Goal: Navigation & Orientation: Find specific page/section

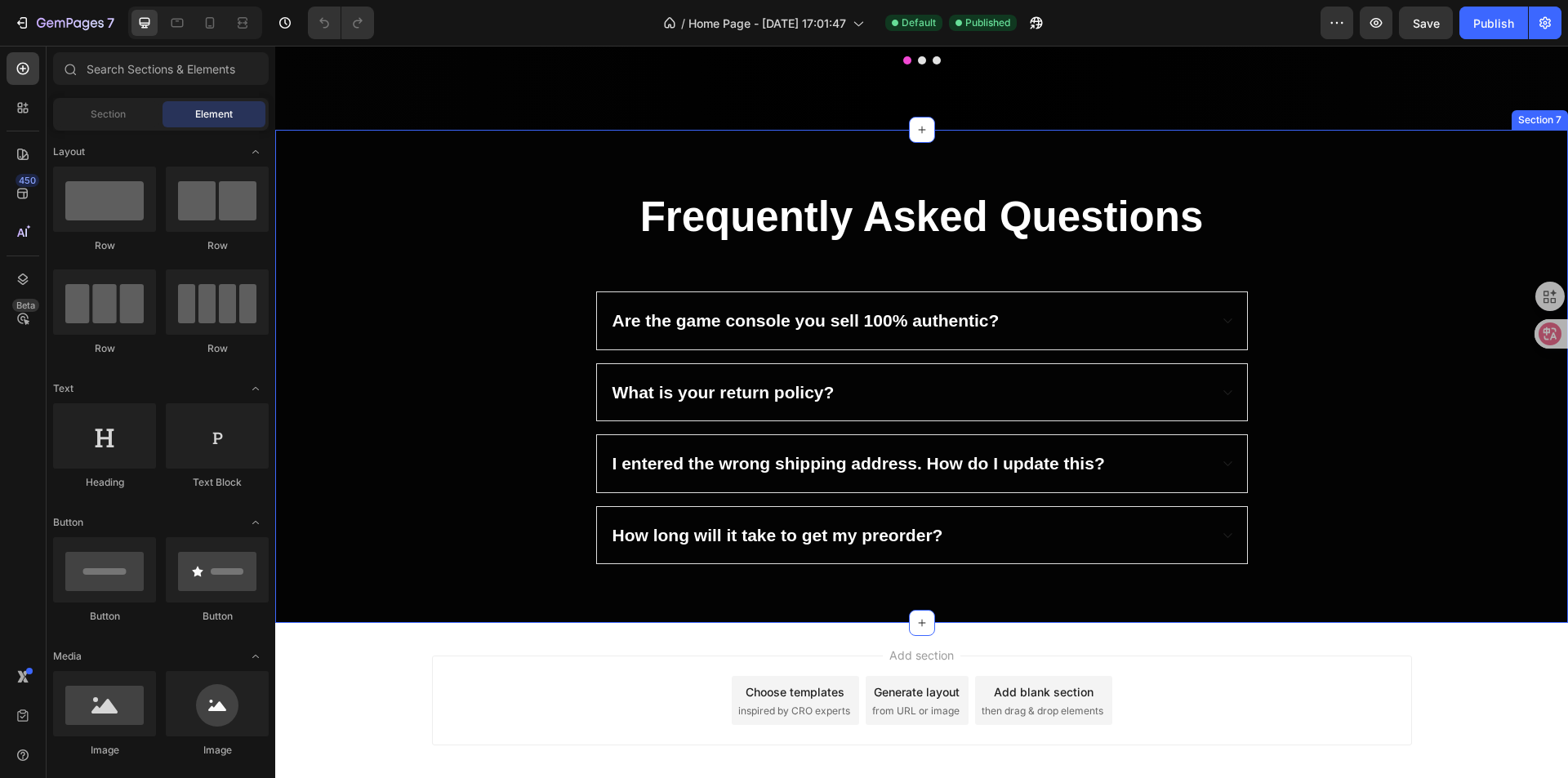
scroll to position [1482, 0]
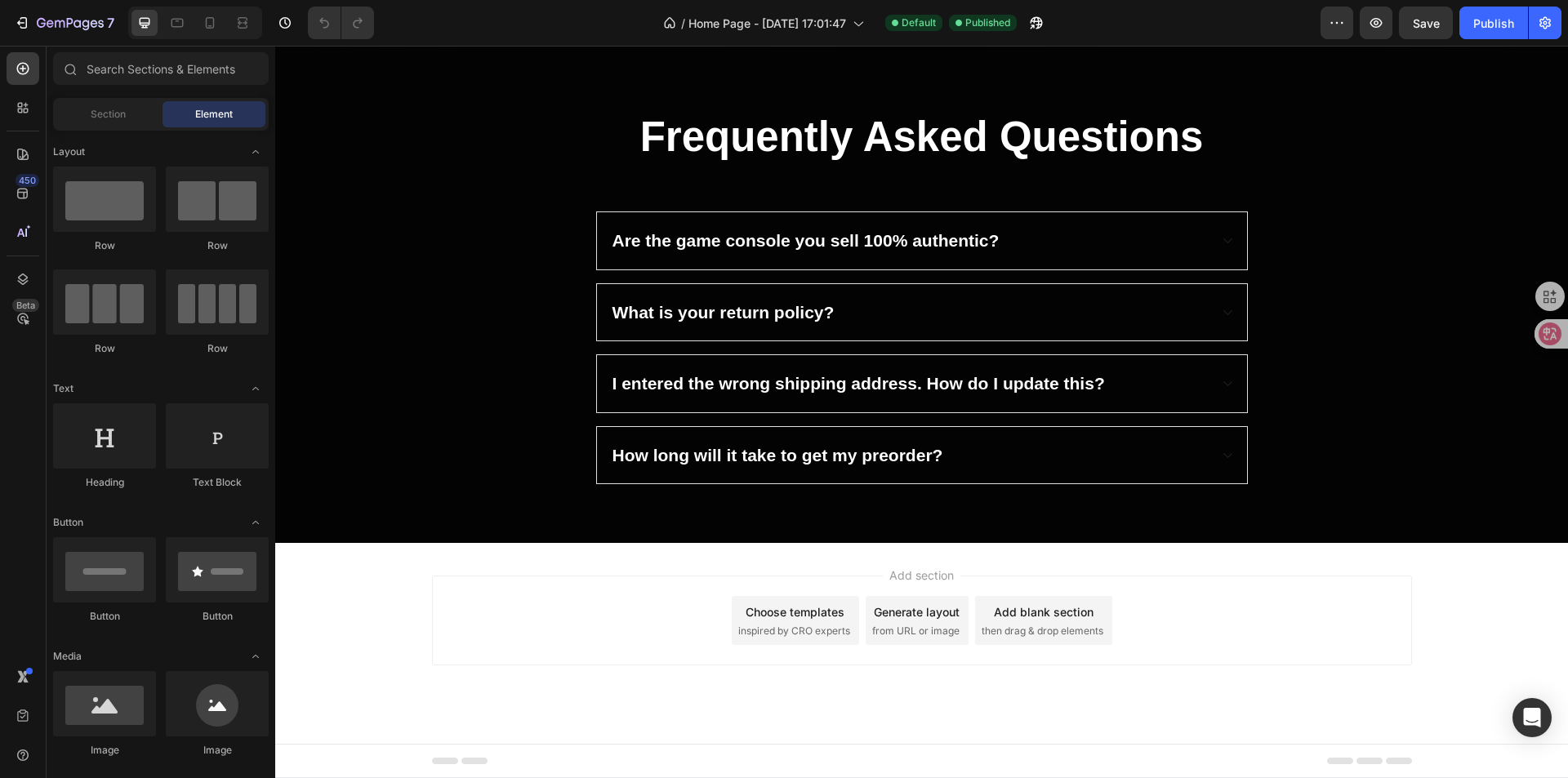
click at [1162, 591] on div "Add section Choose templates inspired by CRO experts Generate layout from URL o…" at bounding box center [922, 620] width 980 height 90
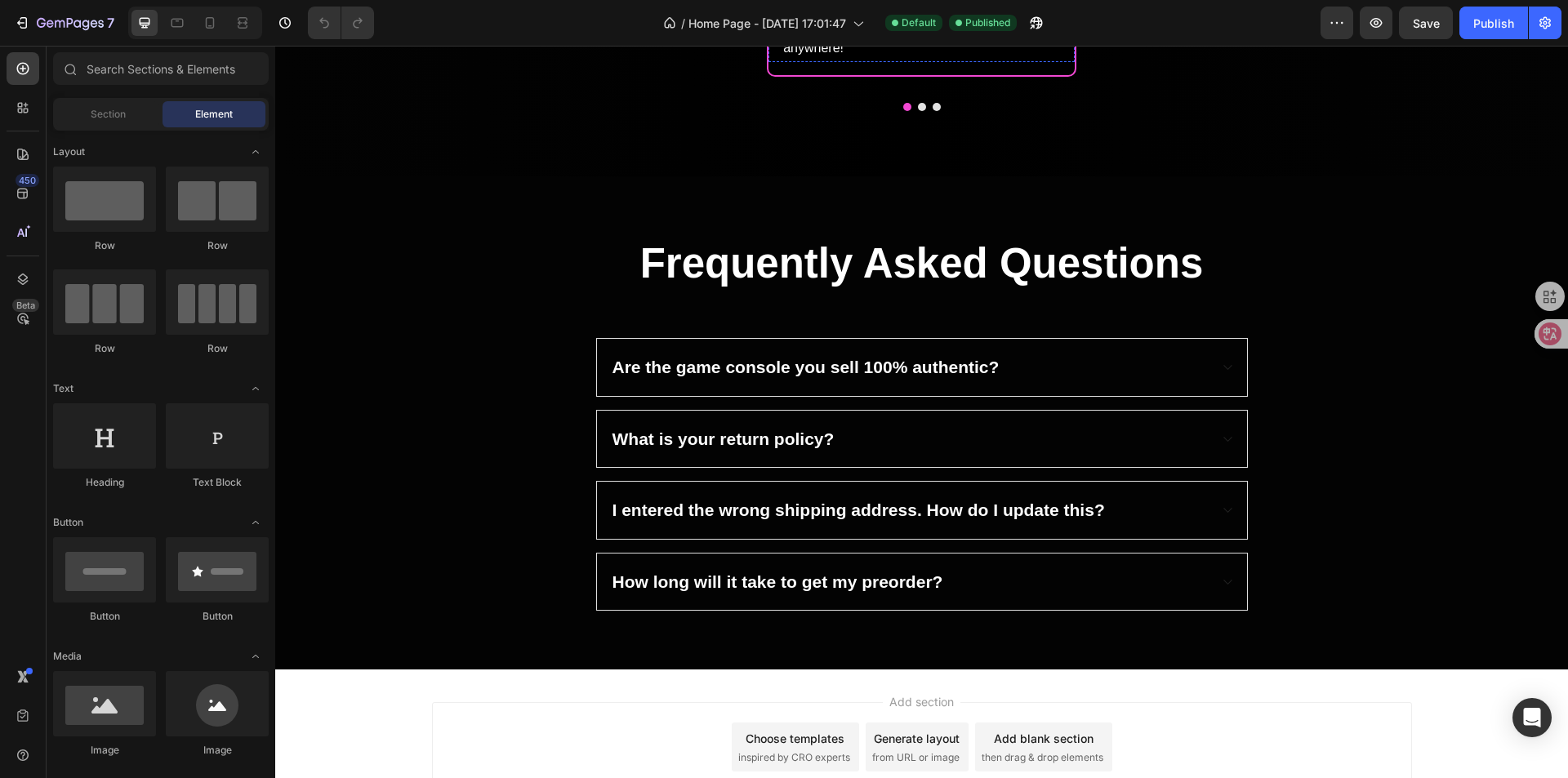
scroll to position [2046, 0]
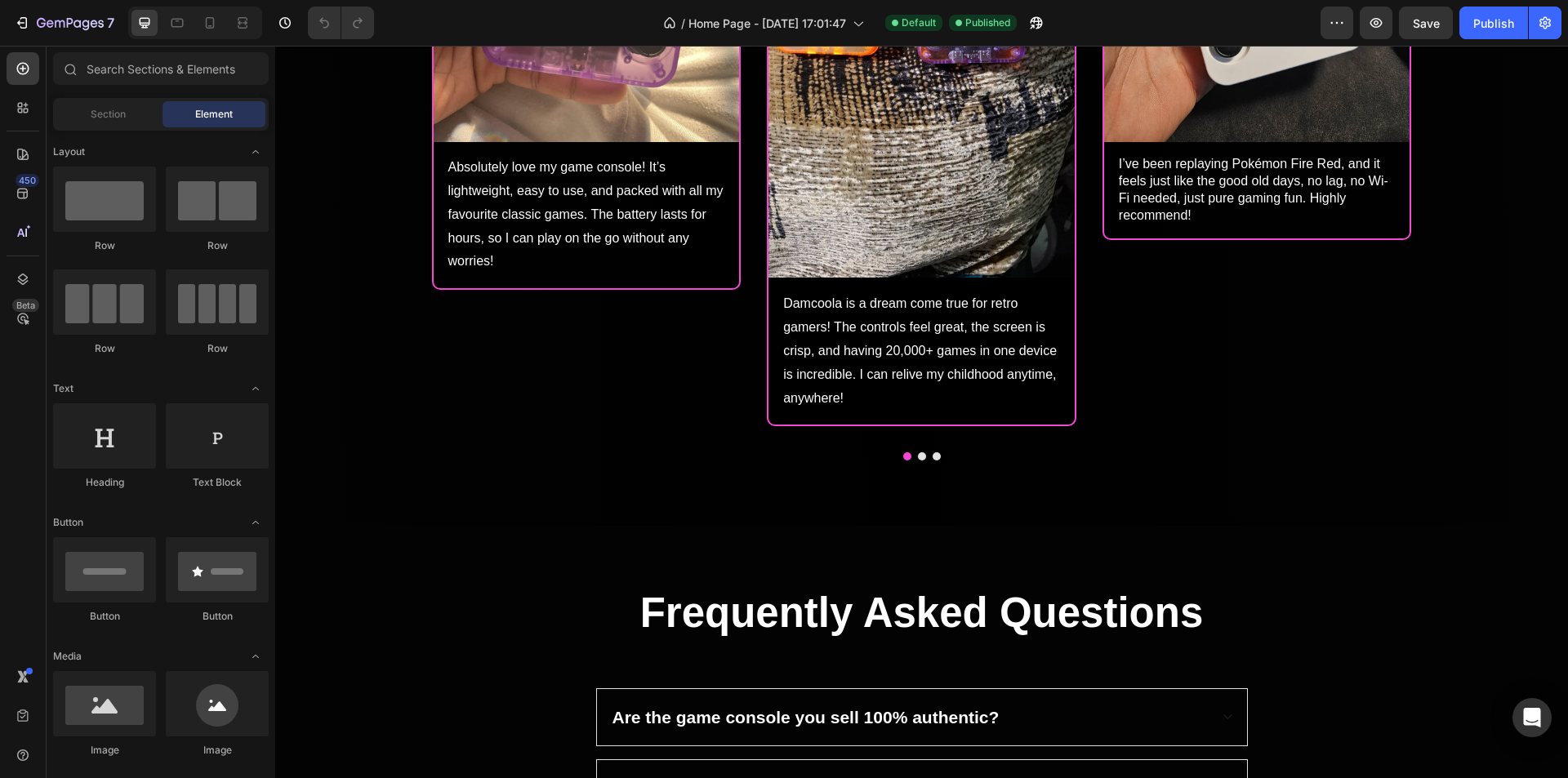
scroll to position [3906, 0]
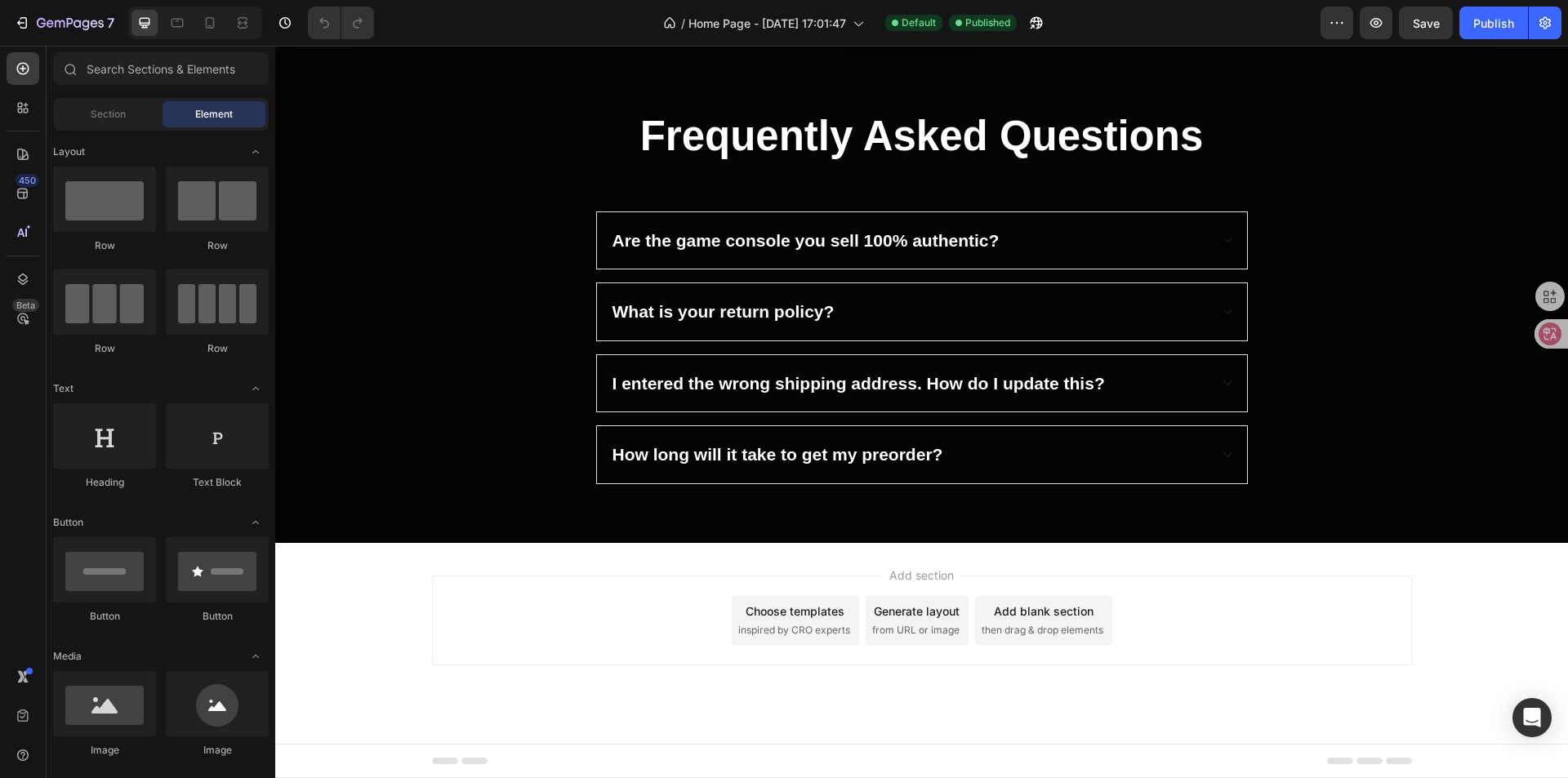
click at [1153, 584] on div "Add section Choose templates inspired by CRO experts Generate layout from URL o…" at bounding box center [922, 620] width 980 height 90
click at [1189, 551] on div "Add section Choose templates inspired by CRO experts Generate layout from URL o…" at bounding box center [922, 643] width 1293 height 201
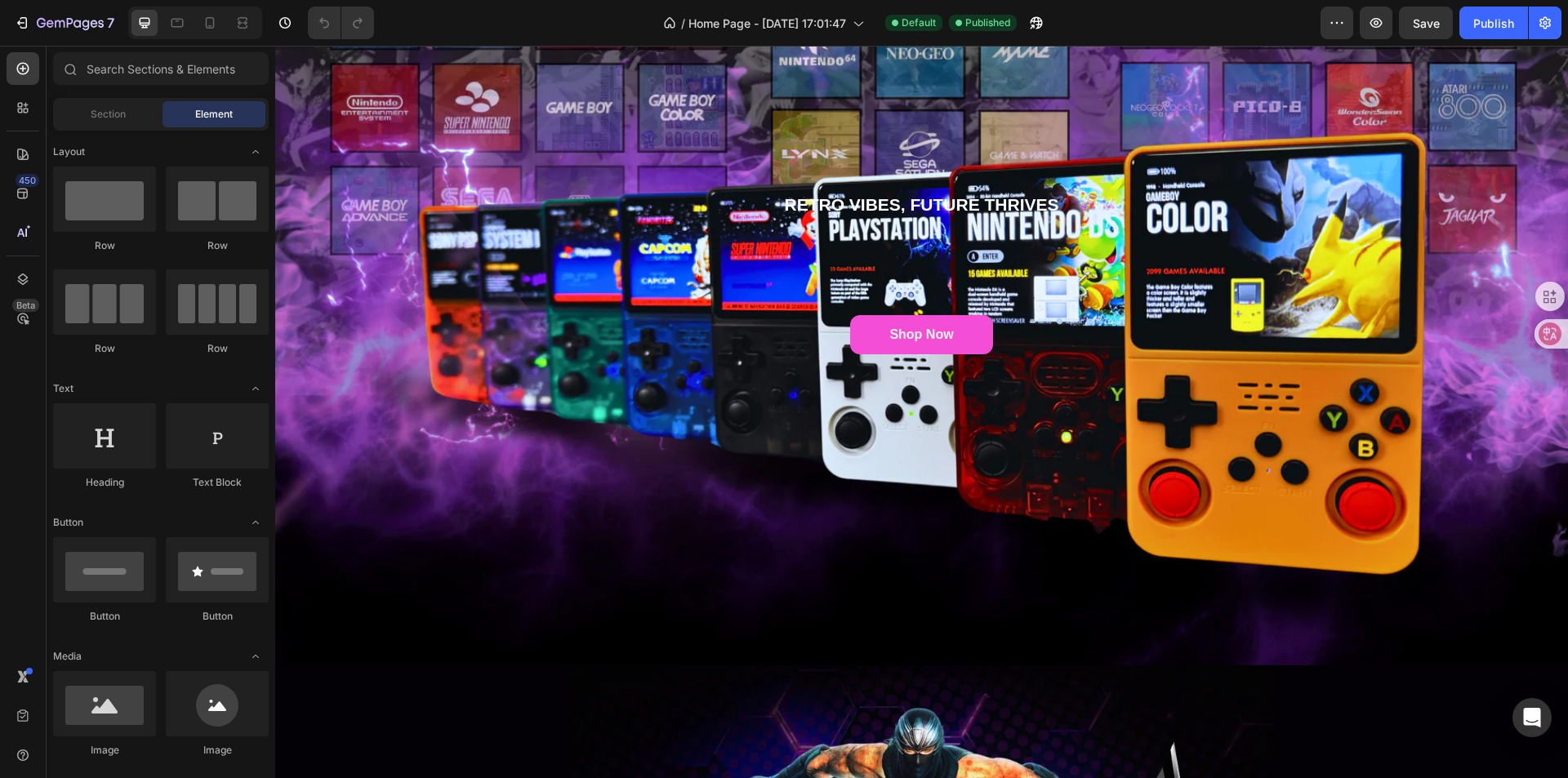
scroll to position [0, 0]
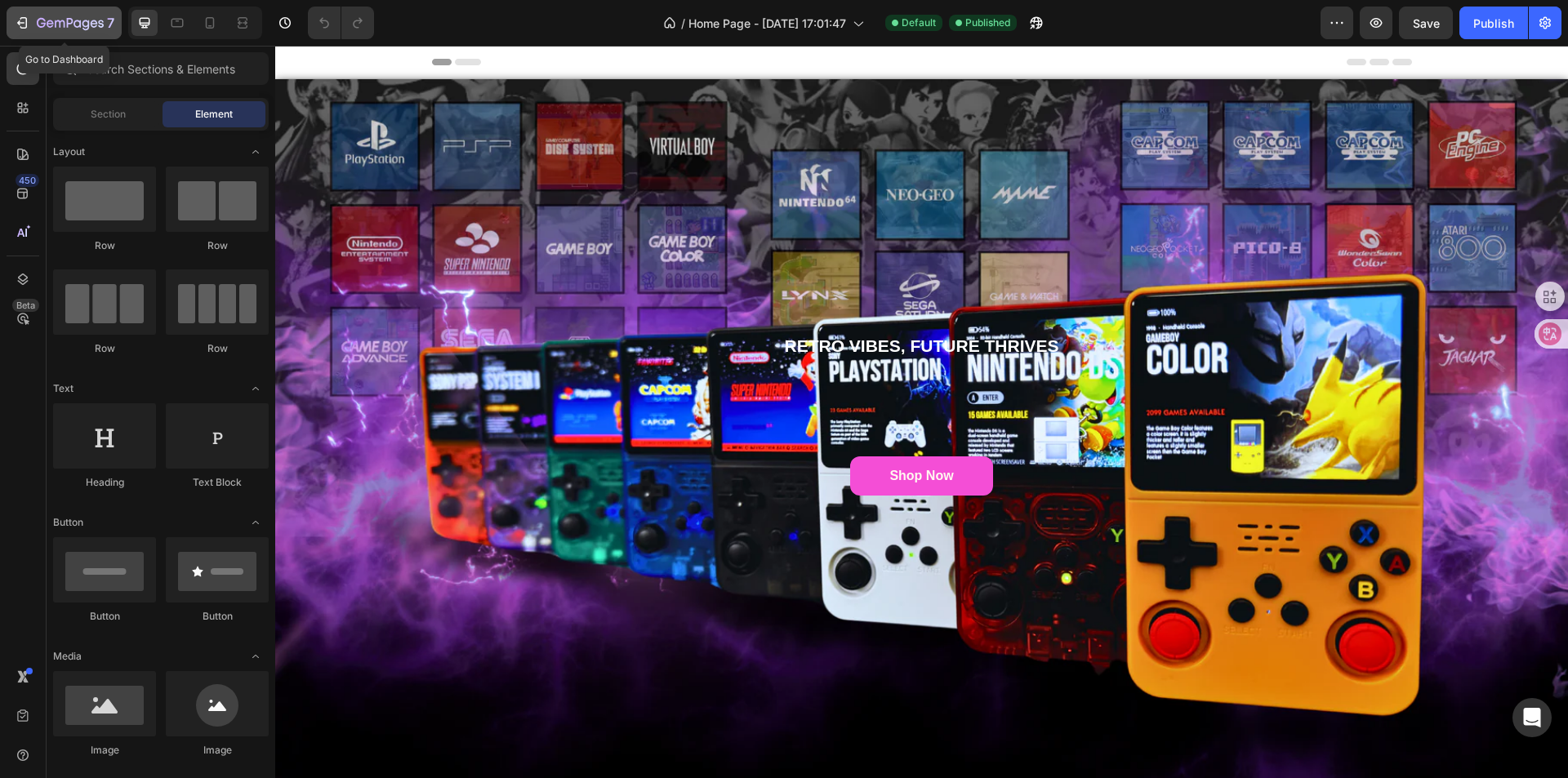
click at [43, 18] on icon "button" at bounding box center [70, 24] width 67 height 14
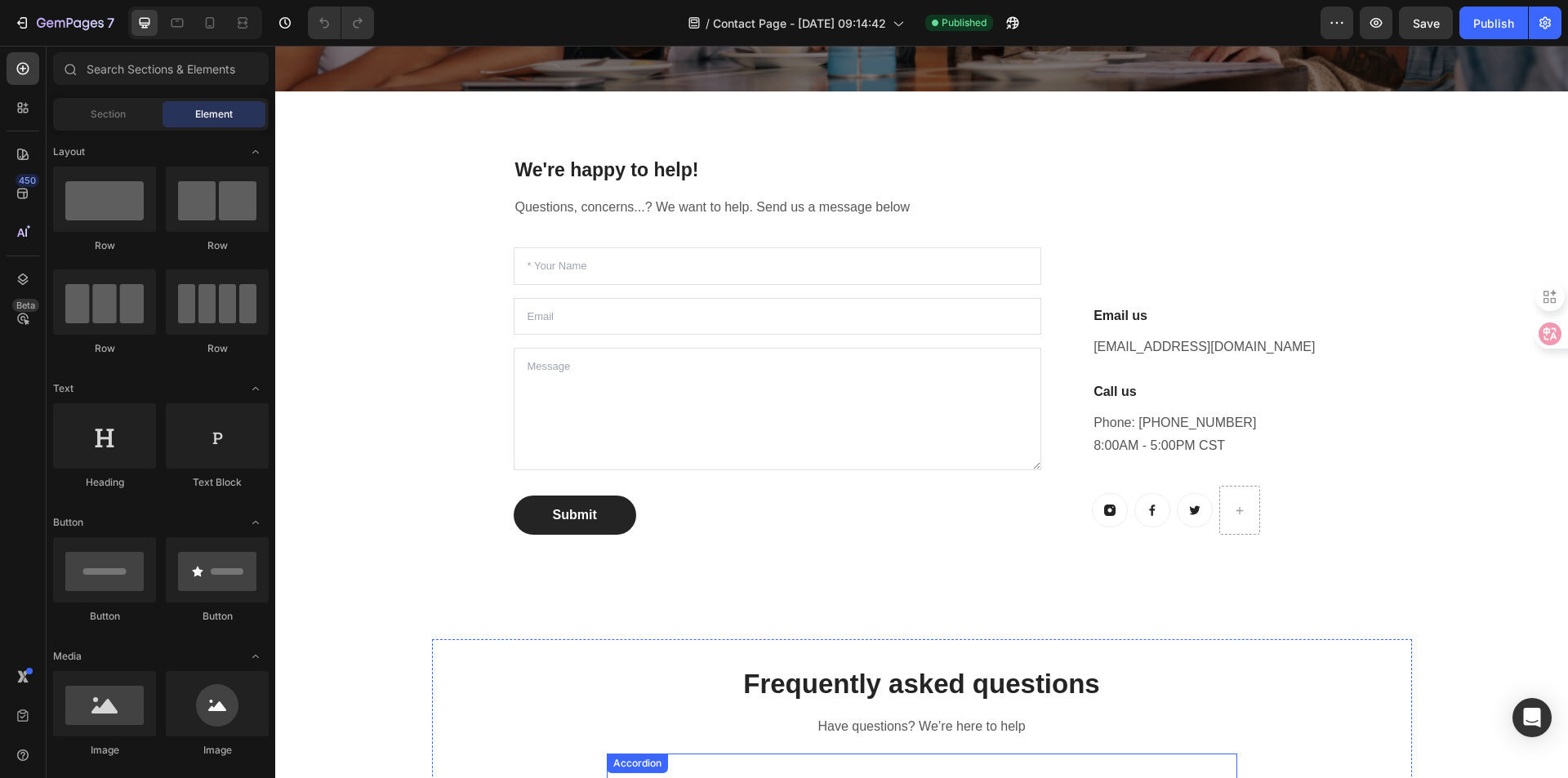
scroll to position [518, 0]
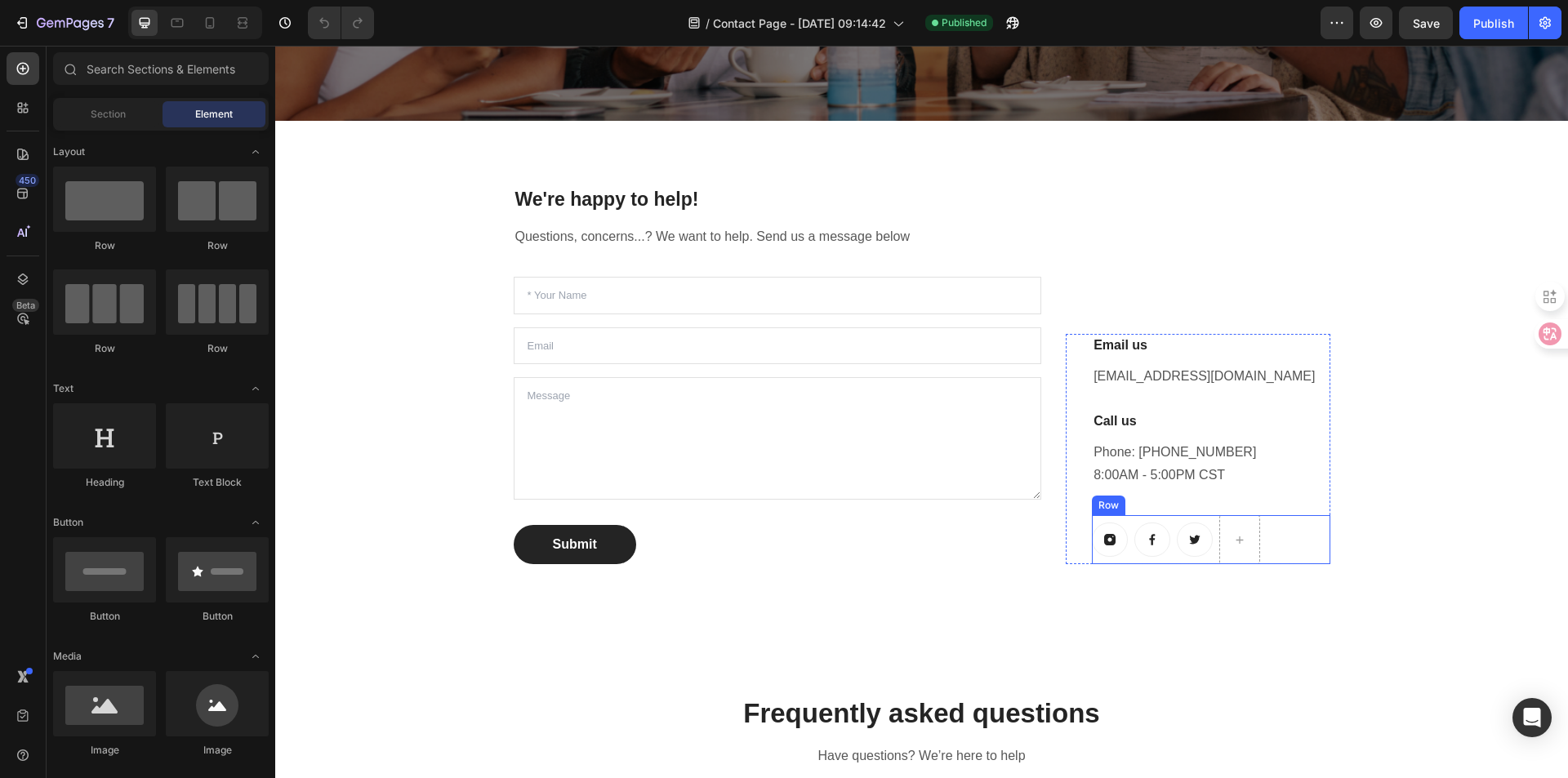
click at [1105, 558] on div "Button" at bounding box center [1110, 540] width 36 height 49
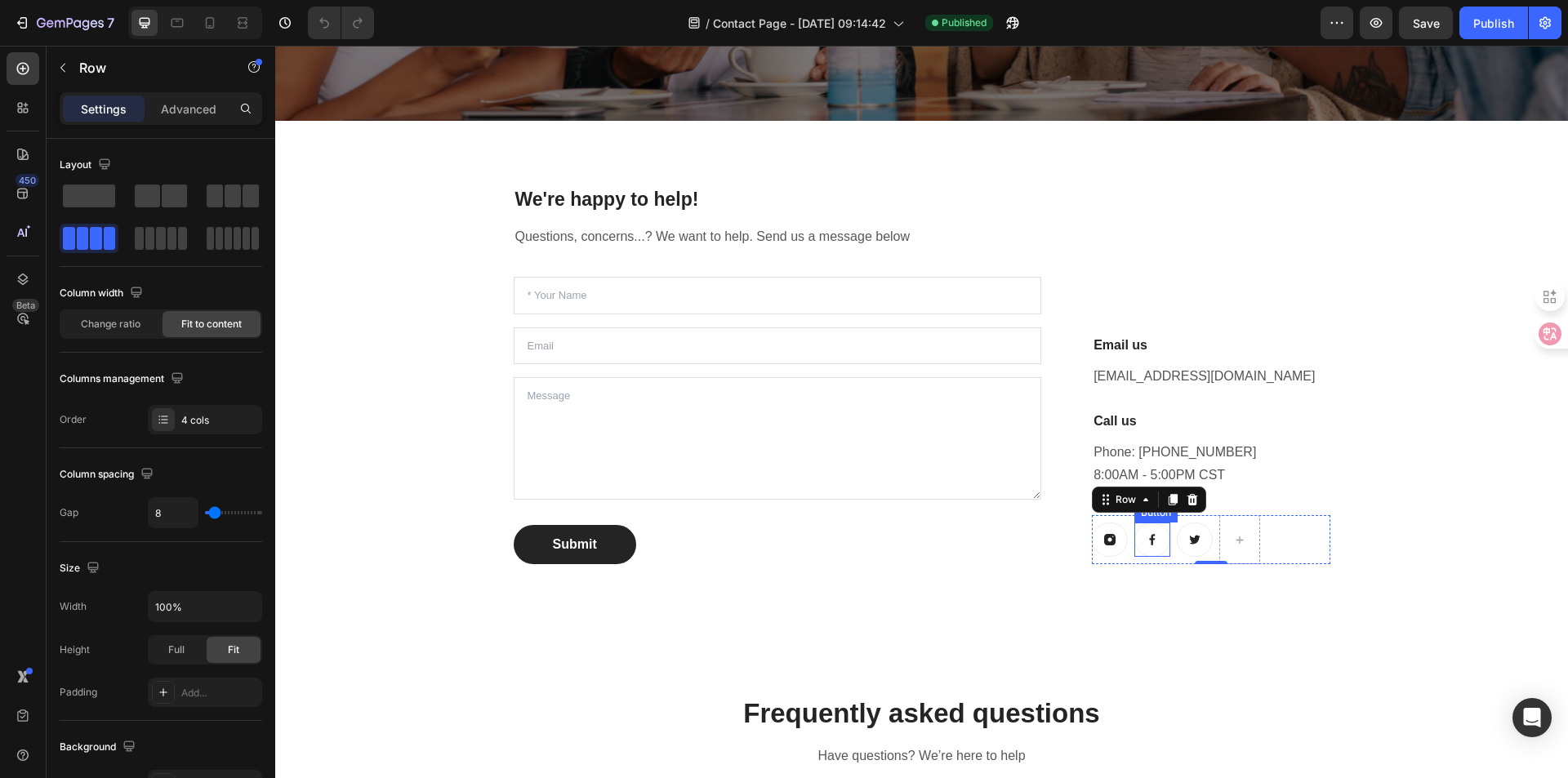
click at [1145, 540] on icon at bounding box center [1152, 540] width 13 height 13
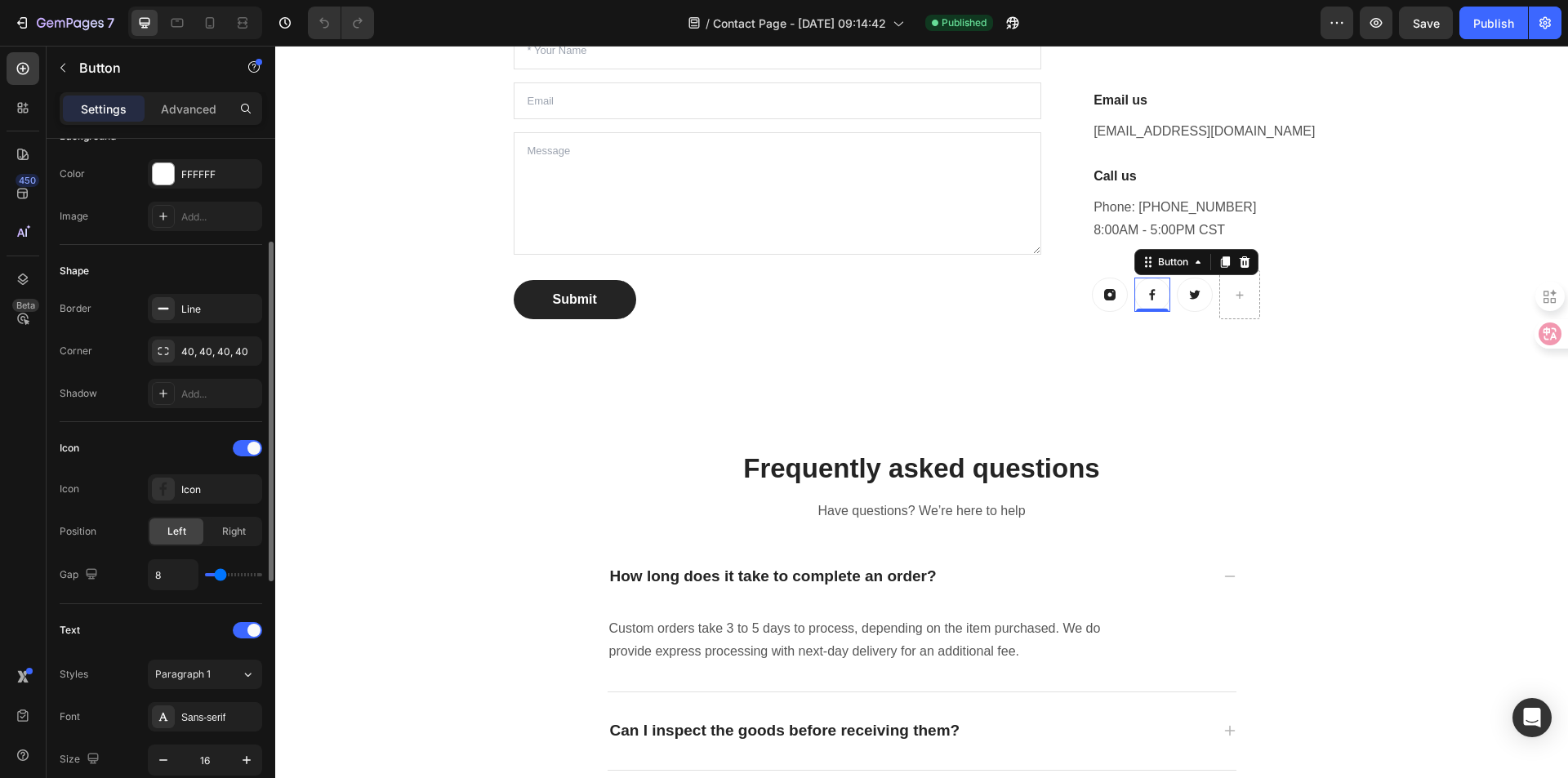
scroll to position [0, 0]
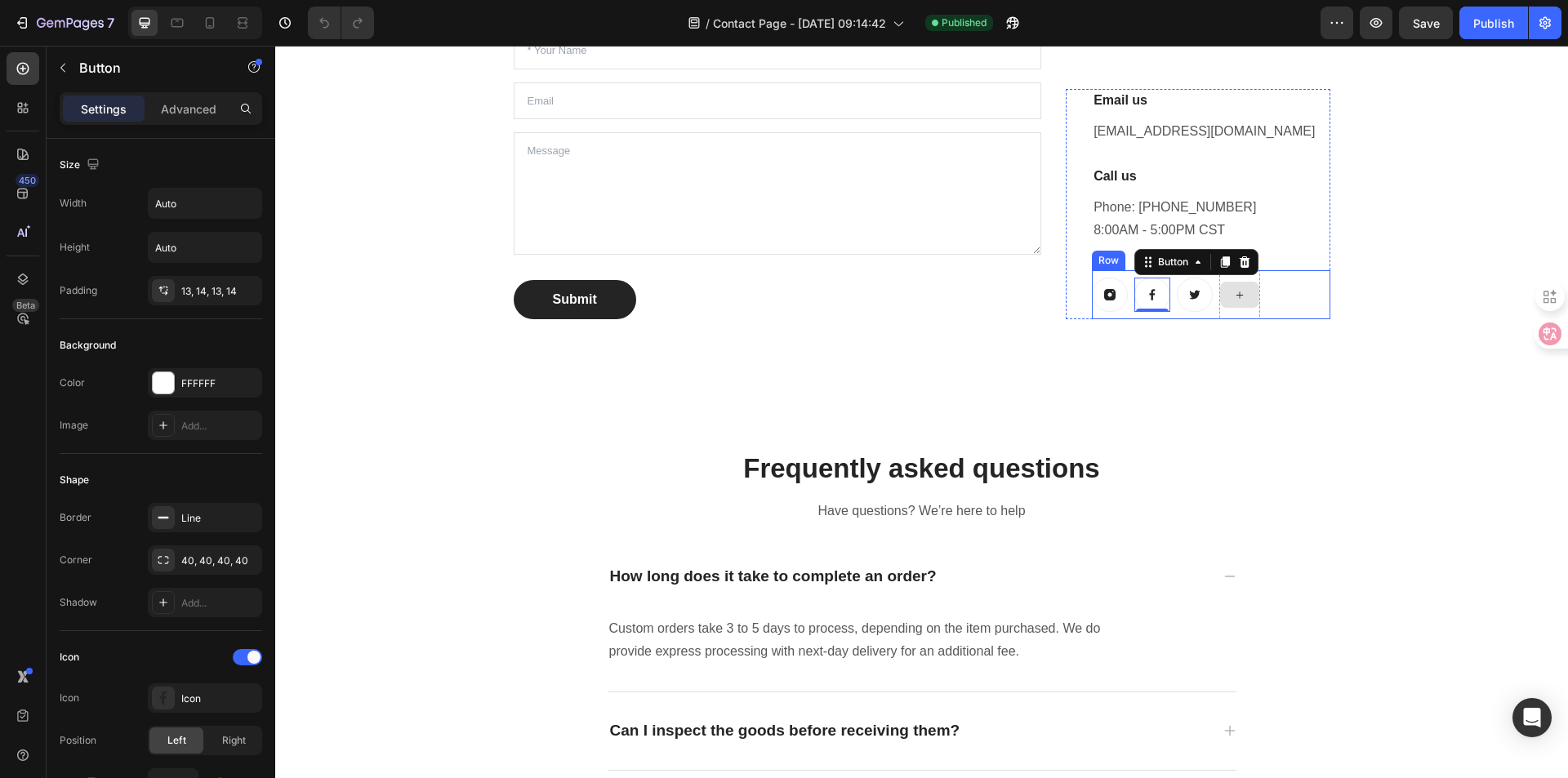
click at [1270, 295] on div "Button Button 0 Button Row" at bounding box center [1210, 294] width 237 height 49
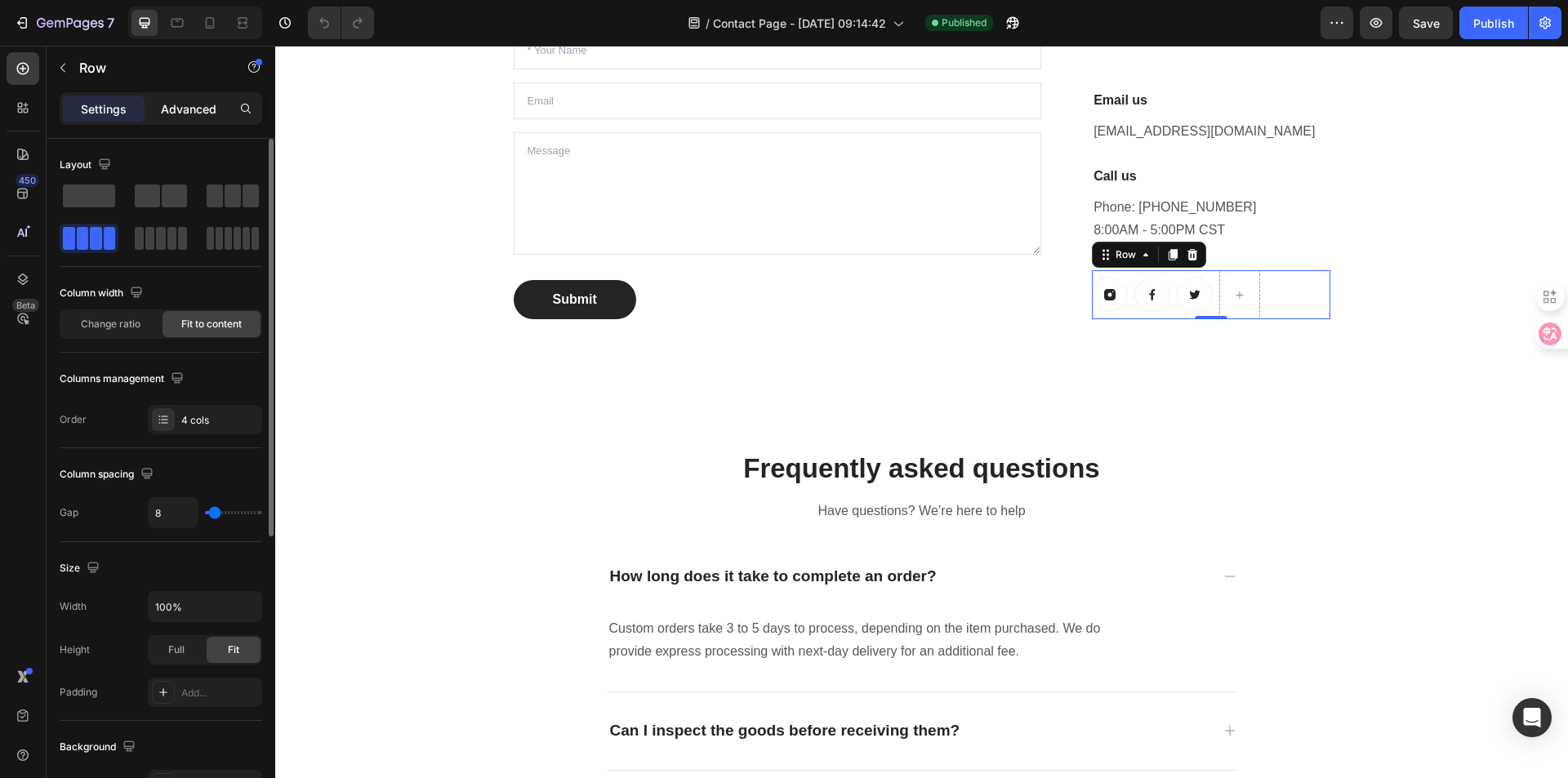
click at [175, 107] on p "Advanced" at bounding box center [188, 109] width 55 height 17
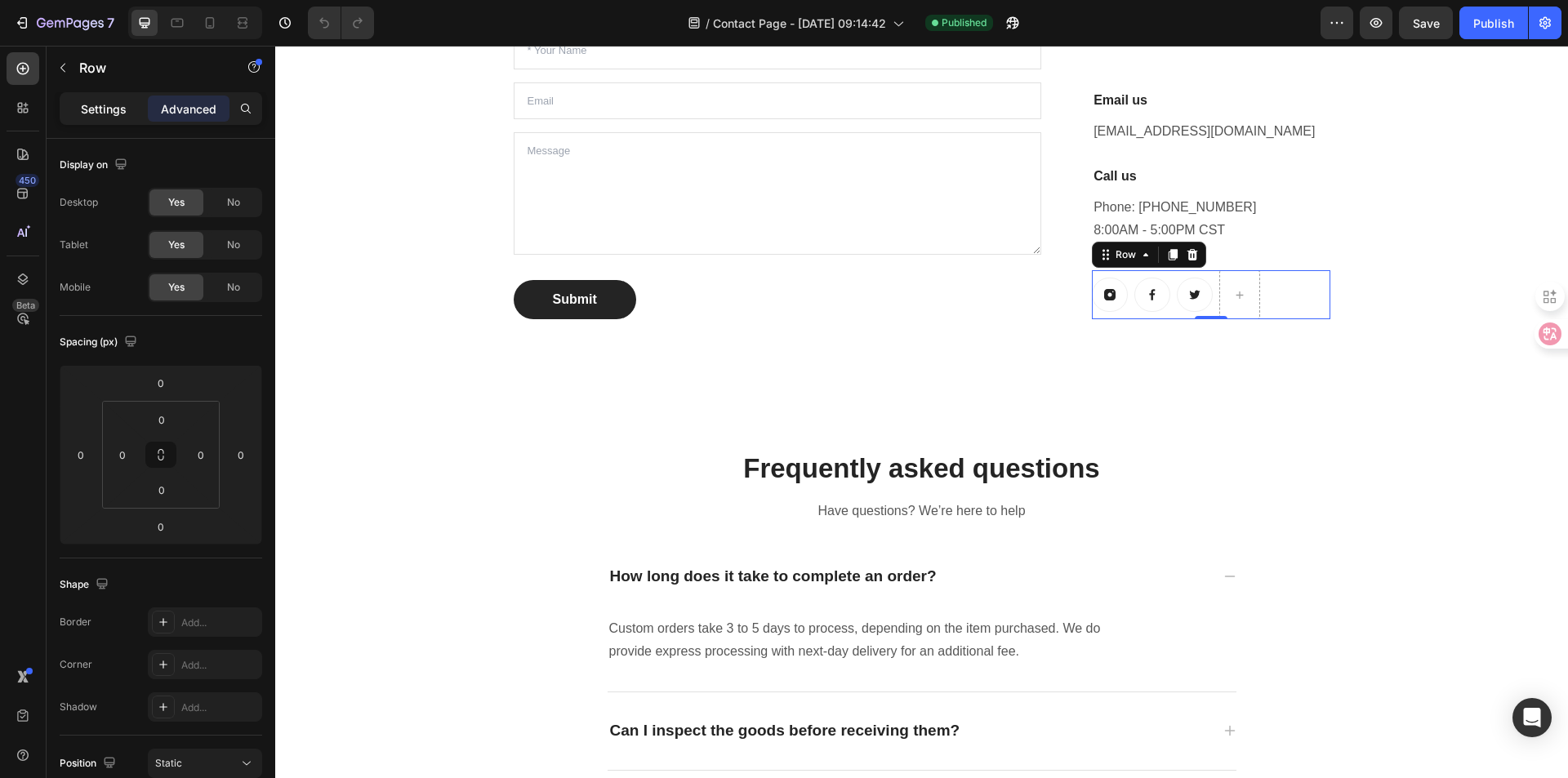
click at [108, 113] on p "Settings" at bounding box center [104, 109] width 45 height 17
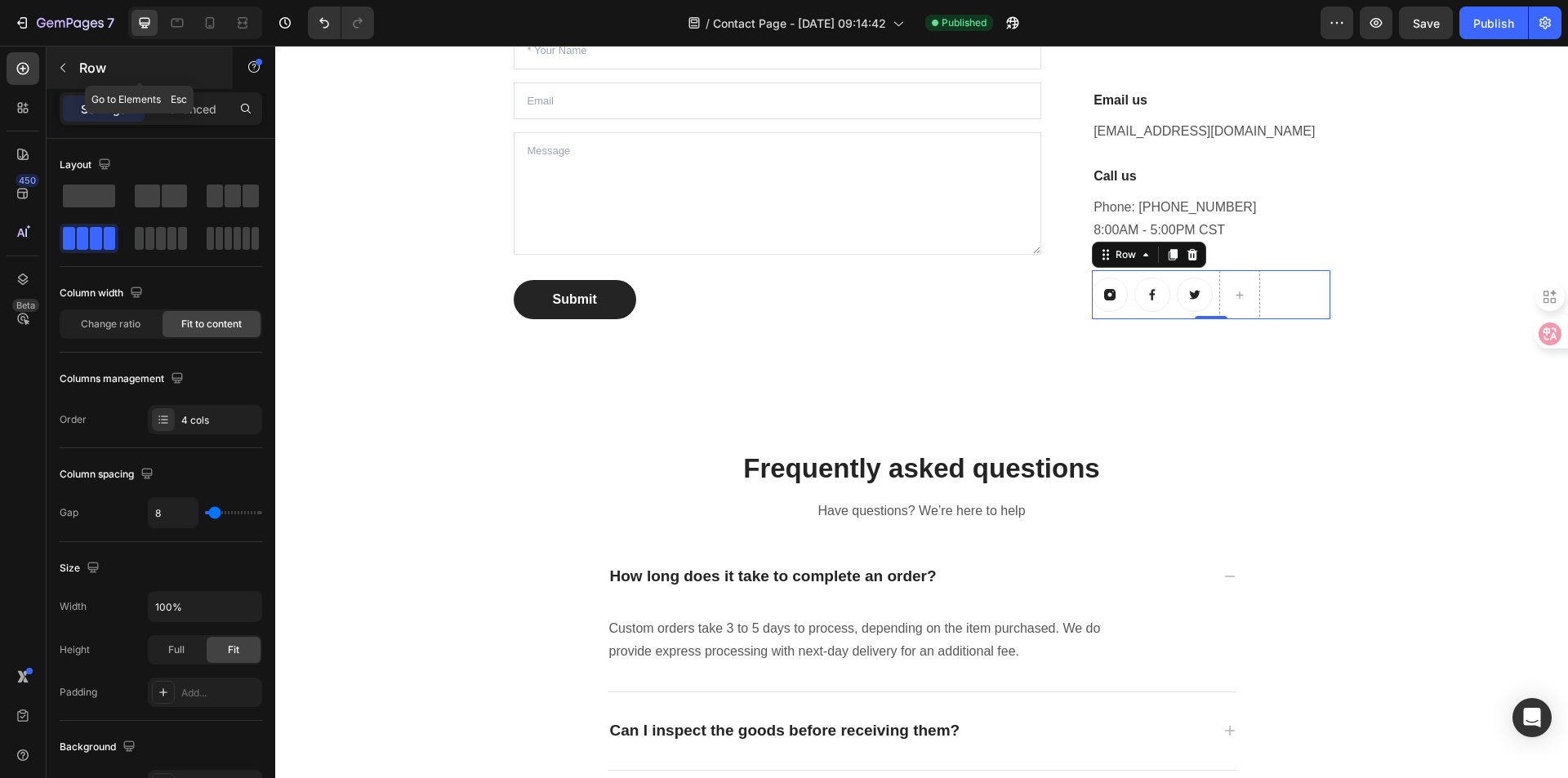
click at [75, 65] on button "button" at bounding box center [63, 67] width 26 height 26
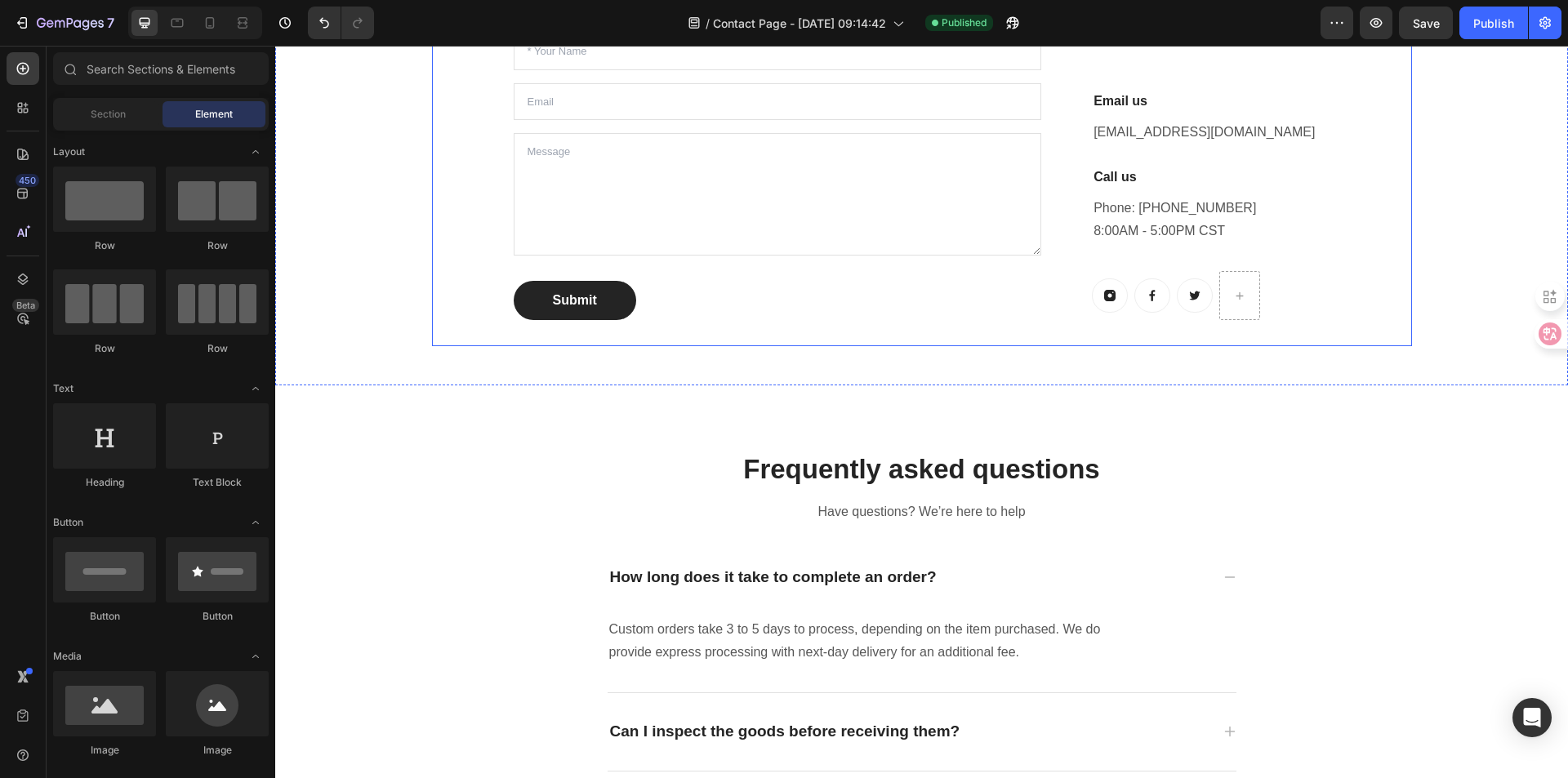
scroll to position [763, 0]
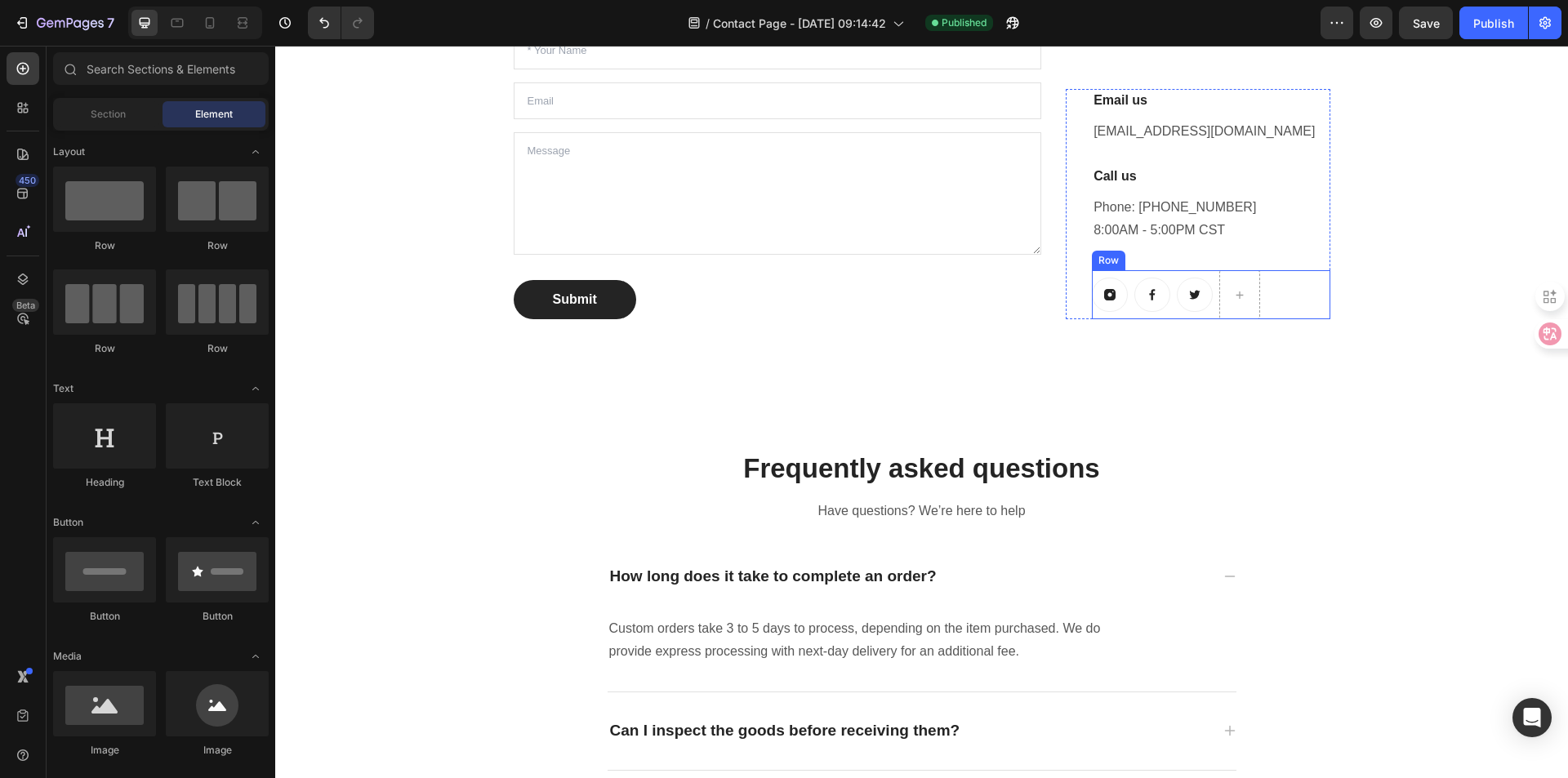
click at [1119, 314] on div "Button" at bounding box center [1110, 294] width 36 height 49
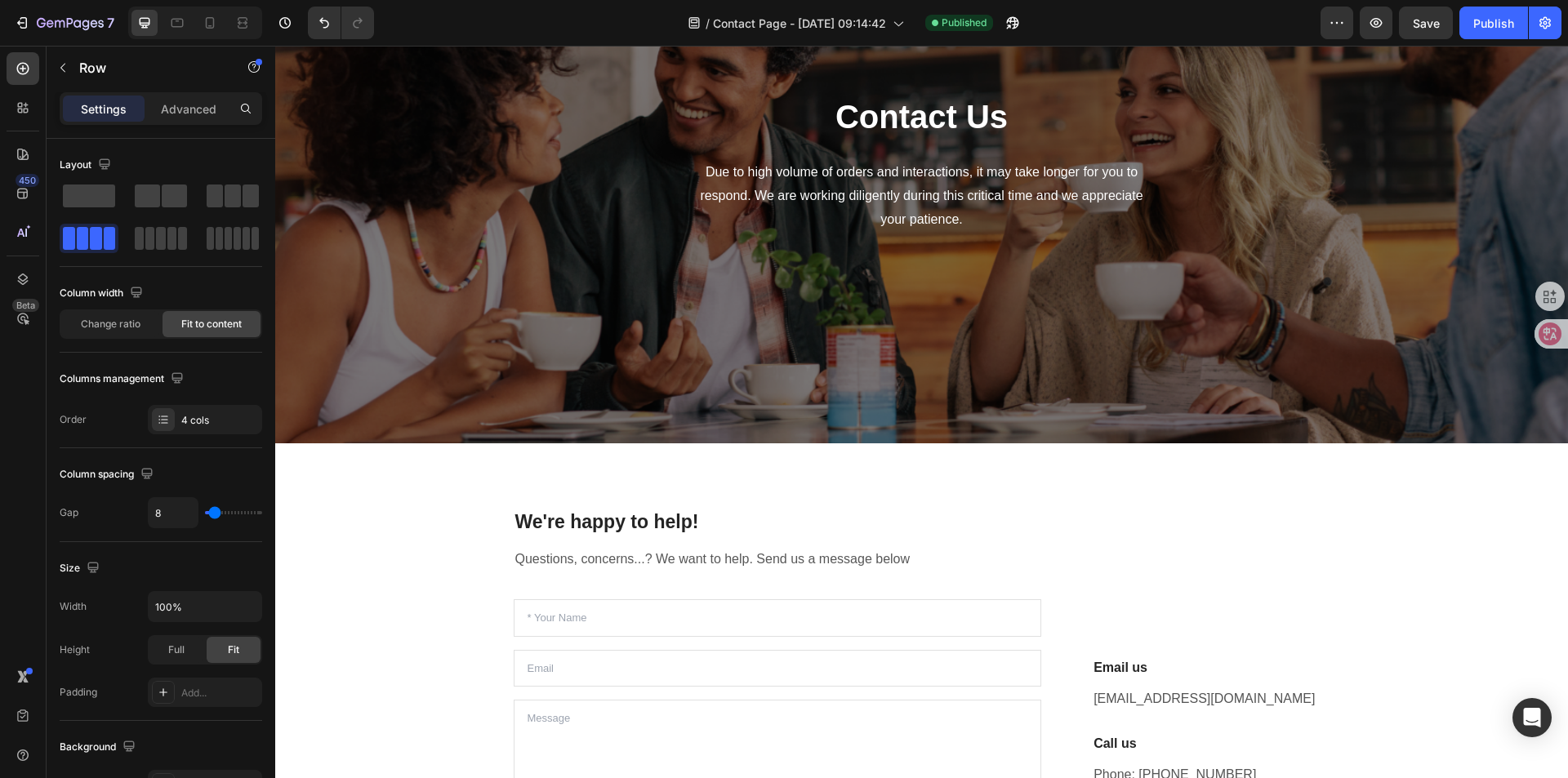
scroll to position [110, 0]
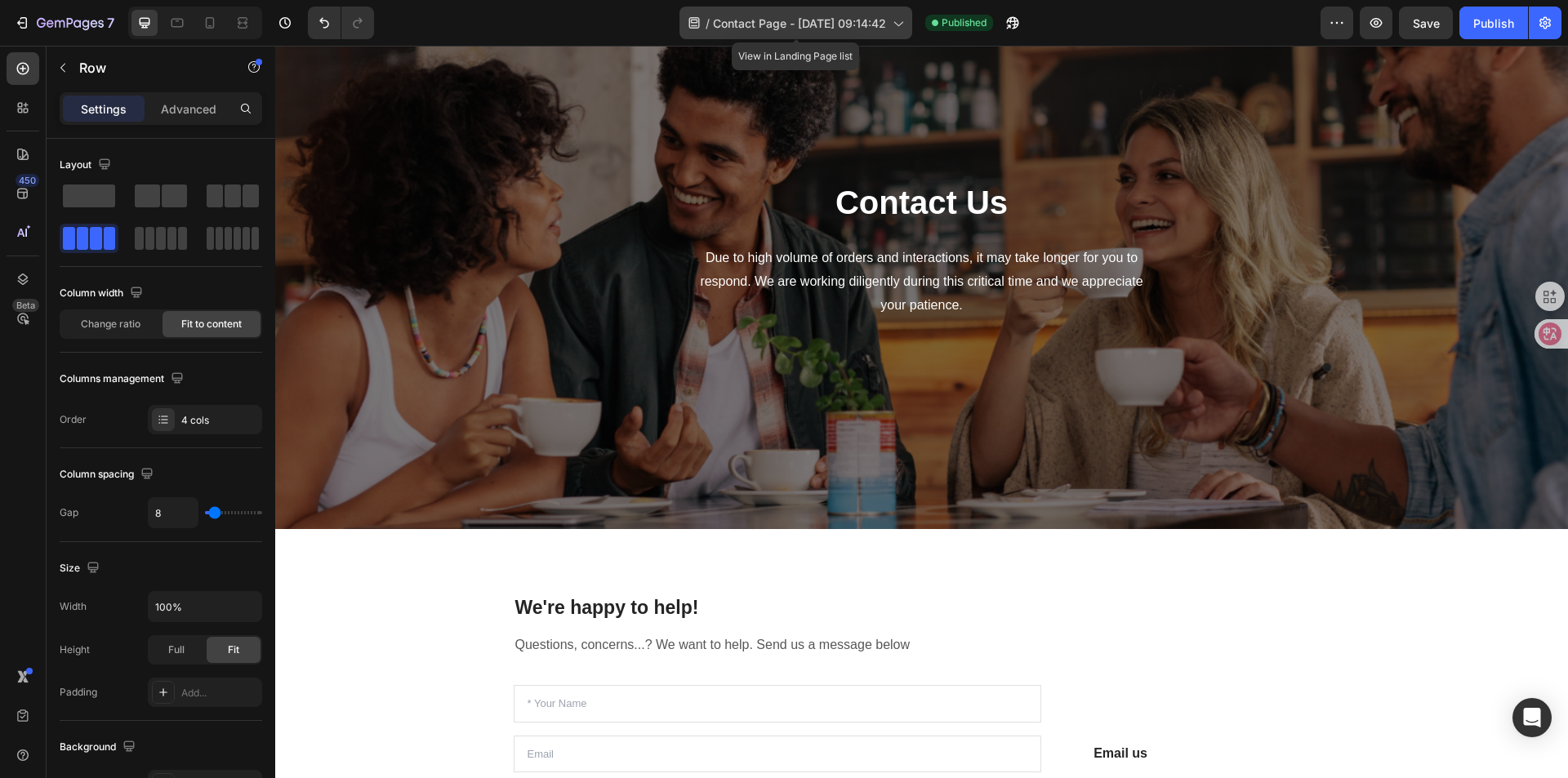
click at [884, 26] on span "Contact Page - [DATE] 09:14:42" at bounding box center [799, 23] width 173 height 17
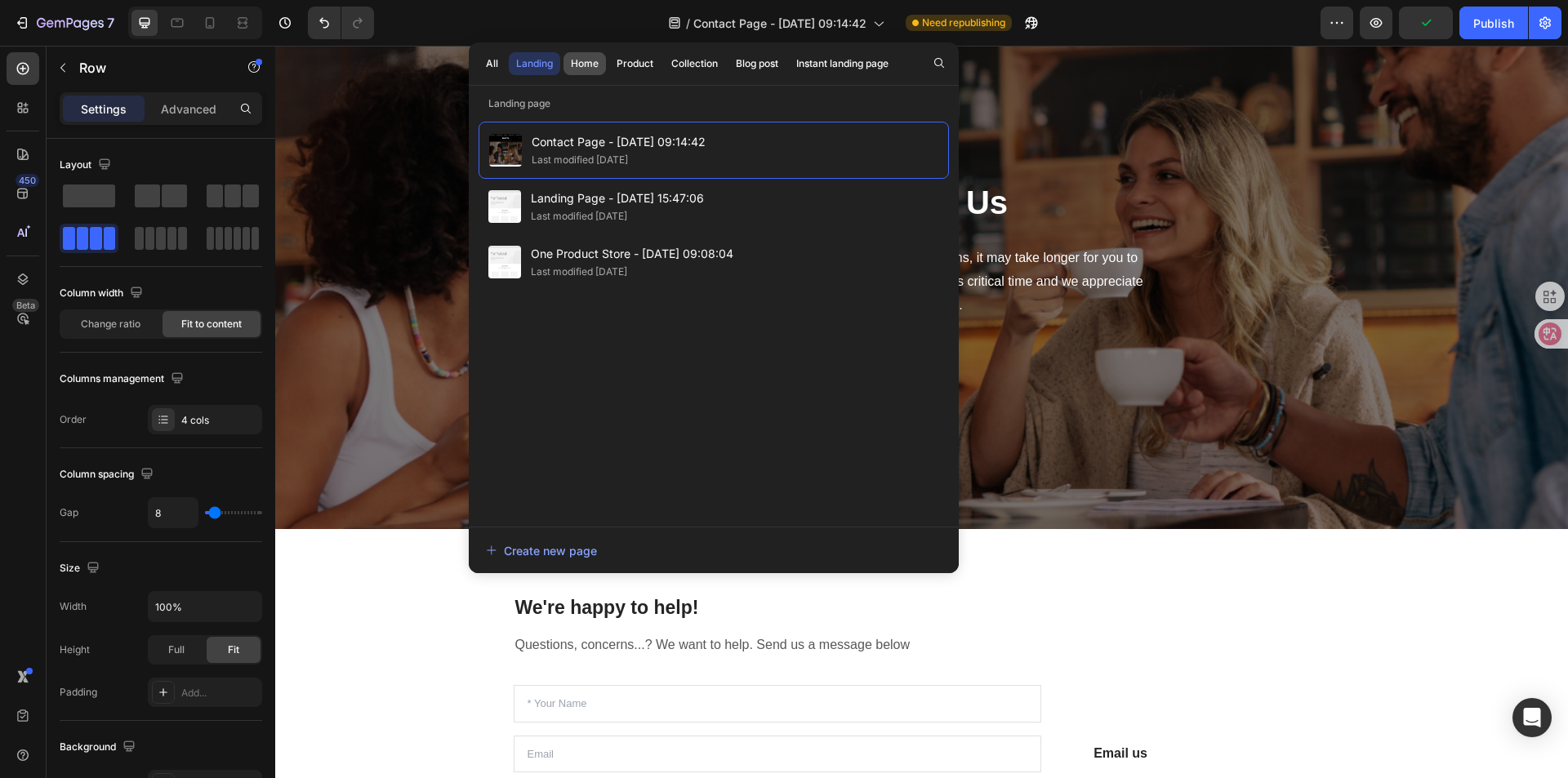
click at [592, 64] on div "Home" at bounding box center [584, 64] width 28 height 15
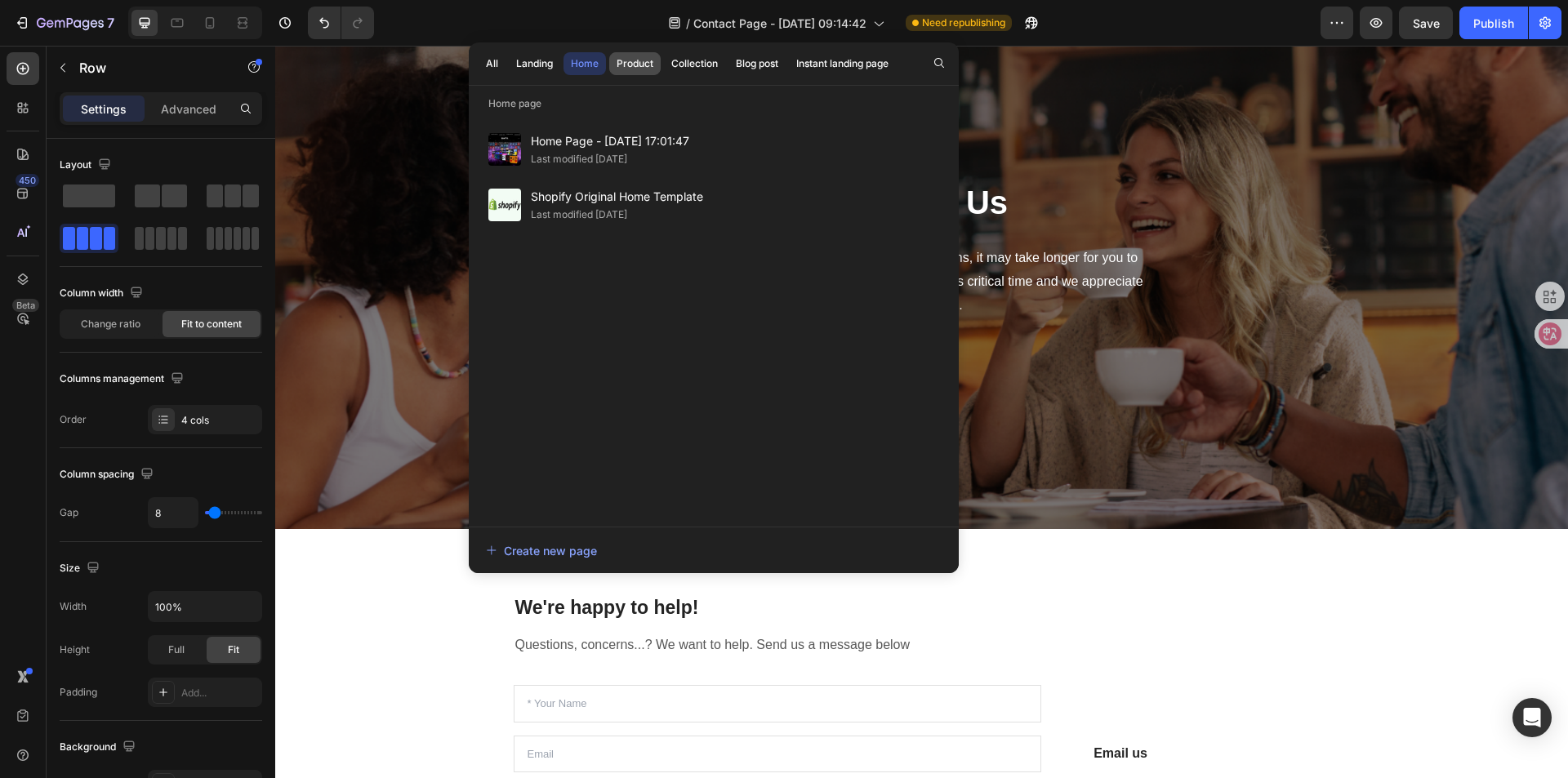
click at [664, 67] on button "Product" at bounding box center [694, 63] width 61 height 23
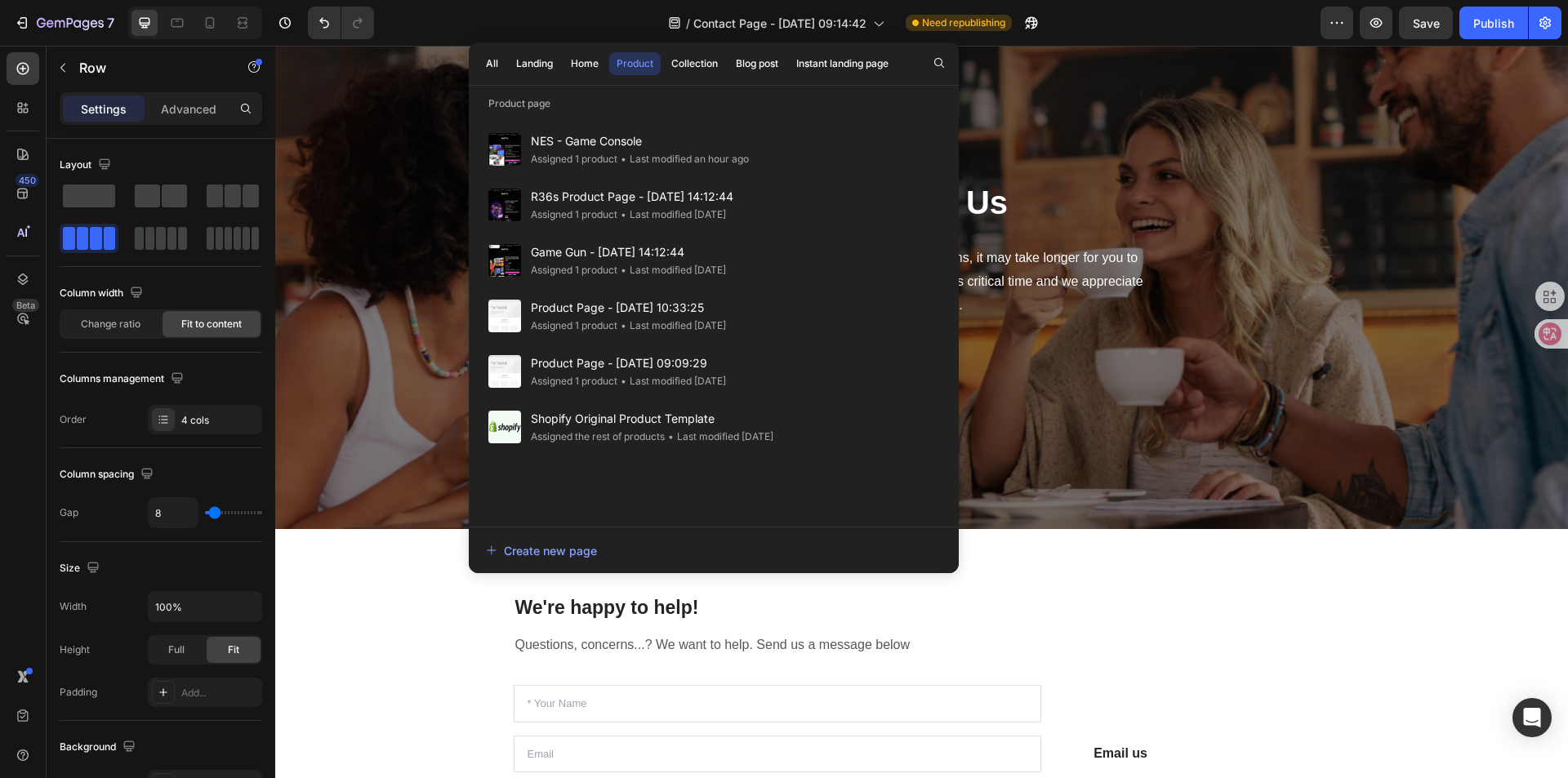
click at [657, 68] on button "Product" at bounding box center [634, 63] width 52 height 23
click at [684, 68] on div "Collection" at bounding box center [694, 64] width 46 height 15
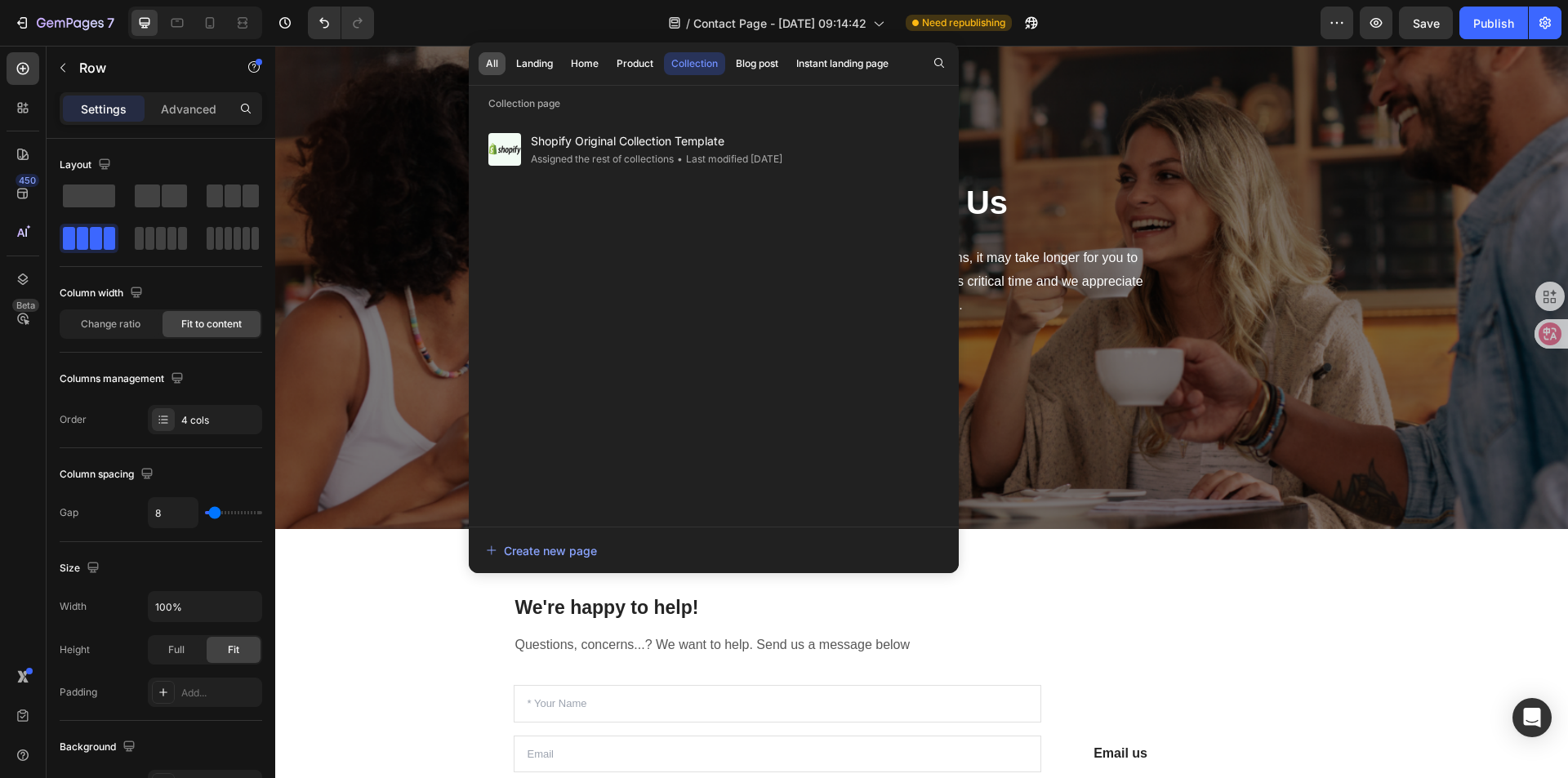
click at [509, 65] on button "All" at bounding box center [534, 63] width 52 height 23
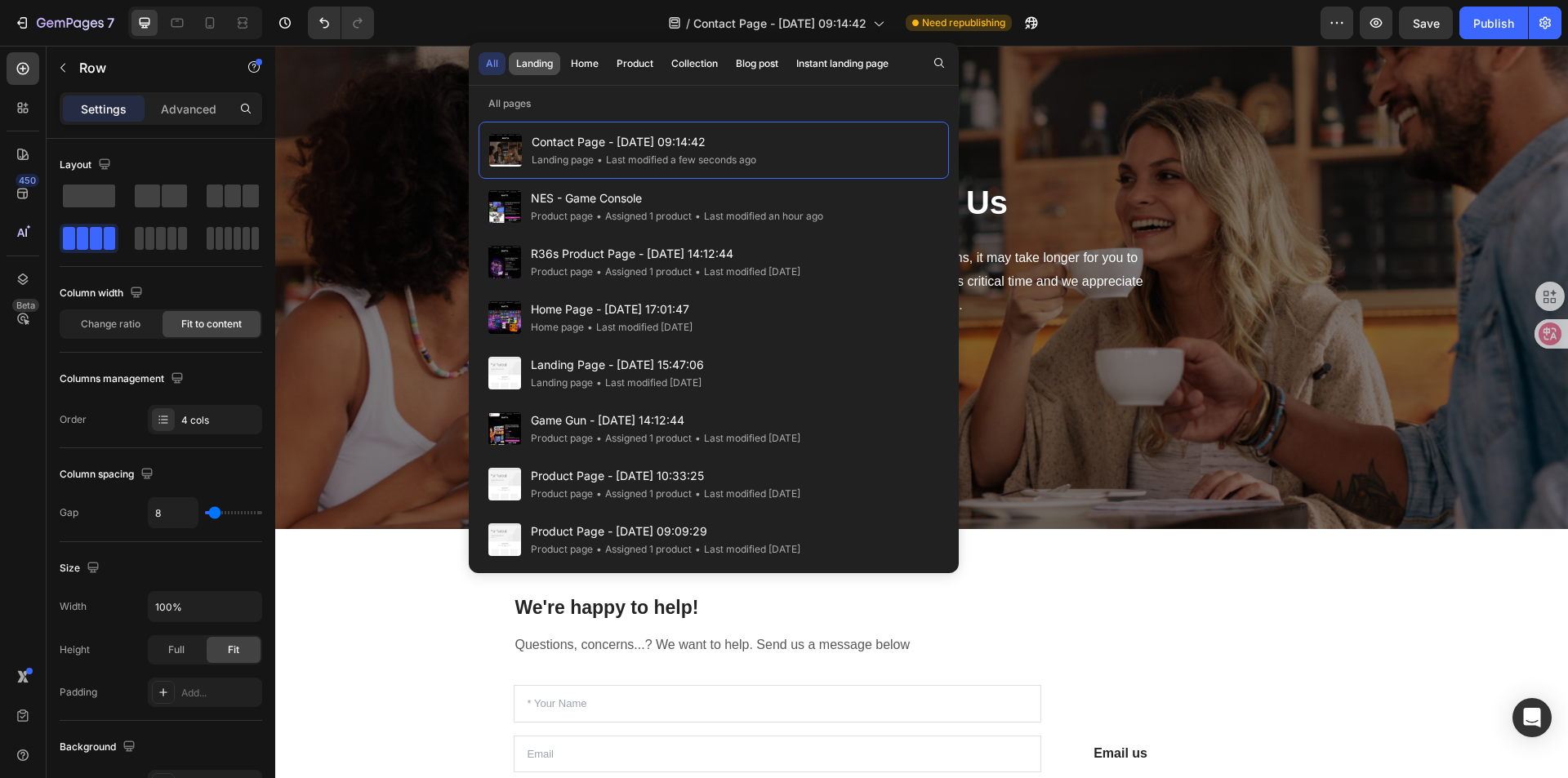
click at [526, 65] on div "Landing" at bounding box center [534, 64] width 36 height 15
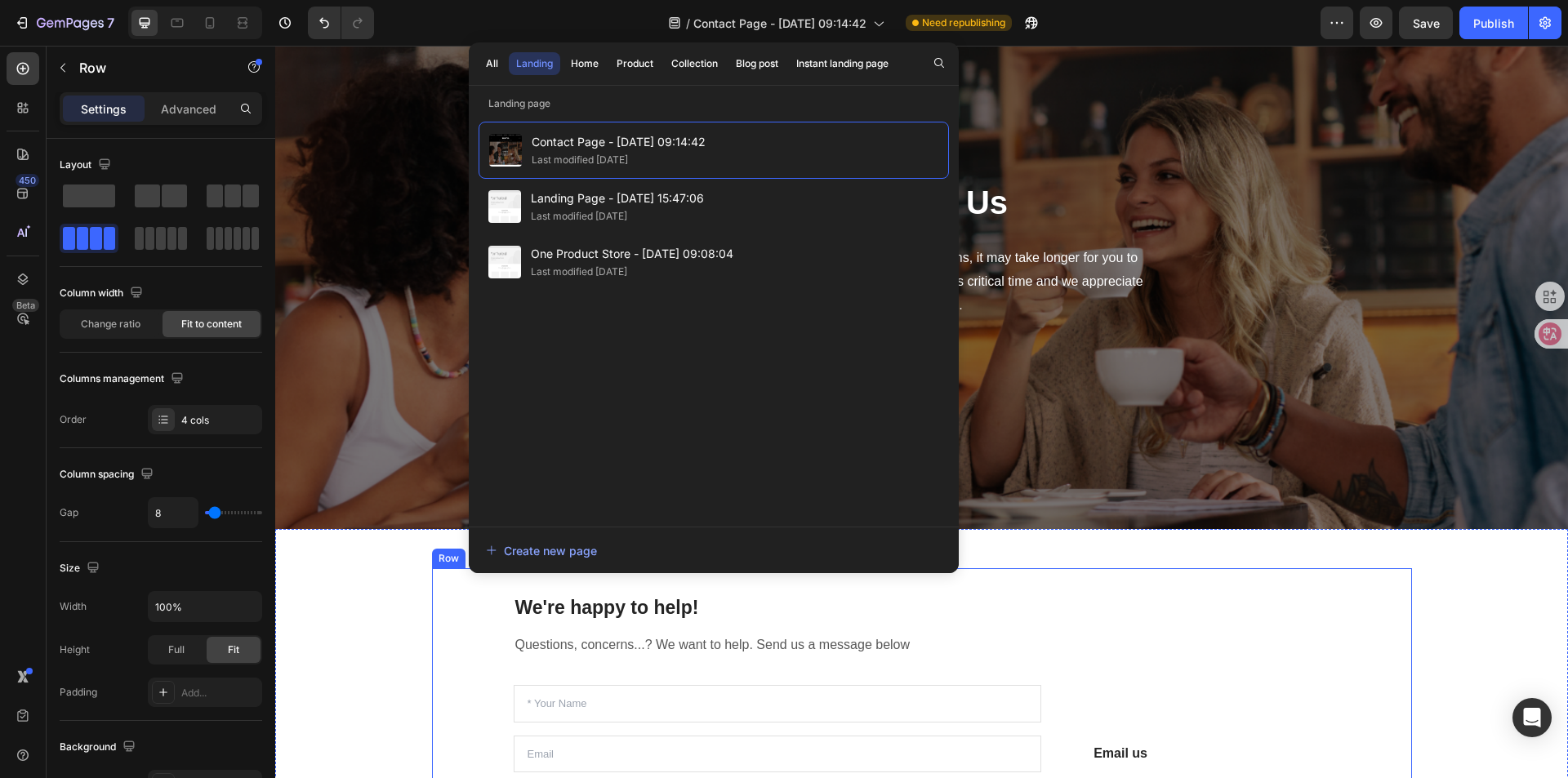
click at [1210, 607] on div "Email us Heading support@damcoola.com Text block Call us Heading Phone: 852-681…" at bounding box center [1197, 783] width 264 height 378
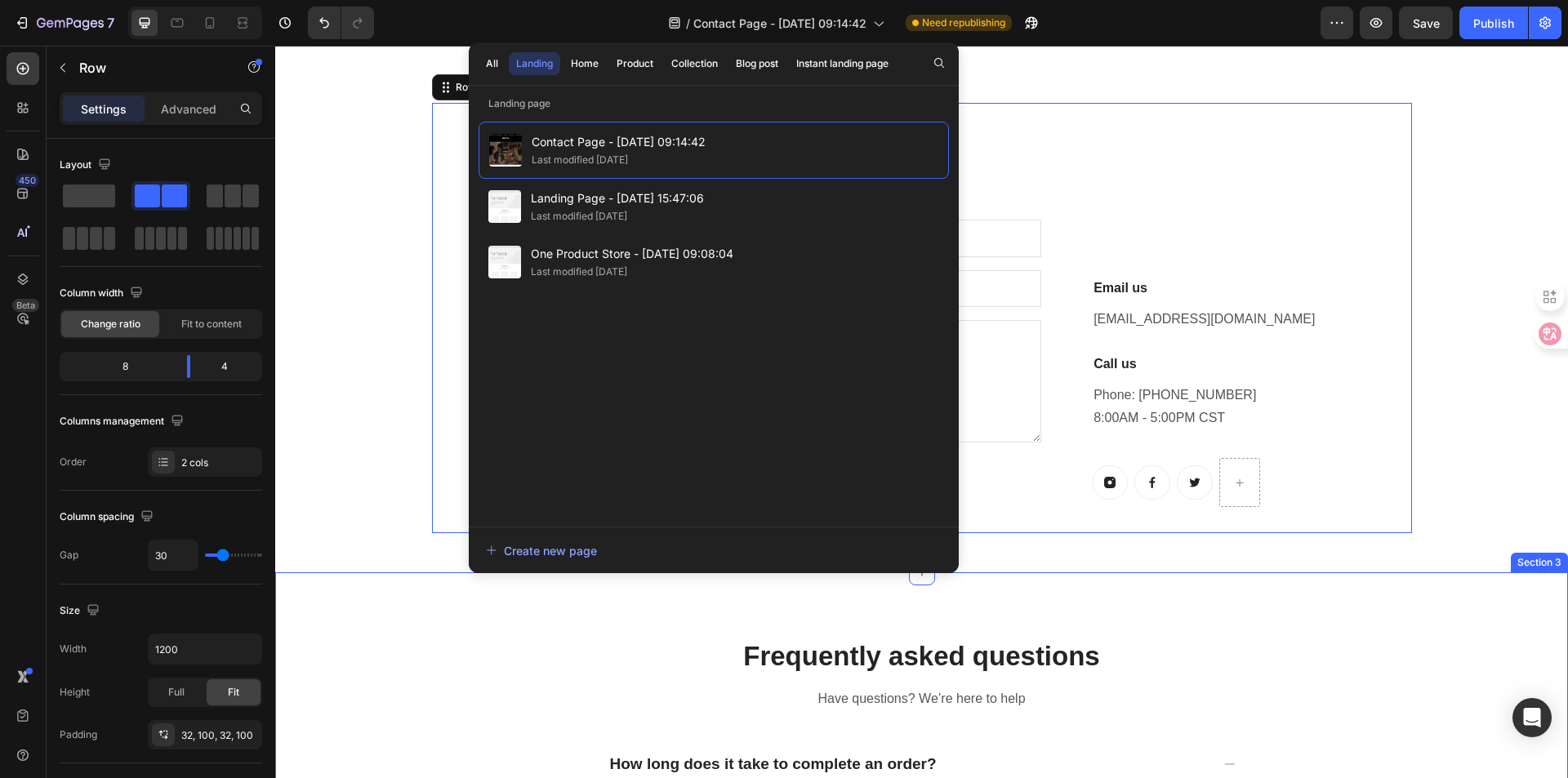
scroll to position [600, 0]
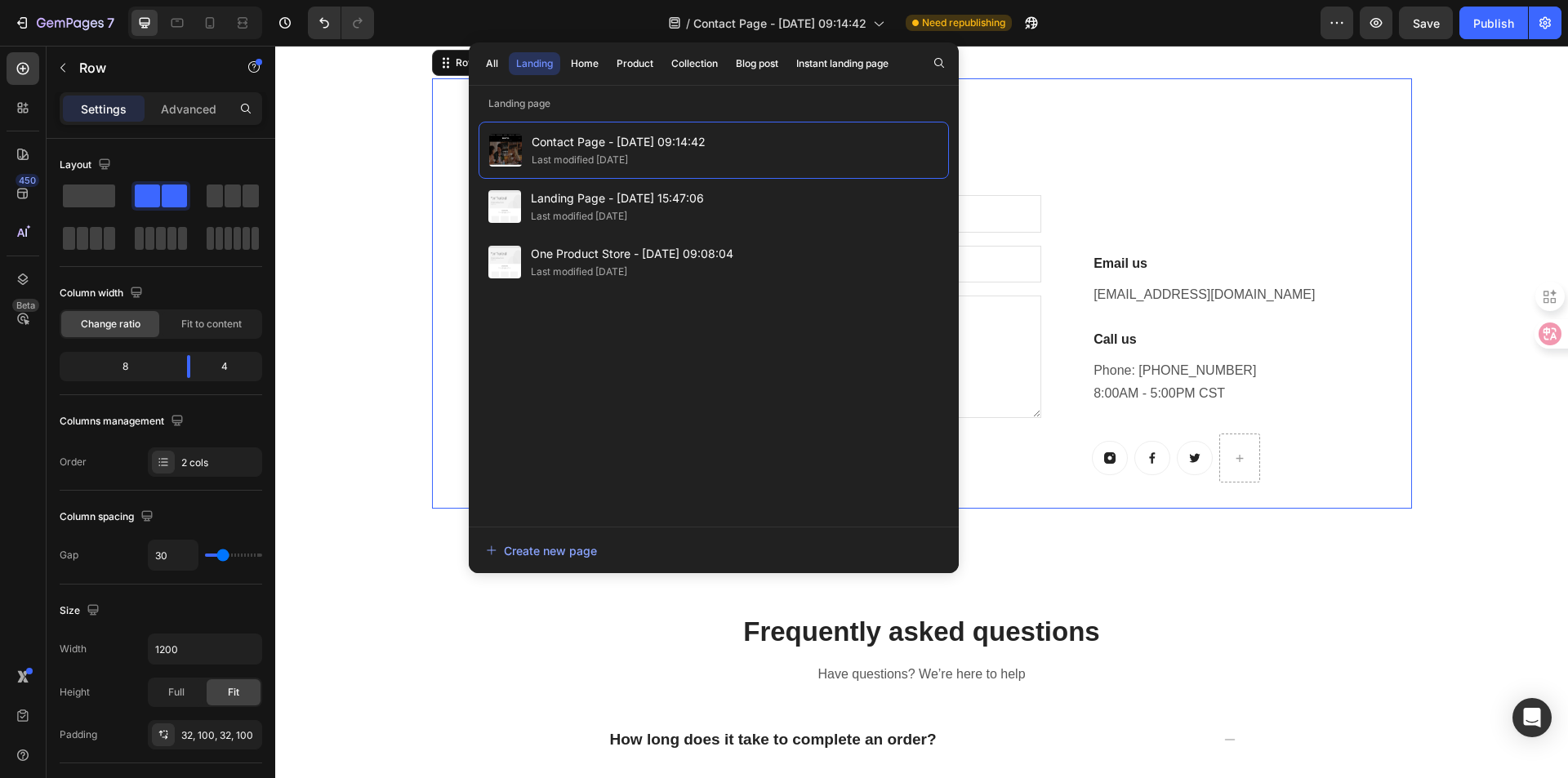
click at [1165, 492] on div "We're happy to help! Heading Questions, concerns...? We want to help. Send us a…" at bounding box center [922, 293] width 980 height 430
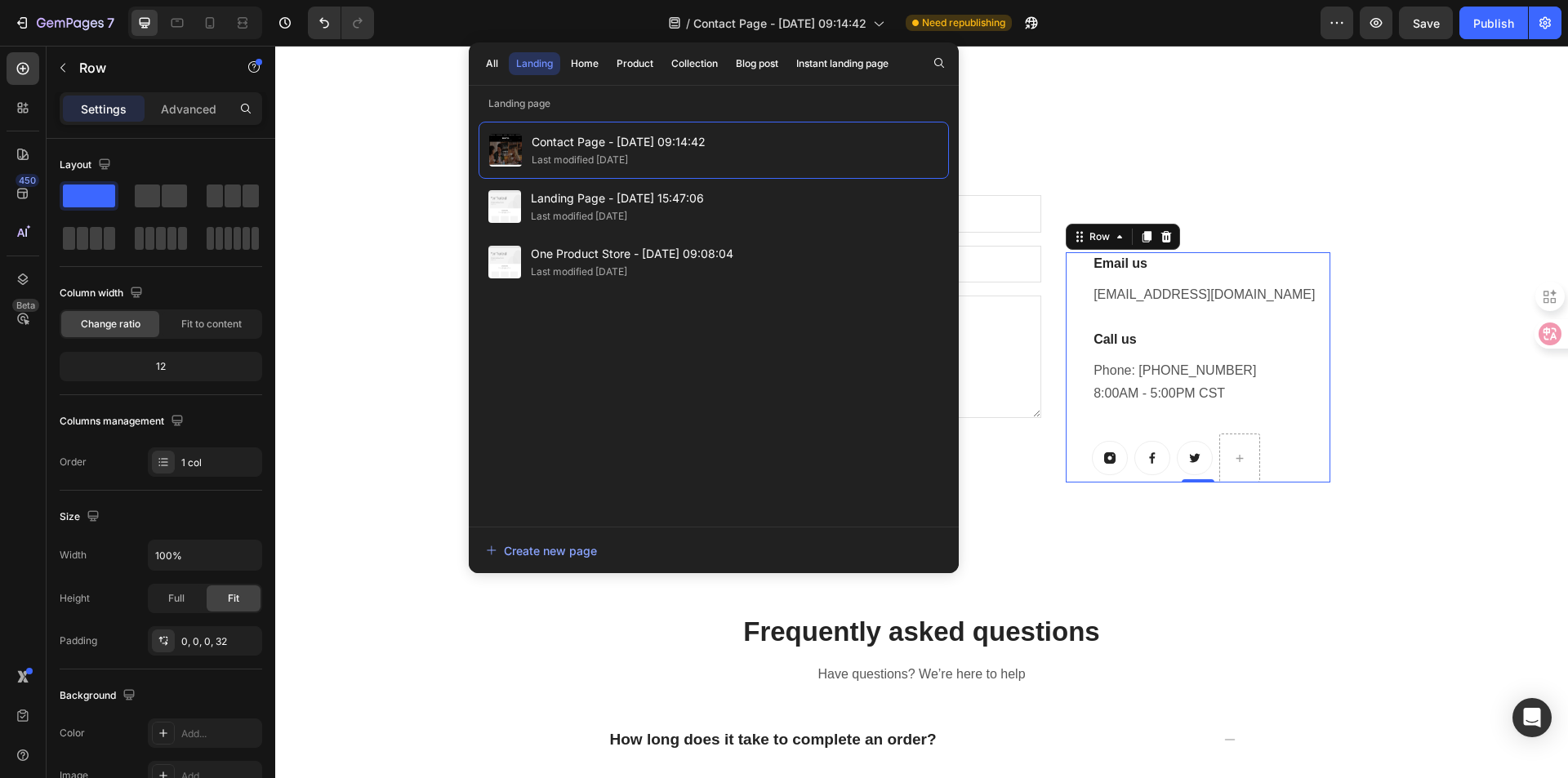
click at [1137, 421] on div "Email us Heading support@damcoola.com Text block Call us Heading Phone: 852-681…" at bounding box center [1210, 367] width 237 height 230
click at [880, 17] on icon at bounding box center [878, 23] width 16 height 16
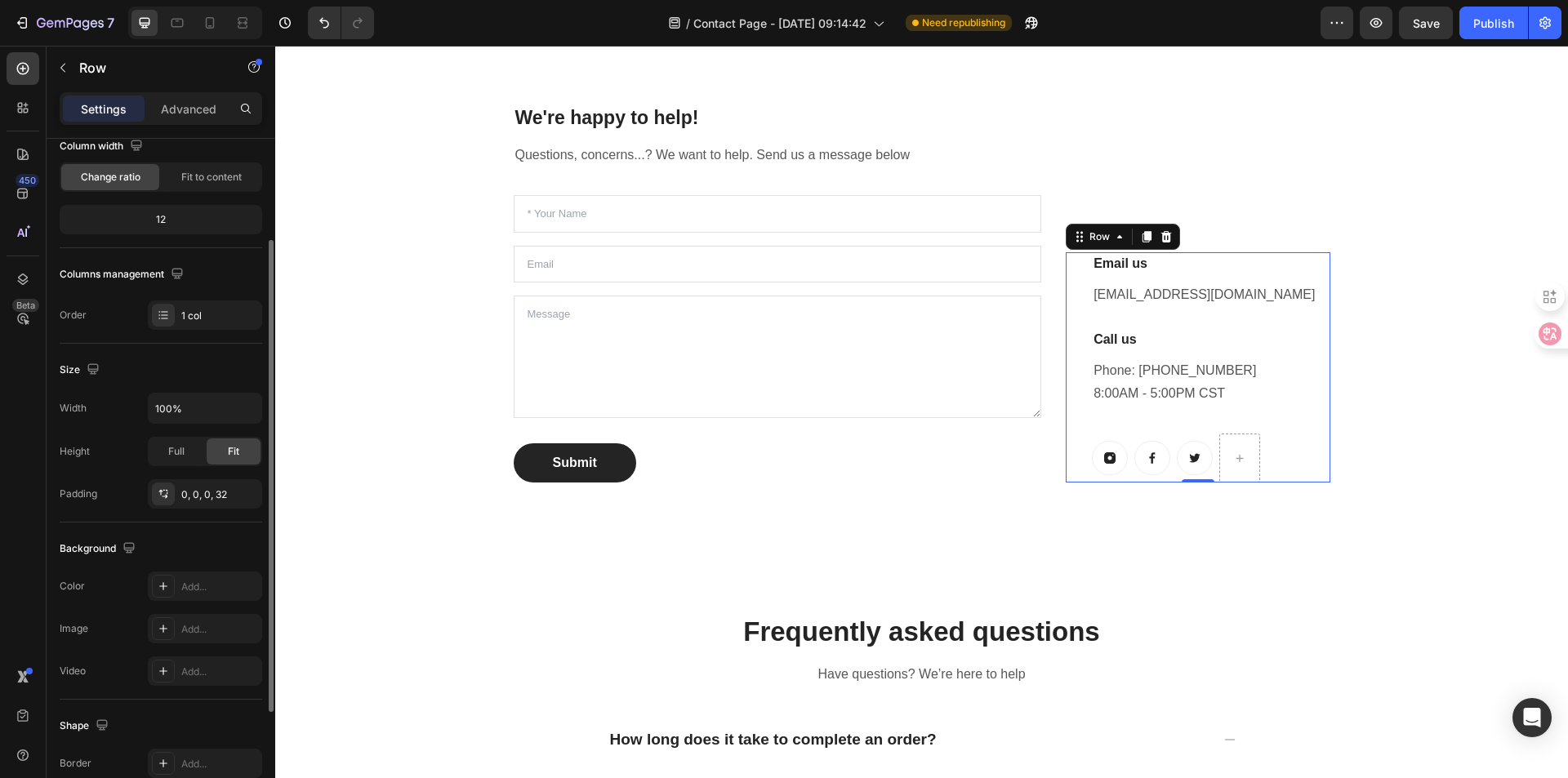
scroll to position [0, 0]
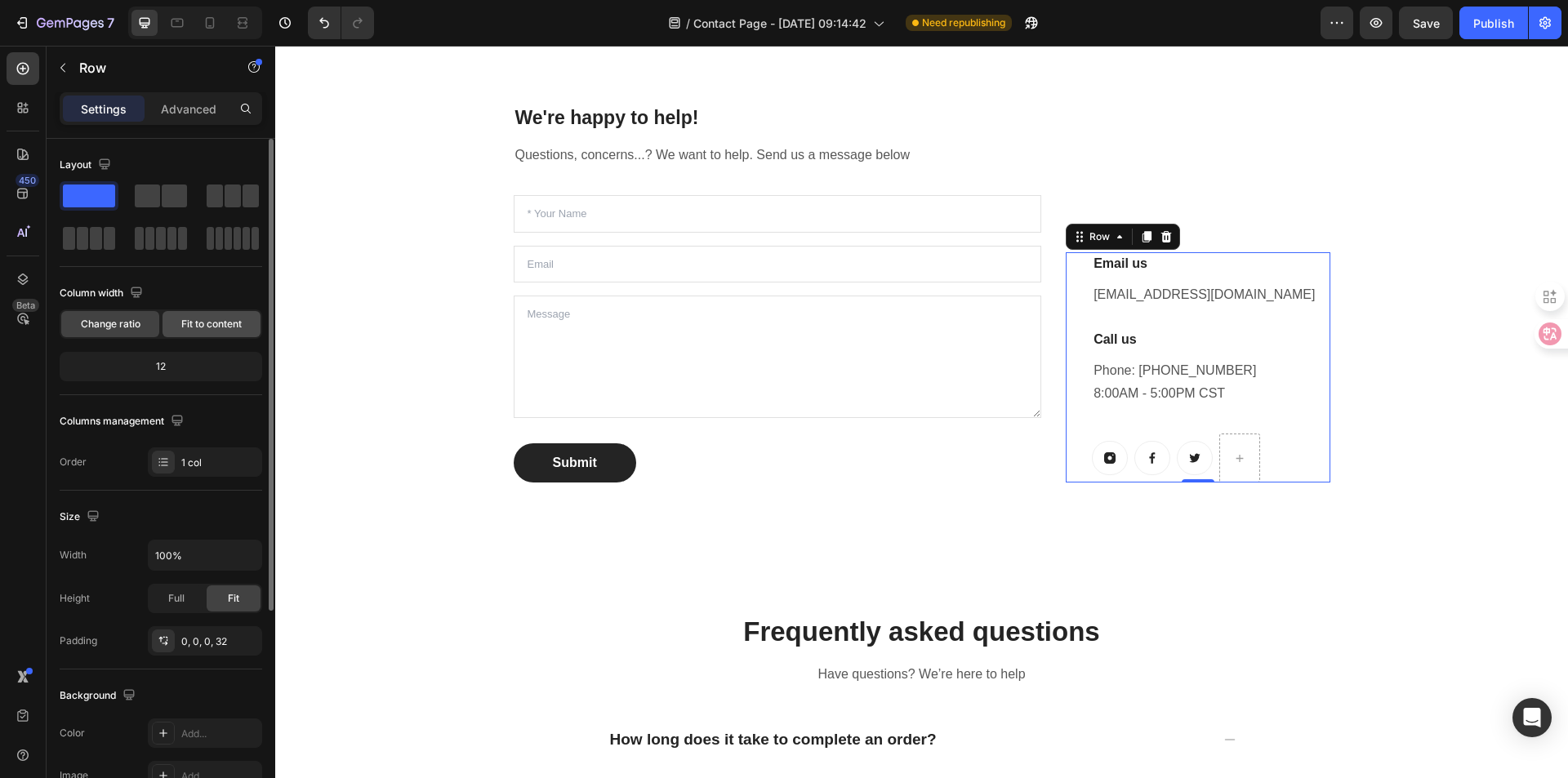
click at [167, 325] on div "Fit to content" at bounding box center [212, 324] width 98 height 26
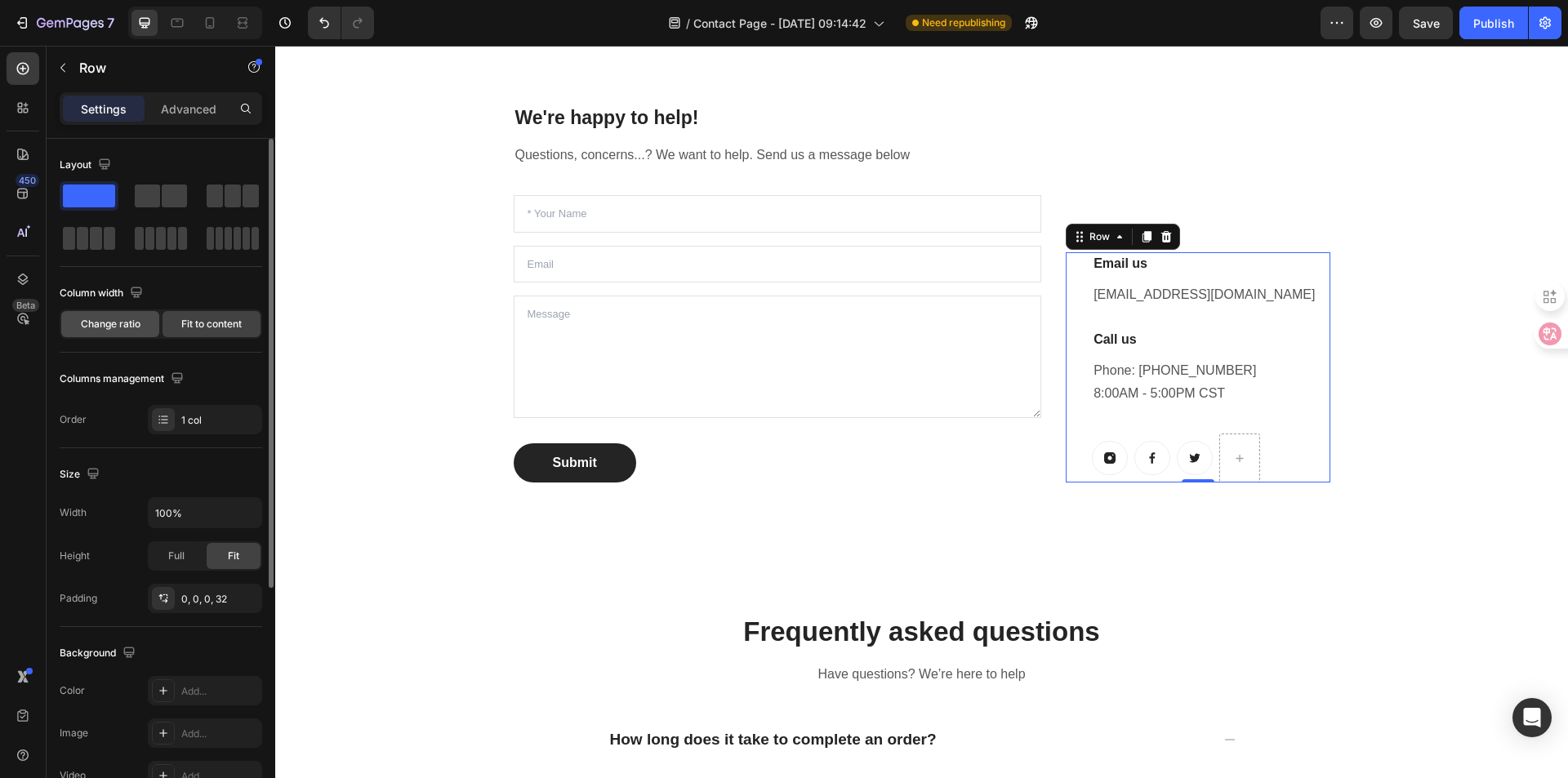
click at [107, 322] on span "Change ratio" at bounding box center [111, 324] width 60 height 15
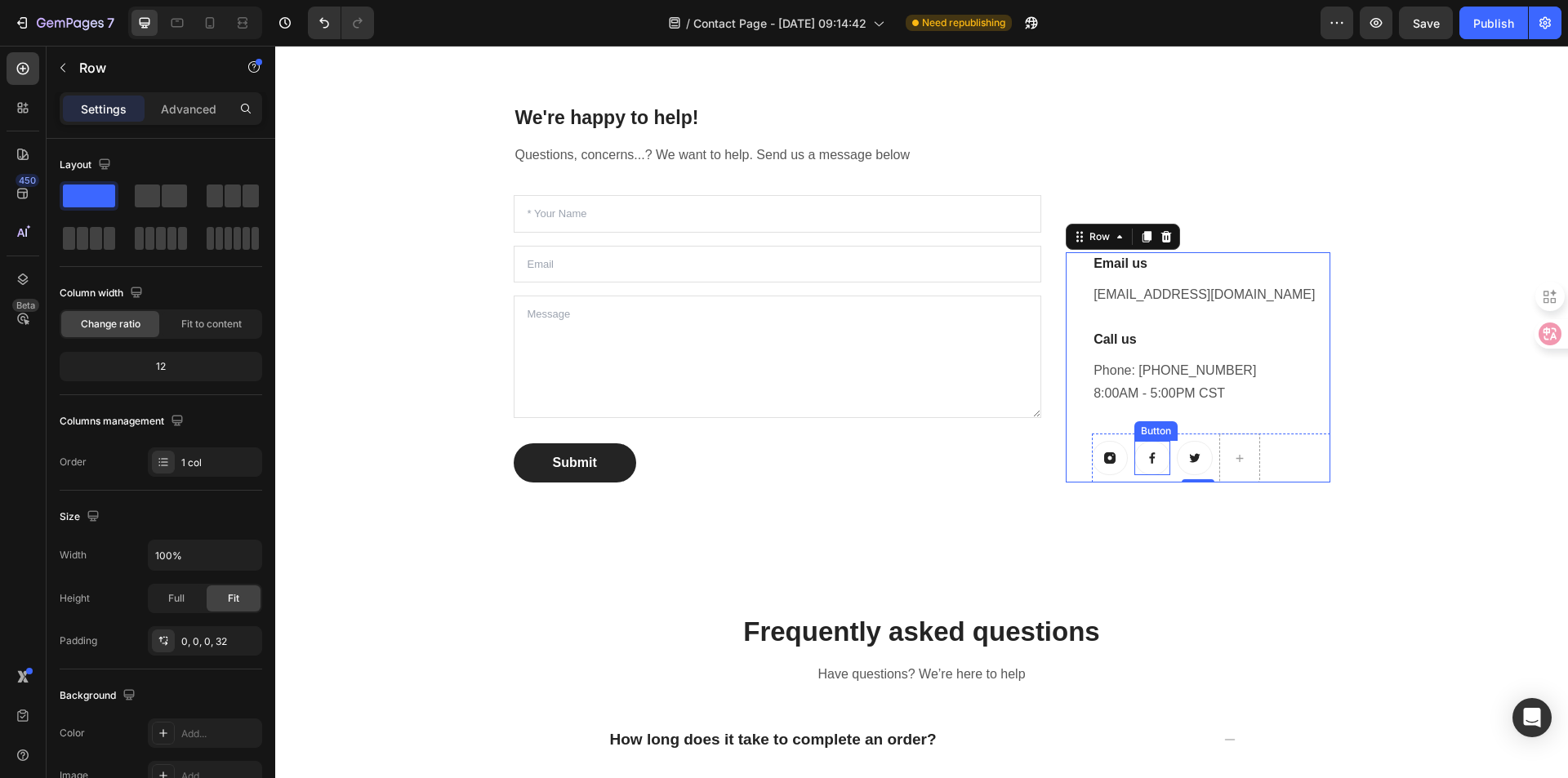
click at [1149, 454] on icon at bounding box center [1152, 458] width 13 height 13
click at [1080, 450] on div "Email us Heading support@damcoola.com Text block Call us Heading Phone: 852-681…" at bounding box center [1197, 367] width 264 height 230
click at [1091, 243] on div "Row" at bounding box center [1100, 237] width 60 height 20
click at [1086, 237] on div "Row" at bounding box center [1100, 236] width 27 height 15
click at [39, 35] on button "7" at bounding box center [64, 23] width 115 height 33
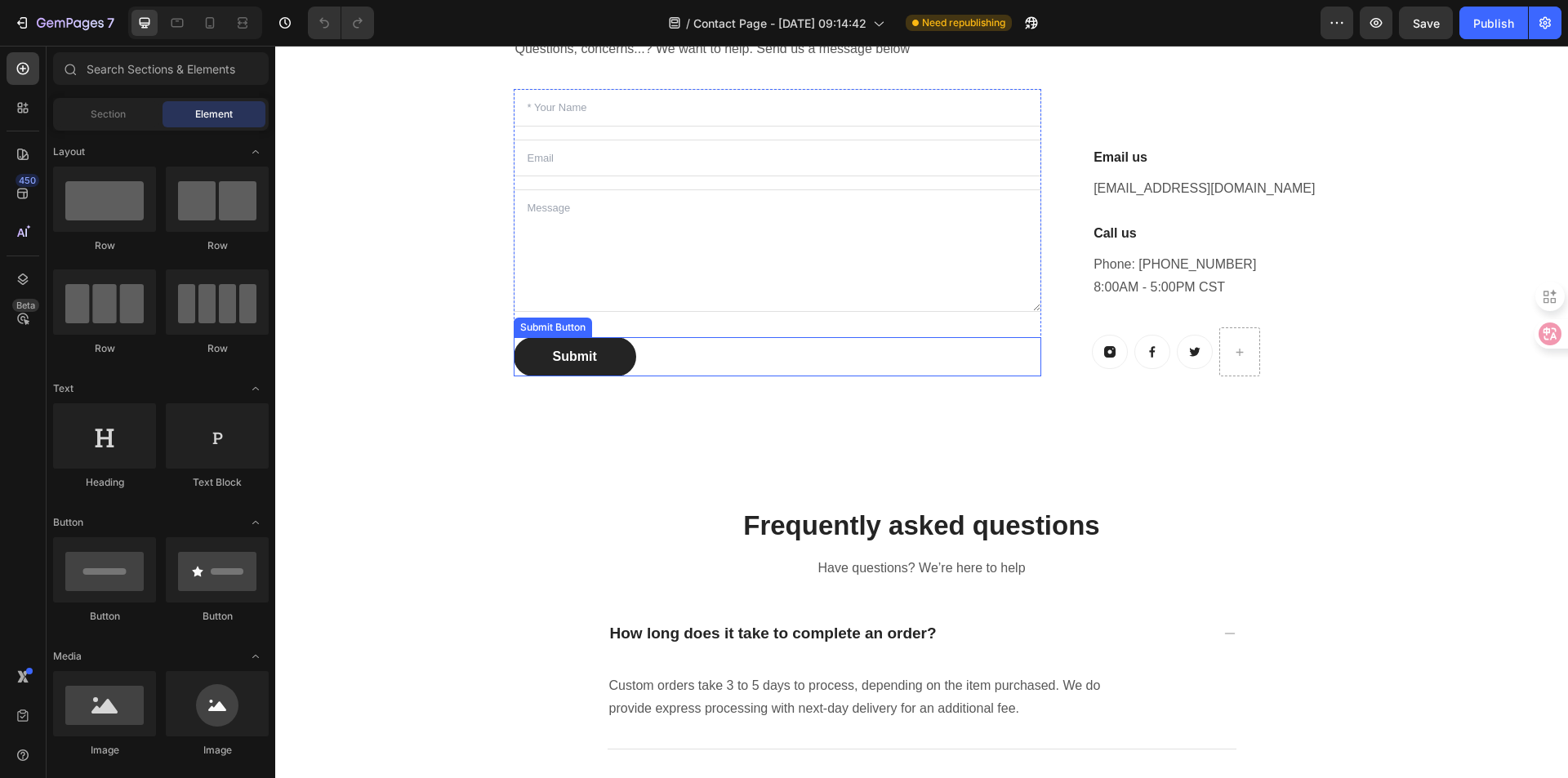
scroll to position [735, 0]
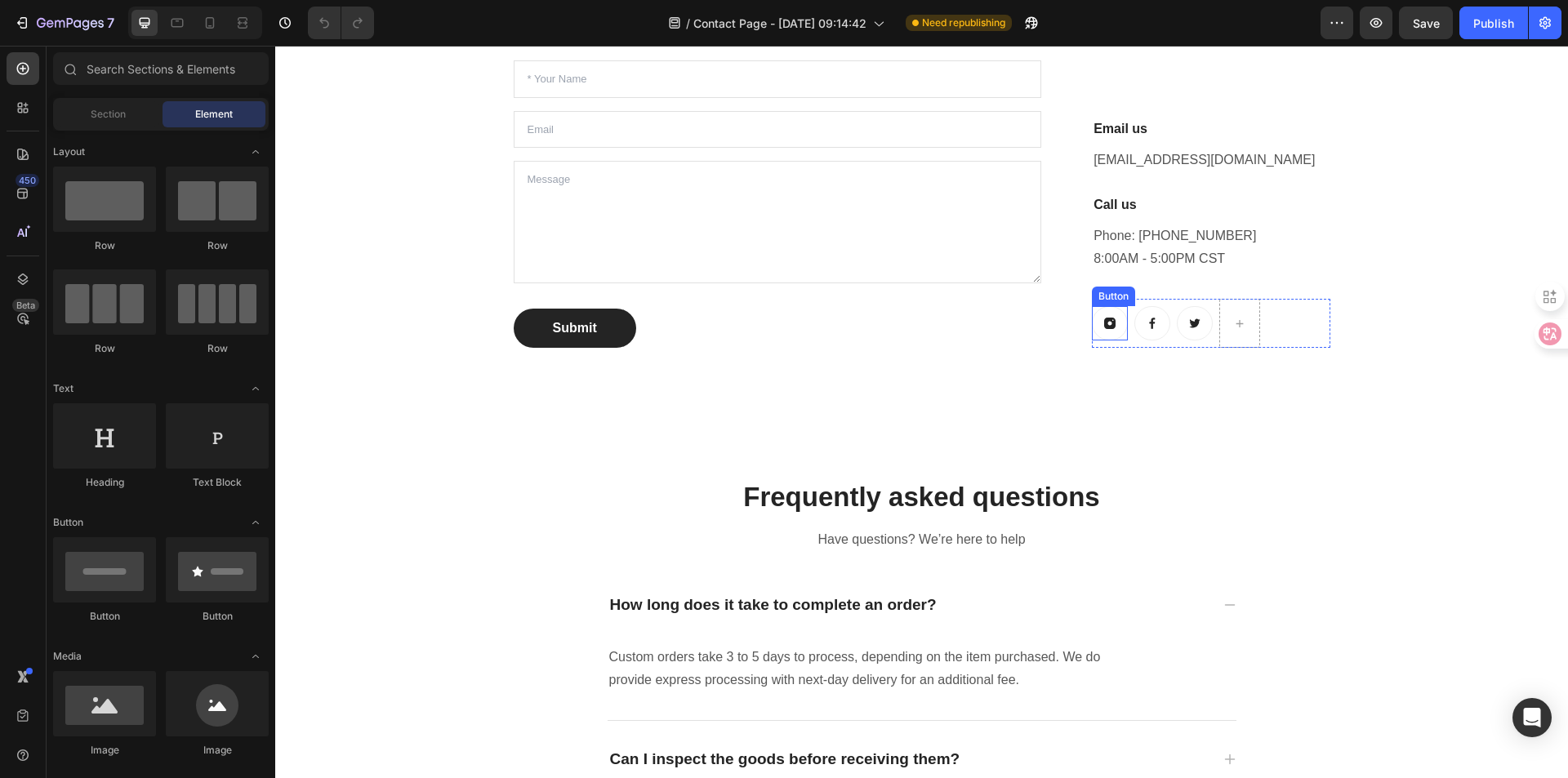
click at [1116, 317] on link at bounding box center [1110, 324] width 36 height 35
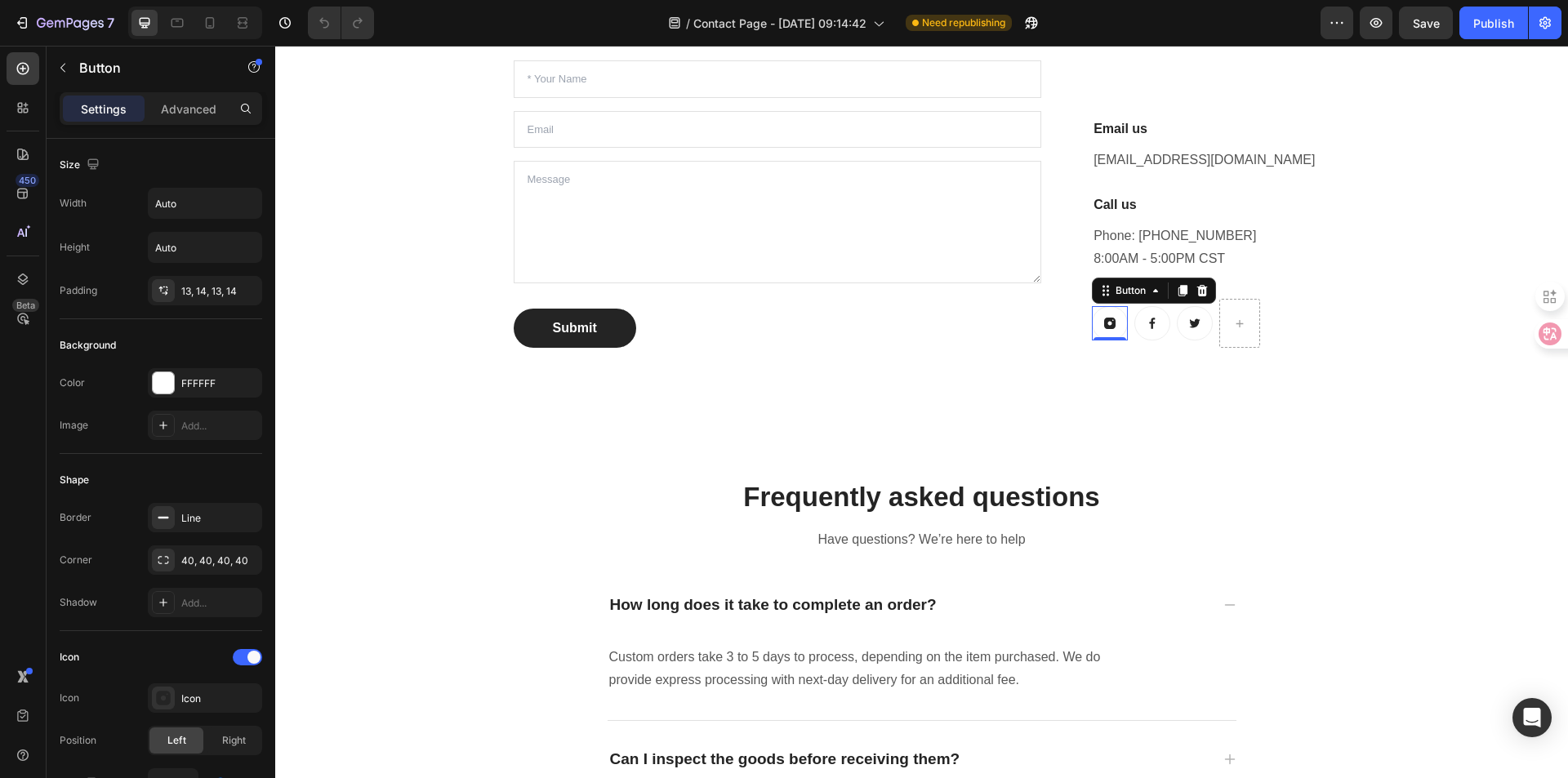
click at [1106, 317] on icon at bounding box center [1110, 323] width 12 height 12
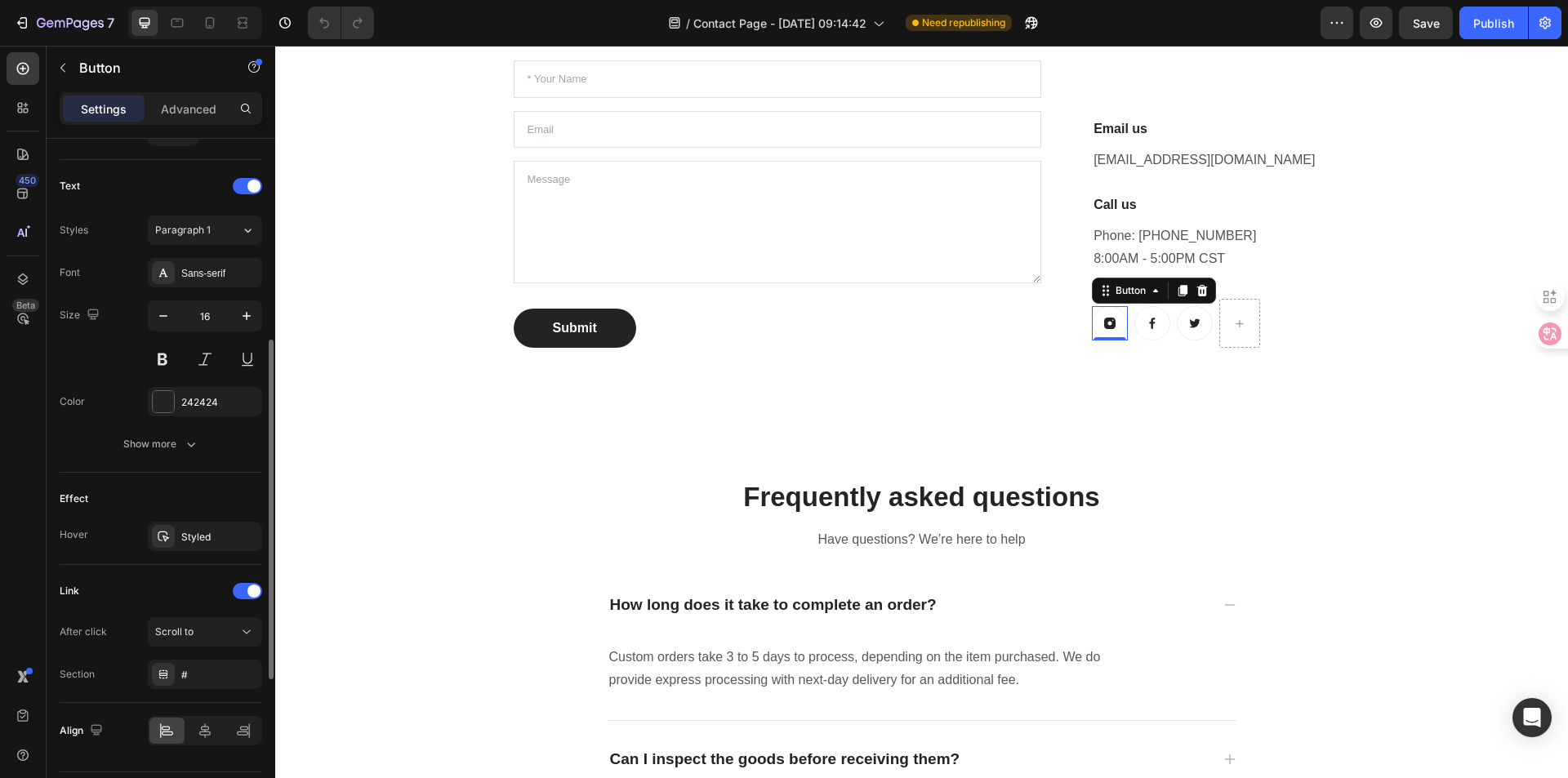
scroll to position [699, 0]
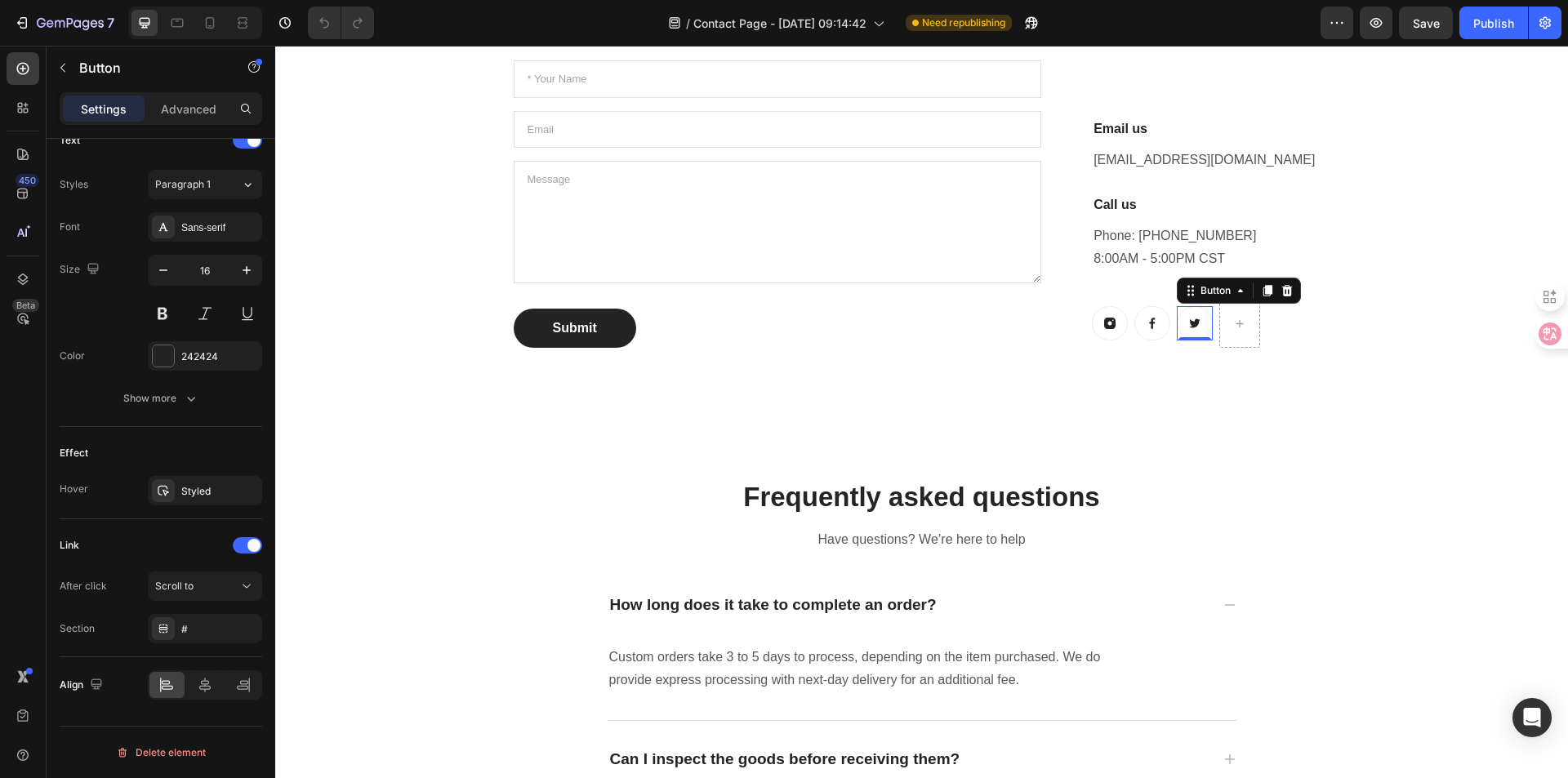
click at [1189, 324] on icon at bounding box center [1194, 324] width 11 height 9
click at [1115, 320] on link at bounding box center [1110, 324] width 36 height 35
click at [1113, 294] on div "Button" at bounding box center [1131, 291] width 36 height 15
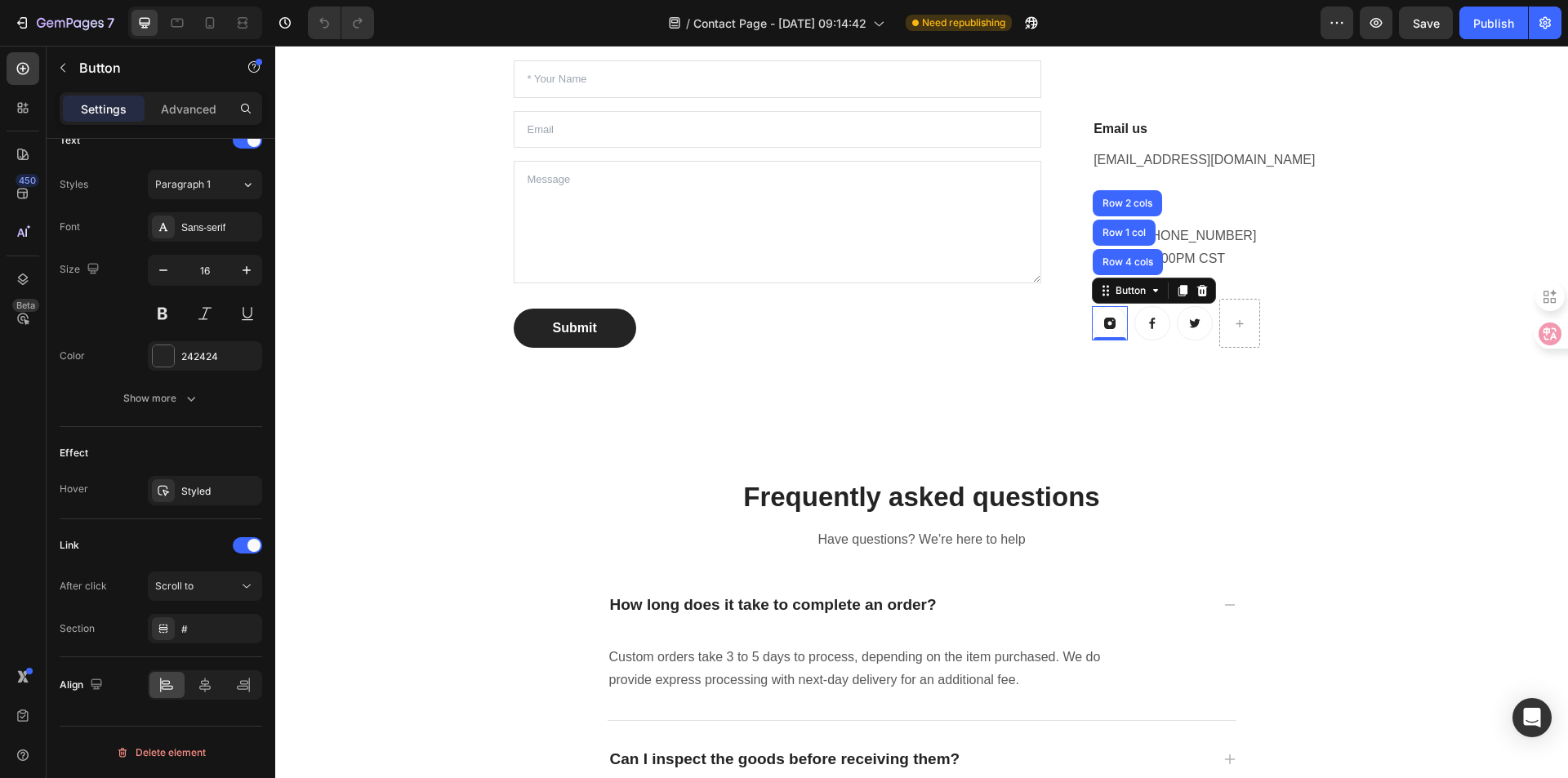
click at [1104, 322] on icon at bounding box center [1110, 324] width 13 height 13
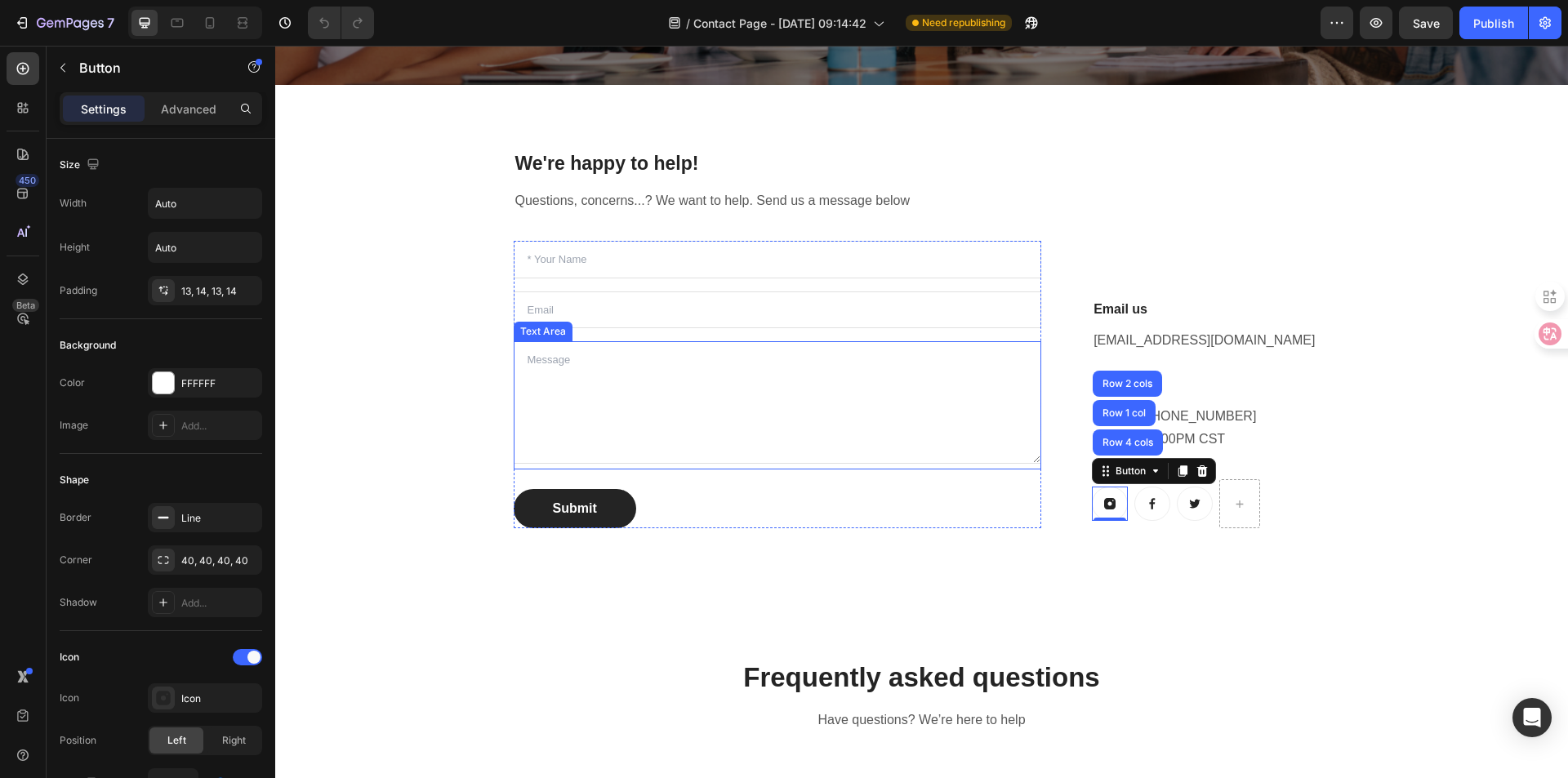
scroll to position [572, 0]
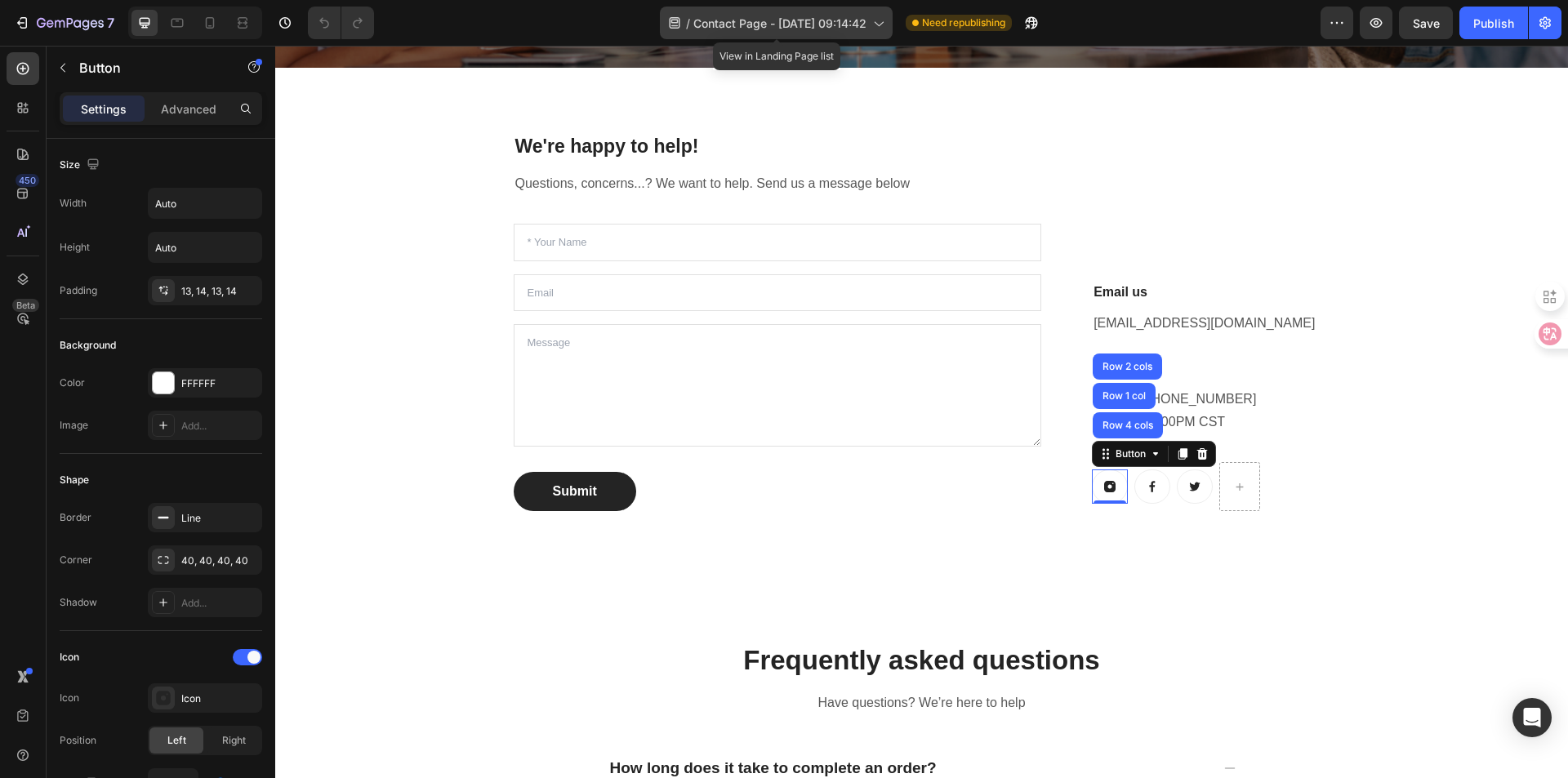
click at [834, 26] on span "Contact Page - [DATE] 09:14:42" at bounding box center [780, 23] width 173 height 17
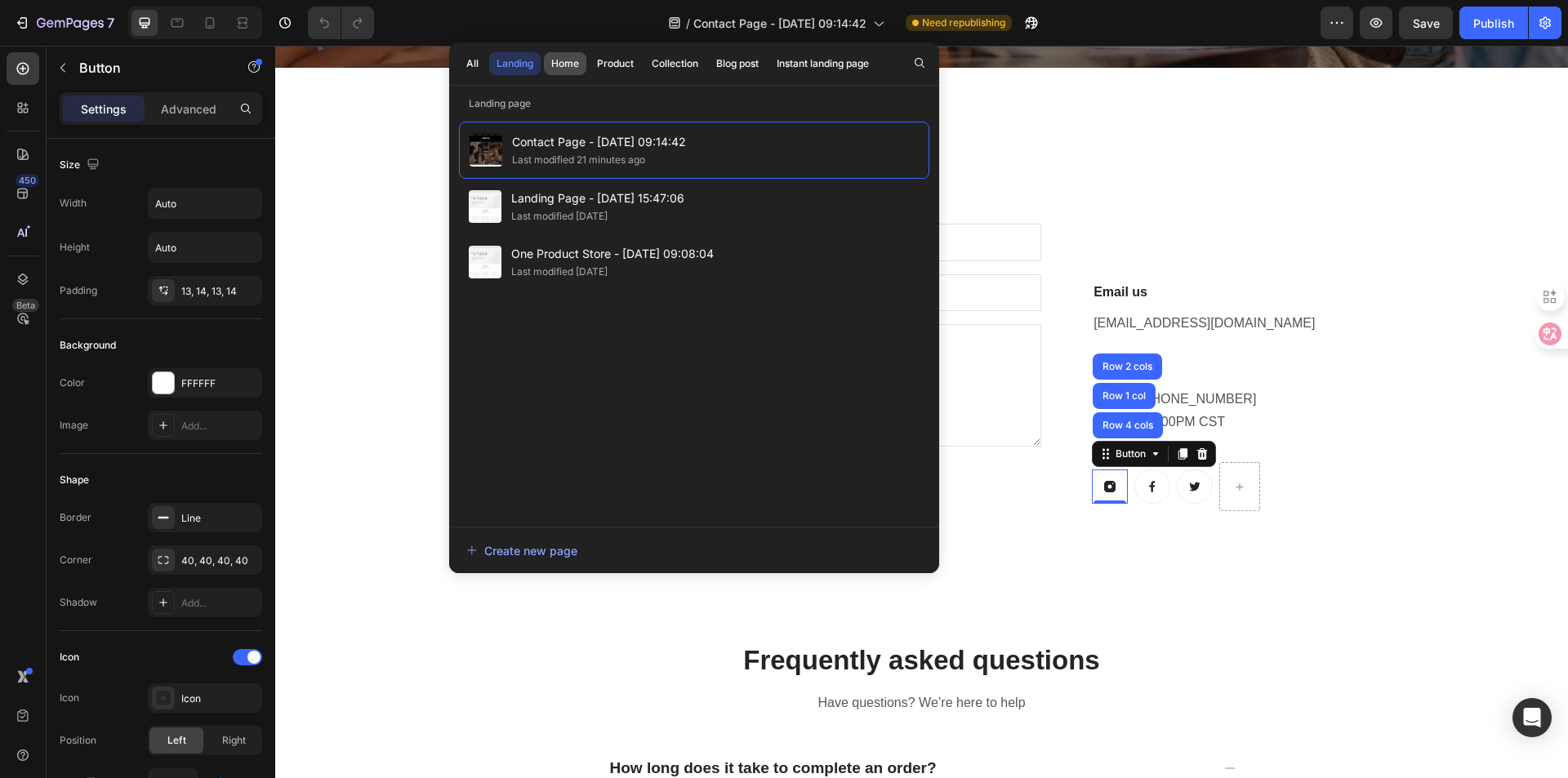
click at [570, 65] on div "Home" at bounding box center [564, 64] width 28 height 15
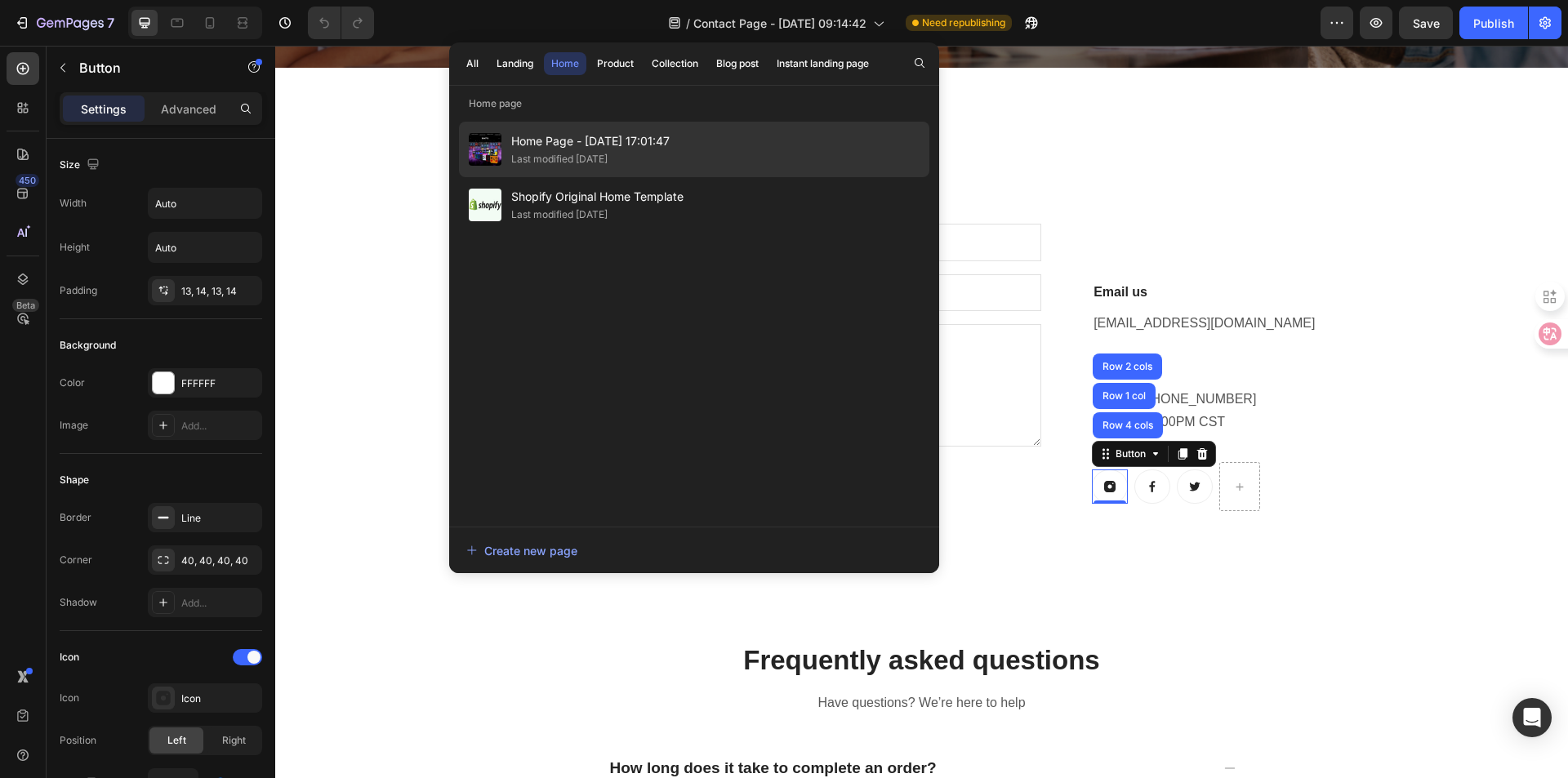
click at [568, 155] on div "Last modified 12 days ago" at bounding box center [559, 159] width 96 height 16
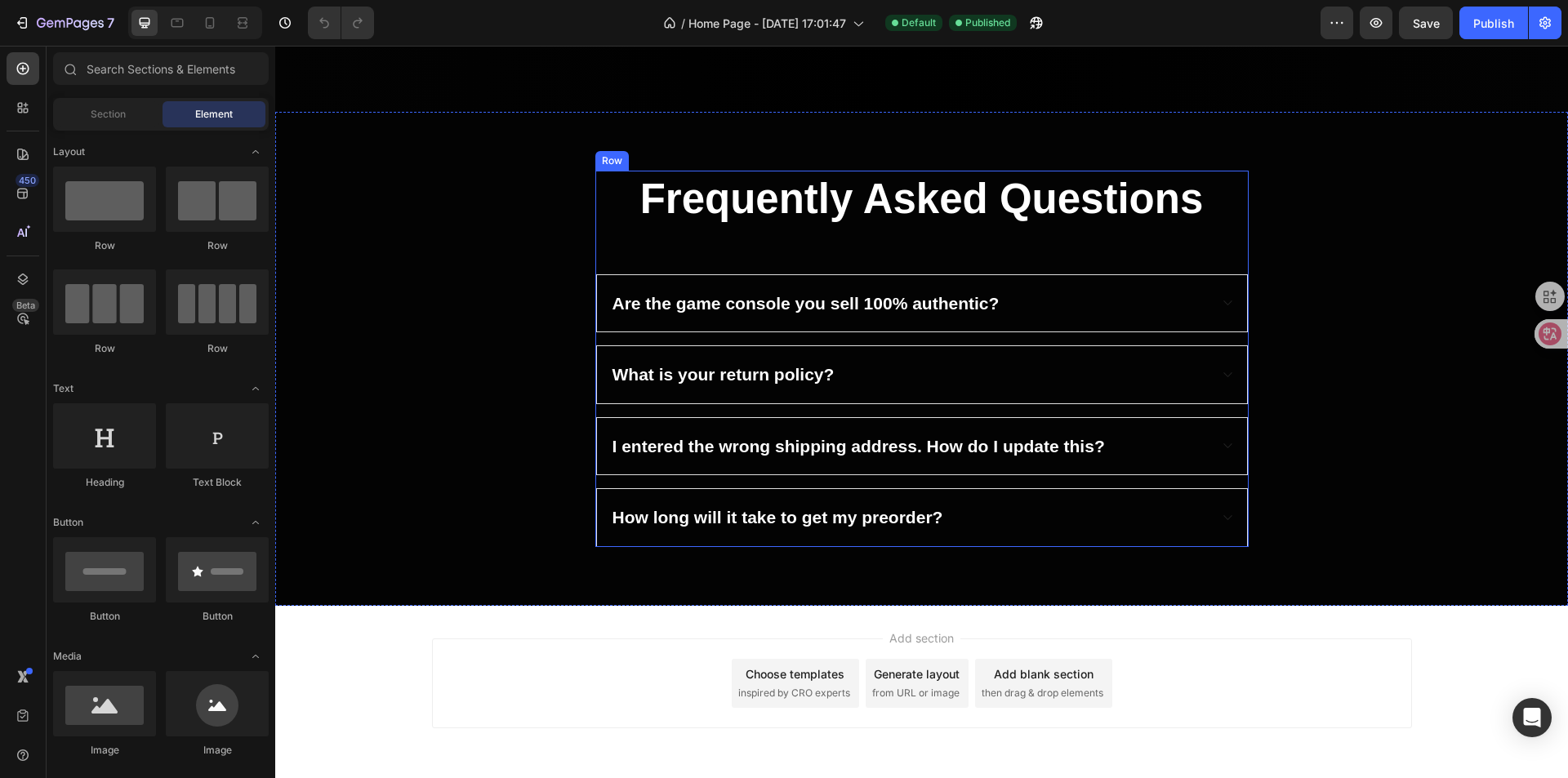
scroll to position [3825, 0]
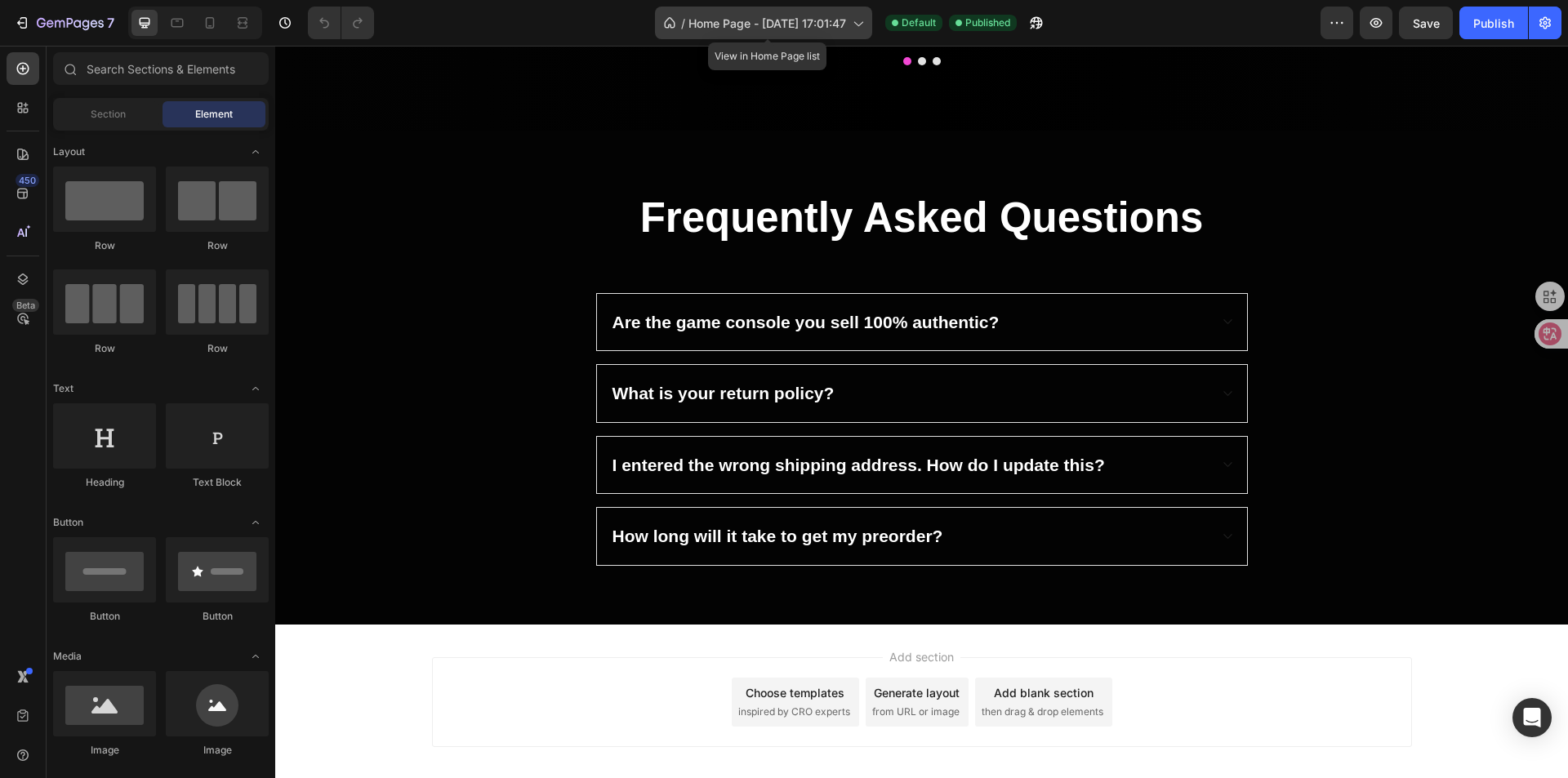
click at [824, 18] on span "Home Page - May 22, 17:01:47" at bounding box center [766, 23] width 157 height 17
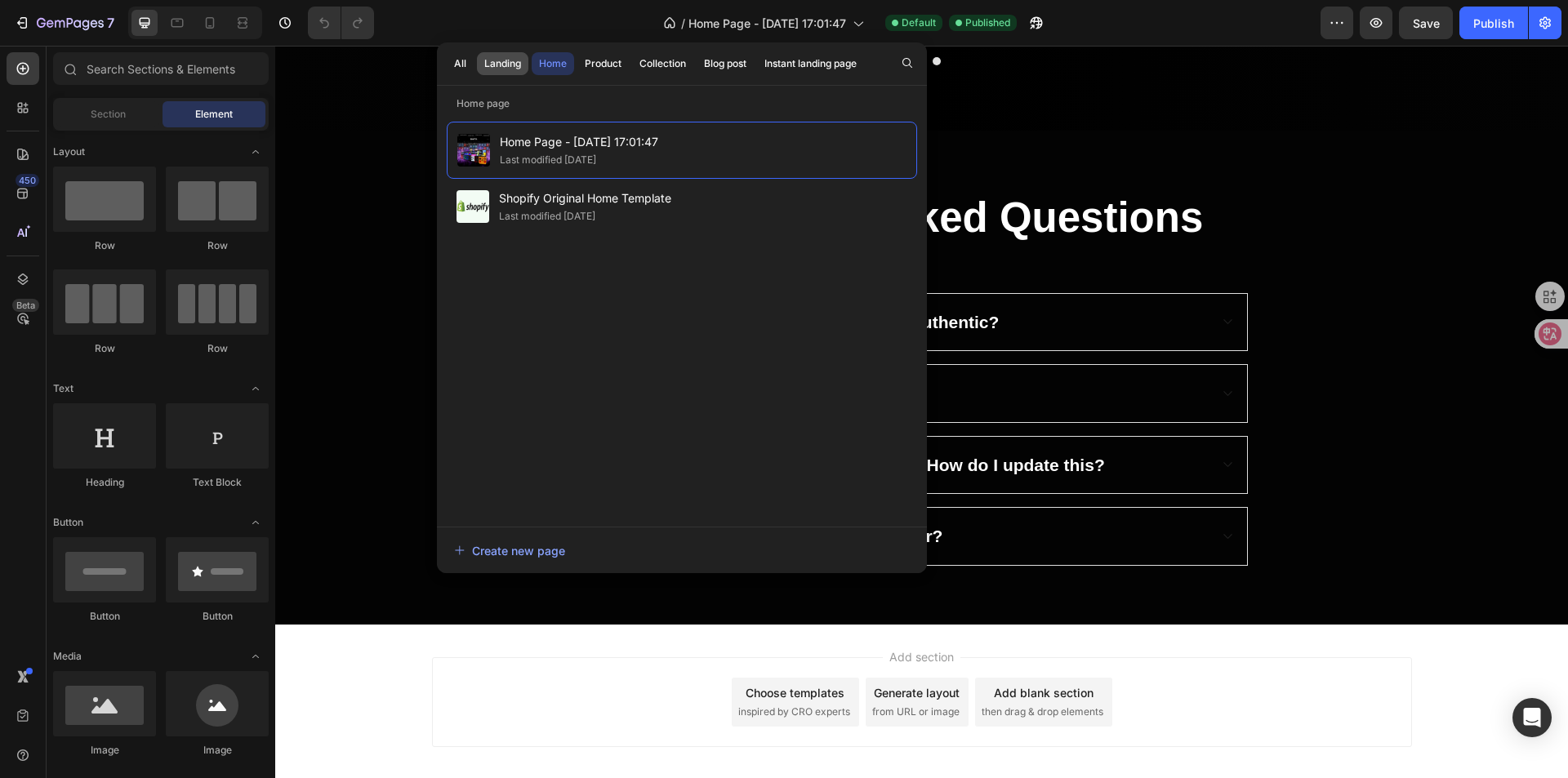
click at [514, 65] on div "Landing" at bounding box center [503, 64] width 36 height 15
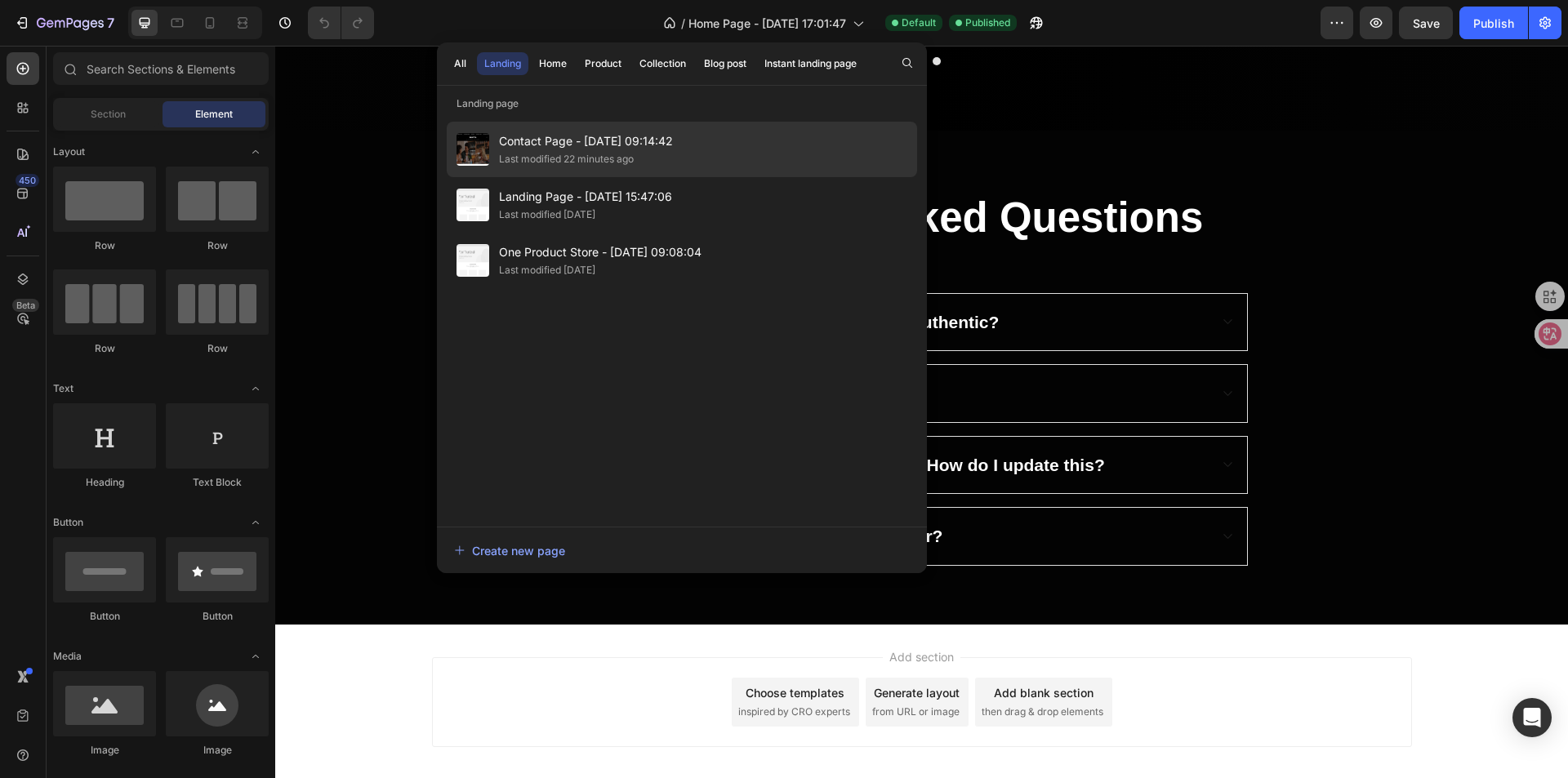
click at [504, 135] on span "Contact Page - [DATE] 09:14:42" at bounding box center [585, 142] width 174 height 20
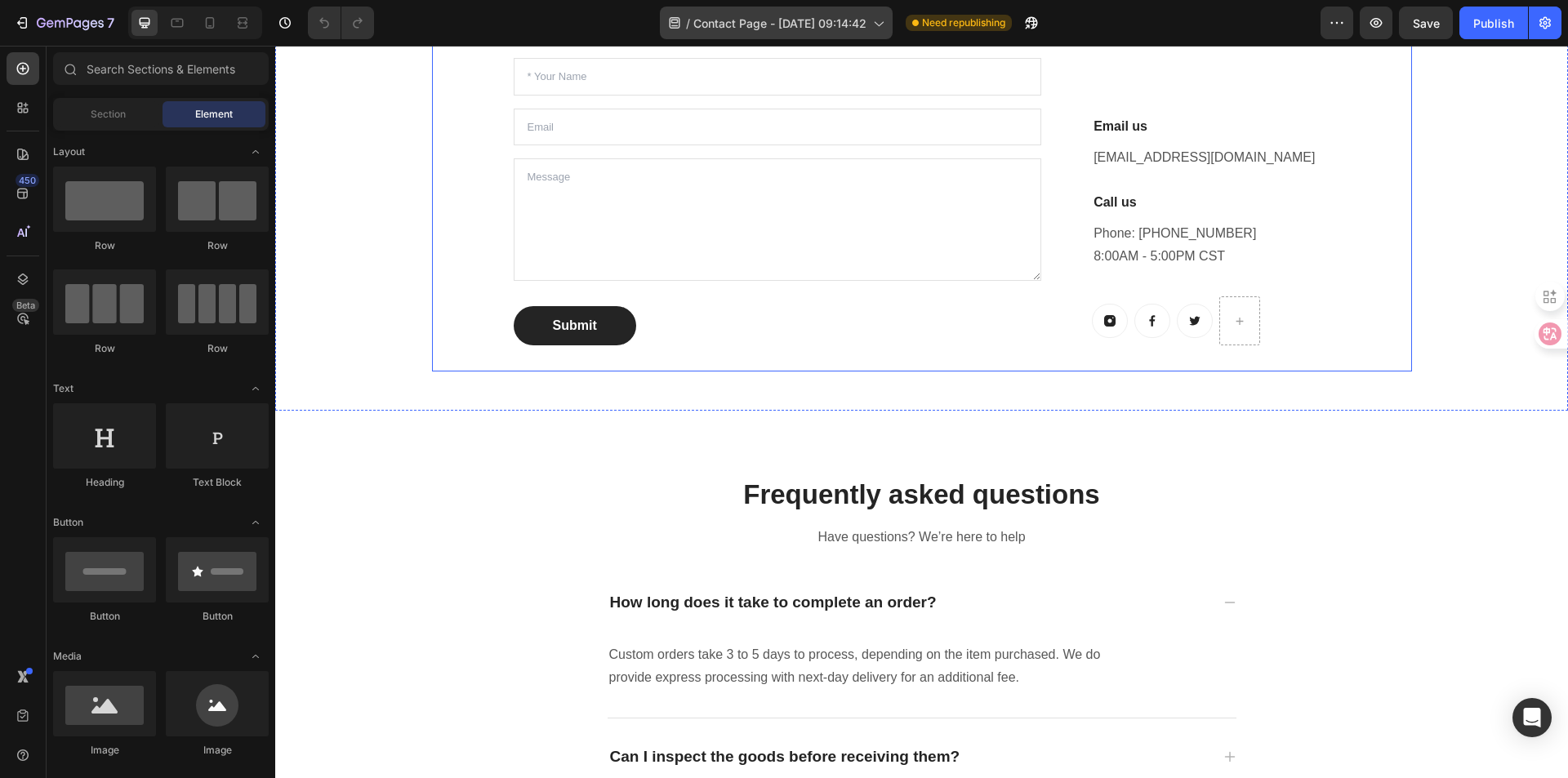
scroll to position [735, 0]
click at [779, 25] on span "Contact Page - [DATE] 09:14:42" at bounding box center [780, 23] width 173 height 17
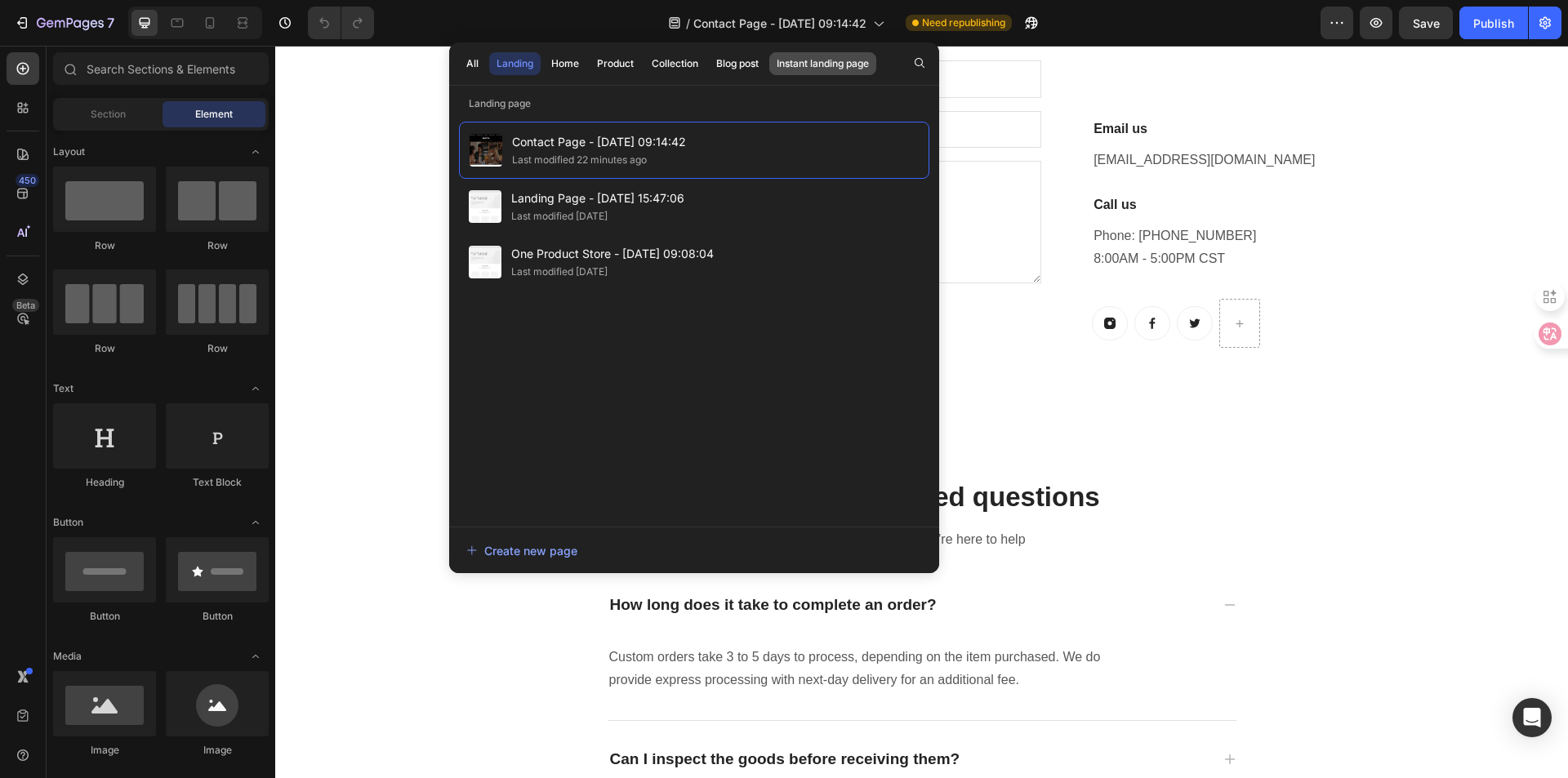
click at [774, 59] on button "Instant landing page" at bounding box center [823, 63] width 107 height 23
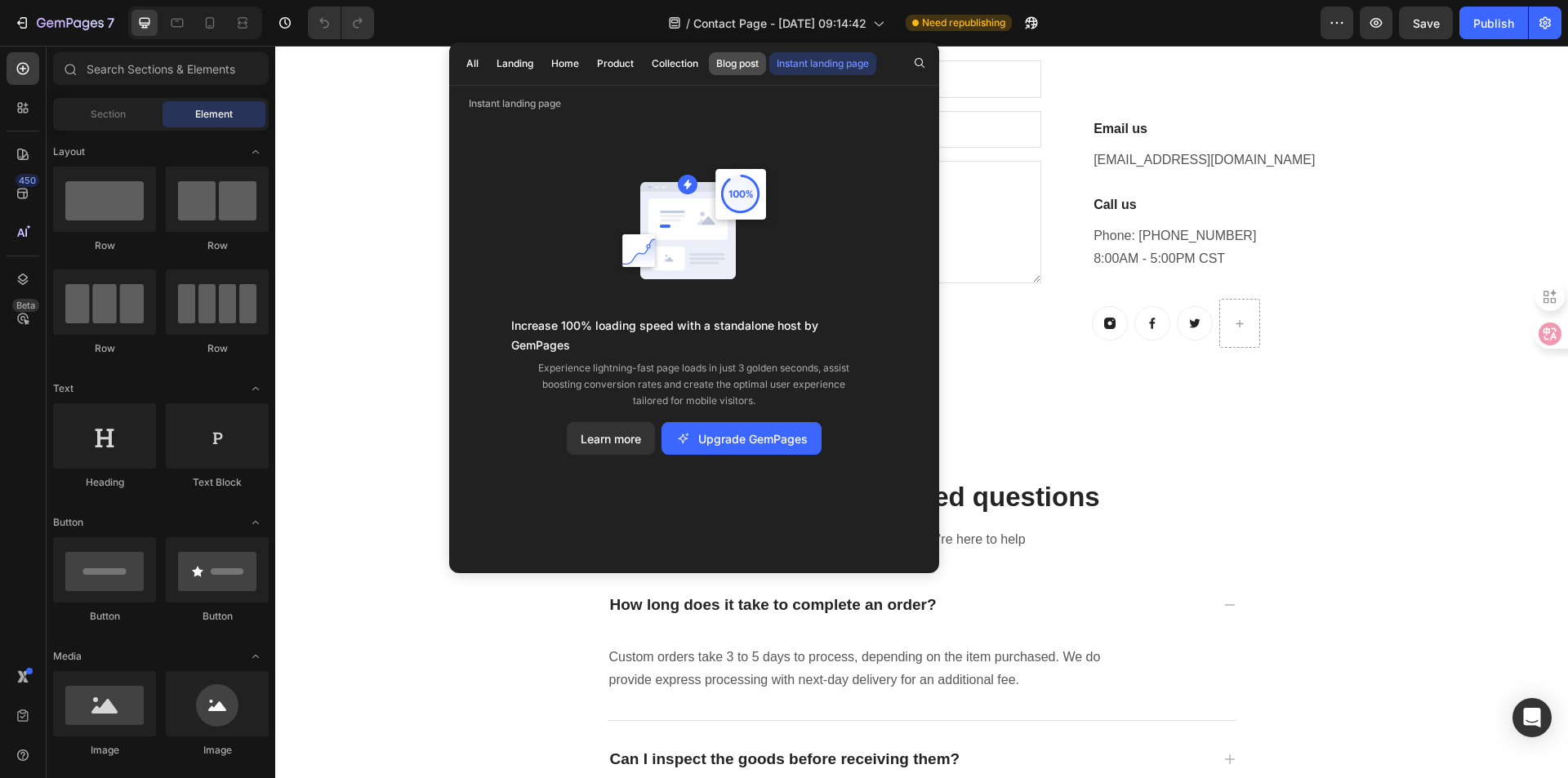
click at [734, 60] on div "Blog post" at bounding box center [737, 64] width 43 height 15
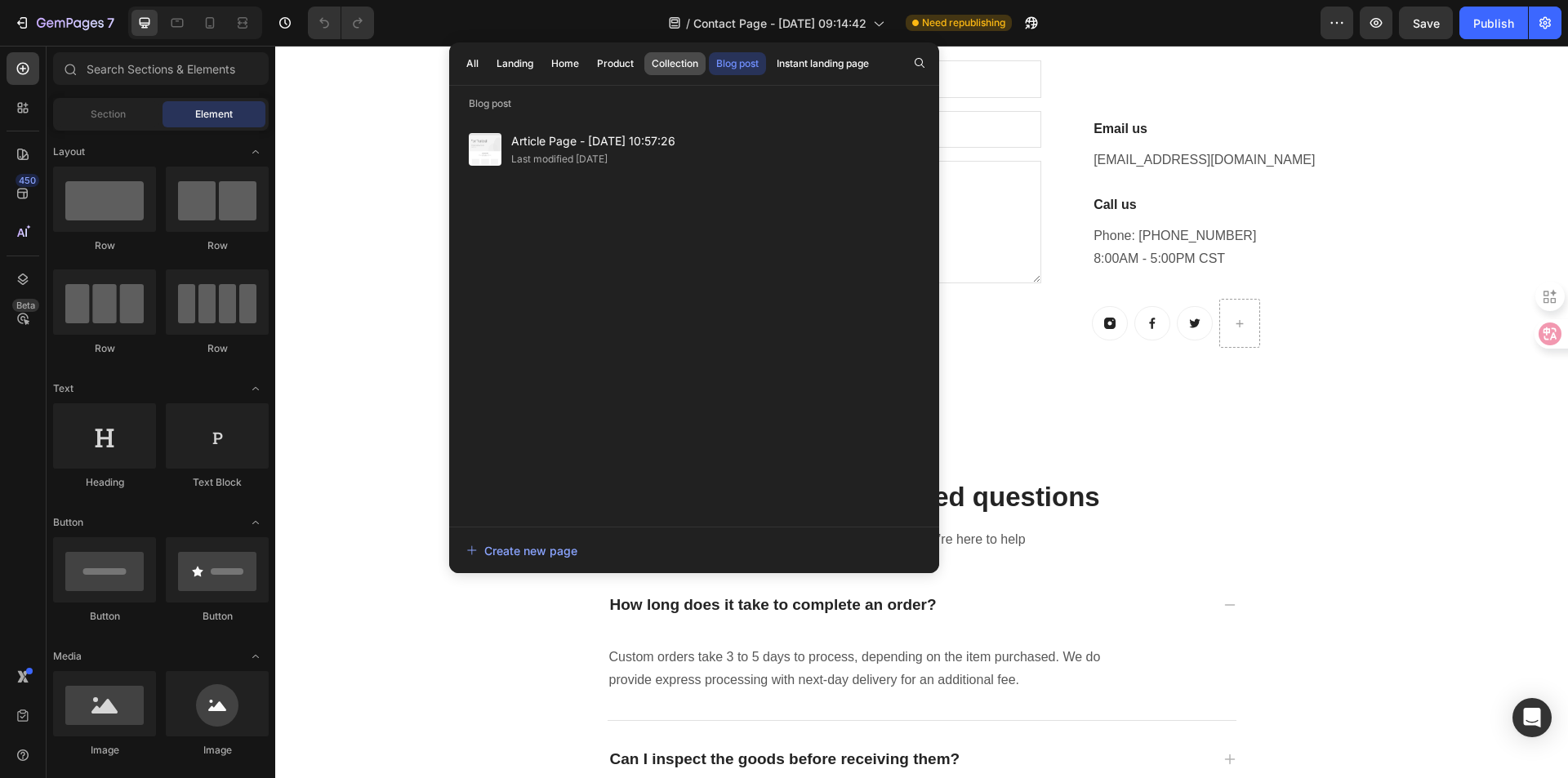
click at [667, 65] on div "Collection" at bounding box center [674, 64] width 46 height 15
click at [725, 63] on div "Blog post" at bounding box center [737, 64] width 43 height 15
click at [626, 69] on div "Product" at bounding box center [615, 64] width 36 height 15
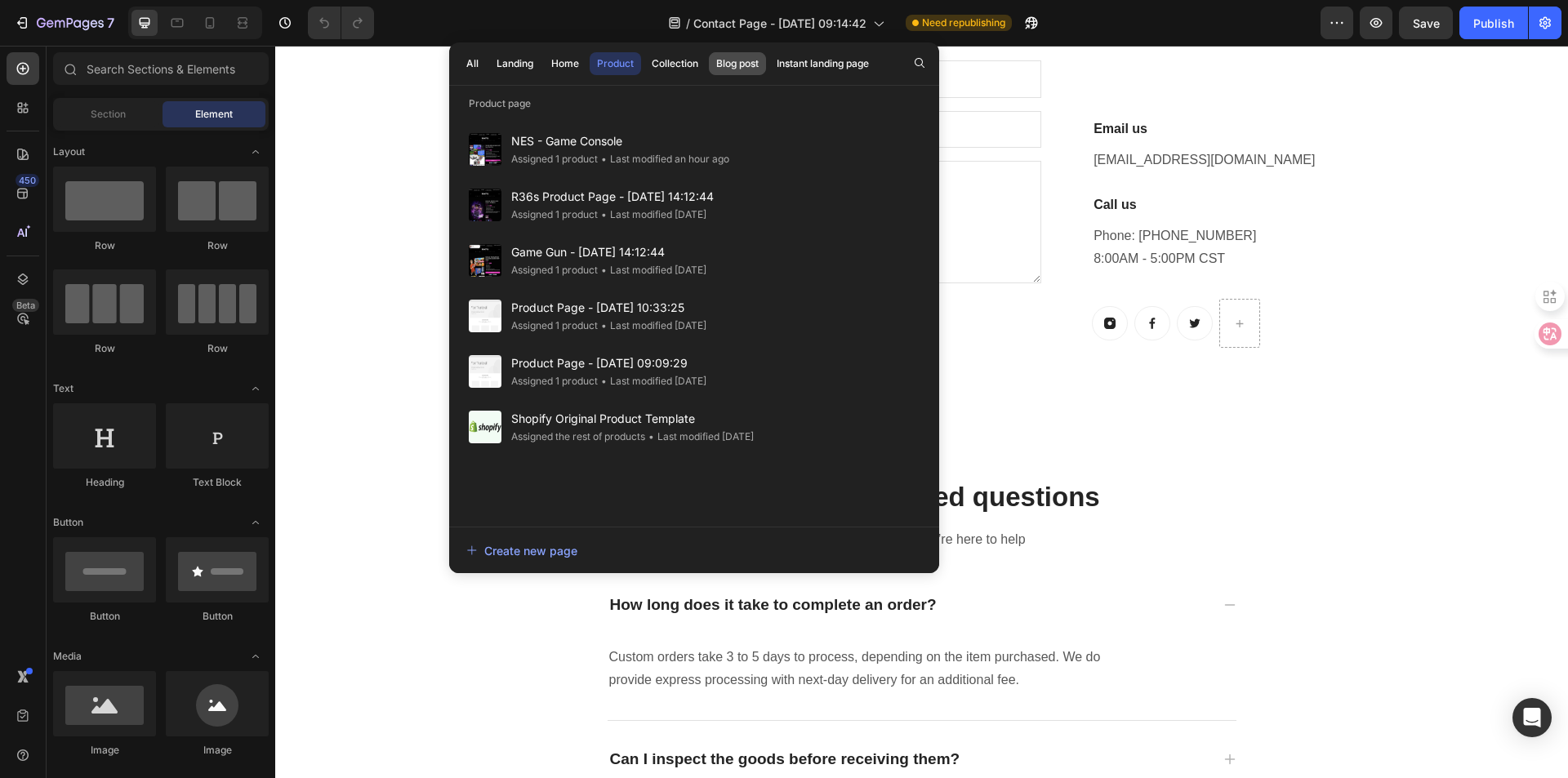
click at [725, 60] on div "Blog post" at bounding box center [737, 64] width 43 height 15
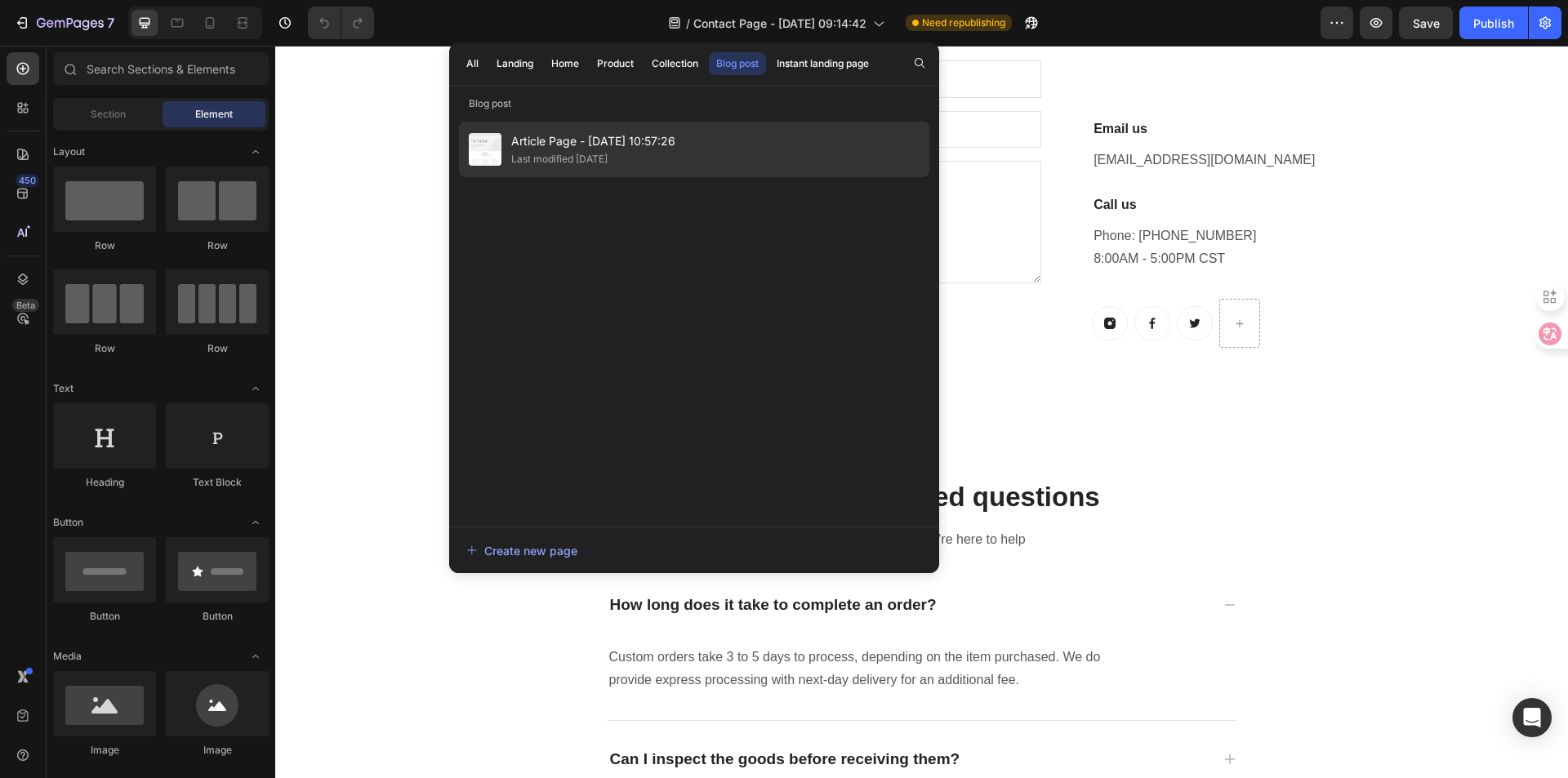
click at [599, 130] on div "Article Page - Jun 16, 10:57:26 Last modified 2 months ago" at bounding box center [694, 149] width 470 height 55
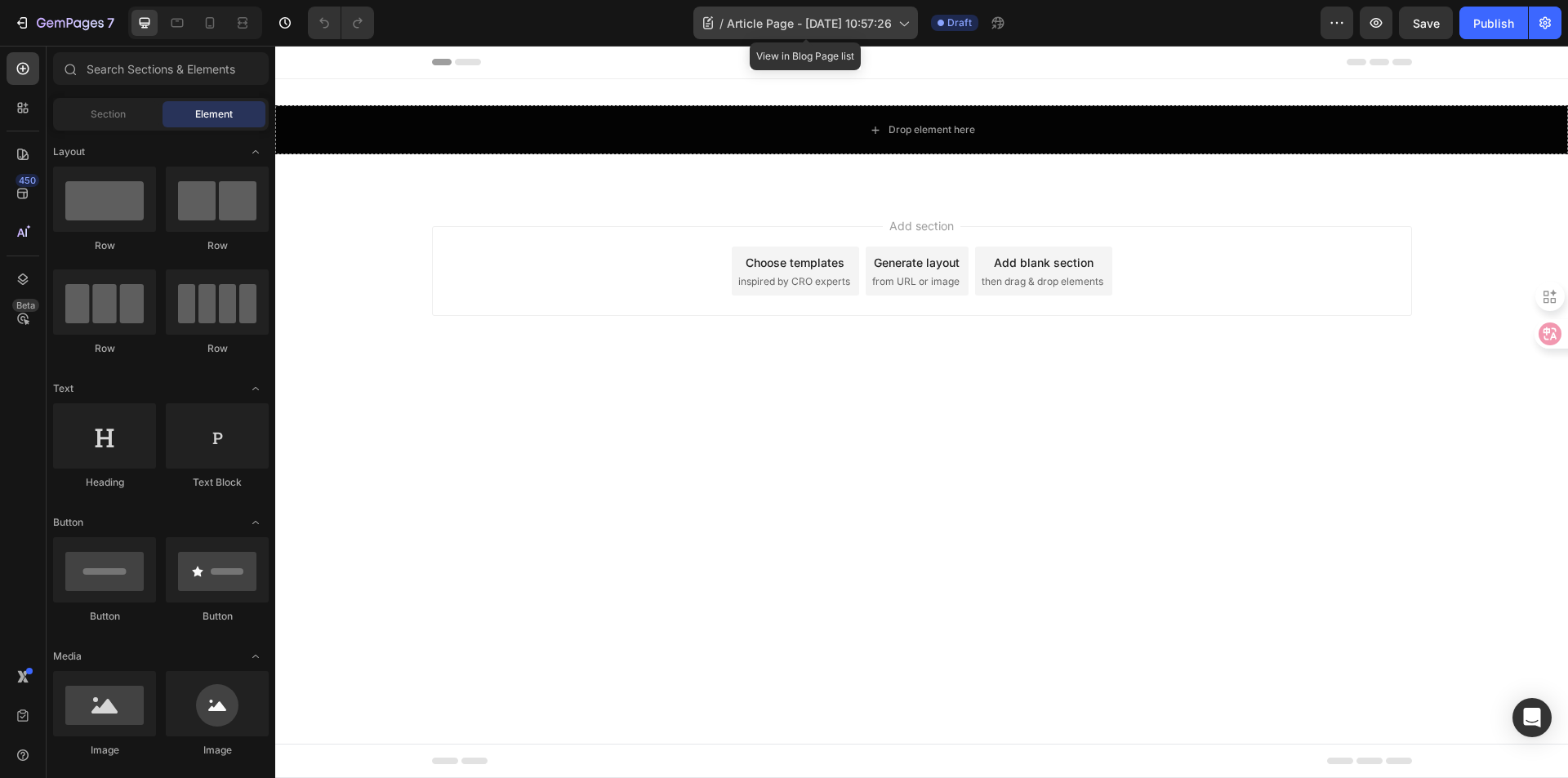
click at [819, 30] on span "Article Page - Jun 16, 10:57:26" at bounding box center [809, 23] width 165 height 17
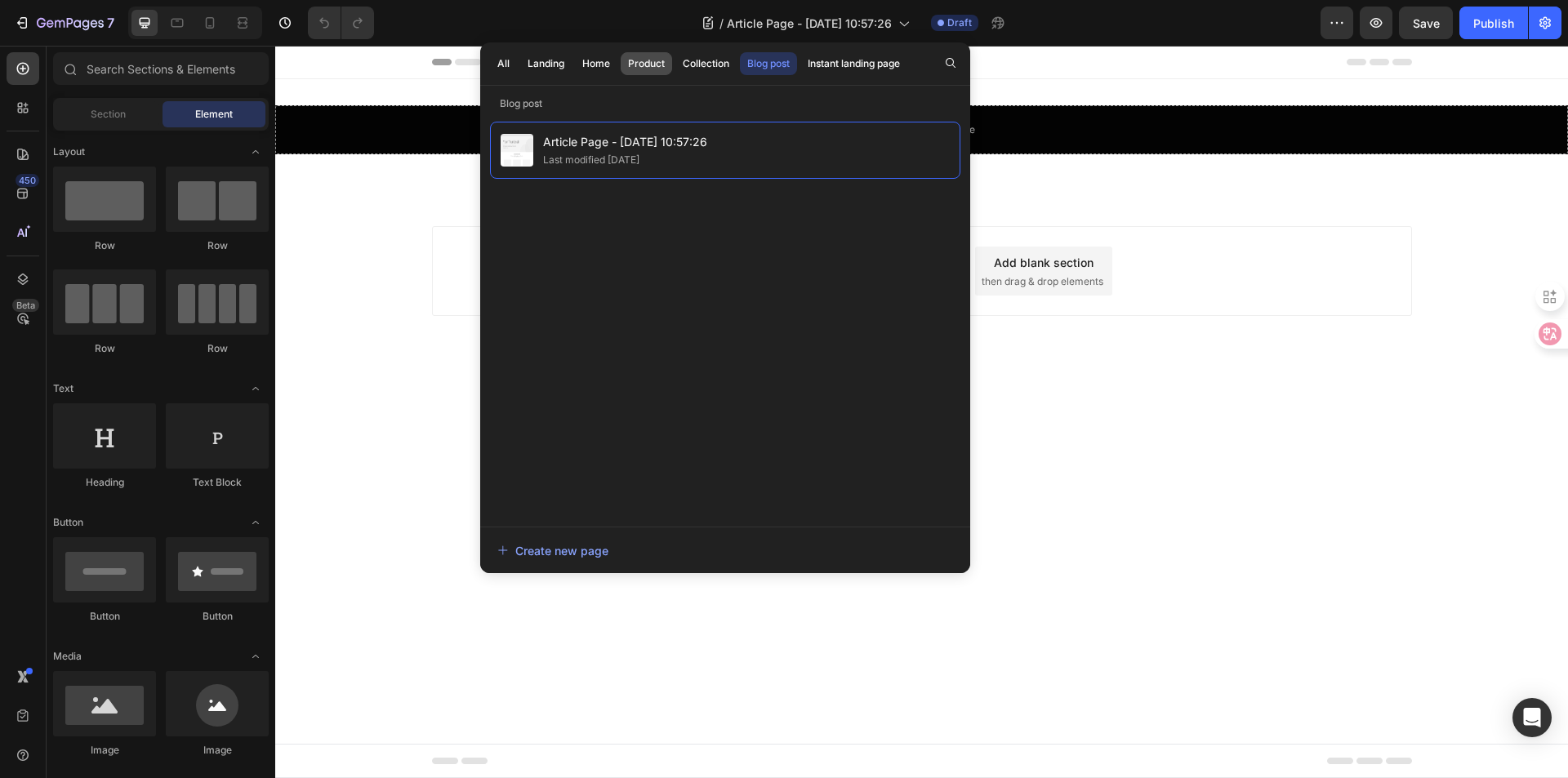
click at [675, 68] on button "Product" at bounding box center [705, 63] width 61 height 23
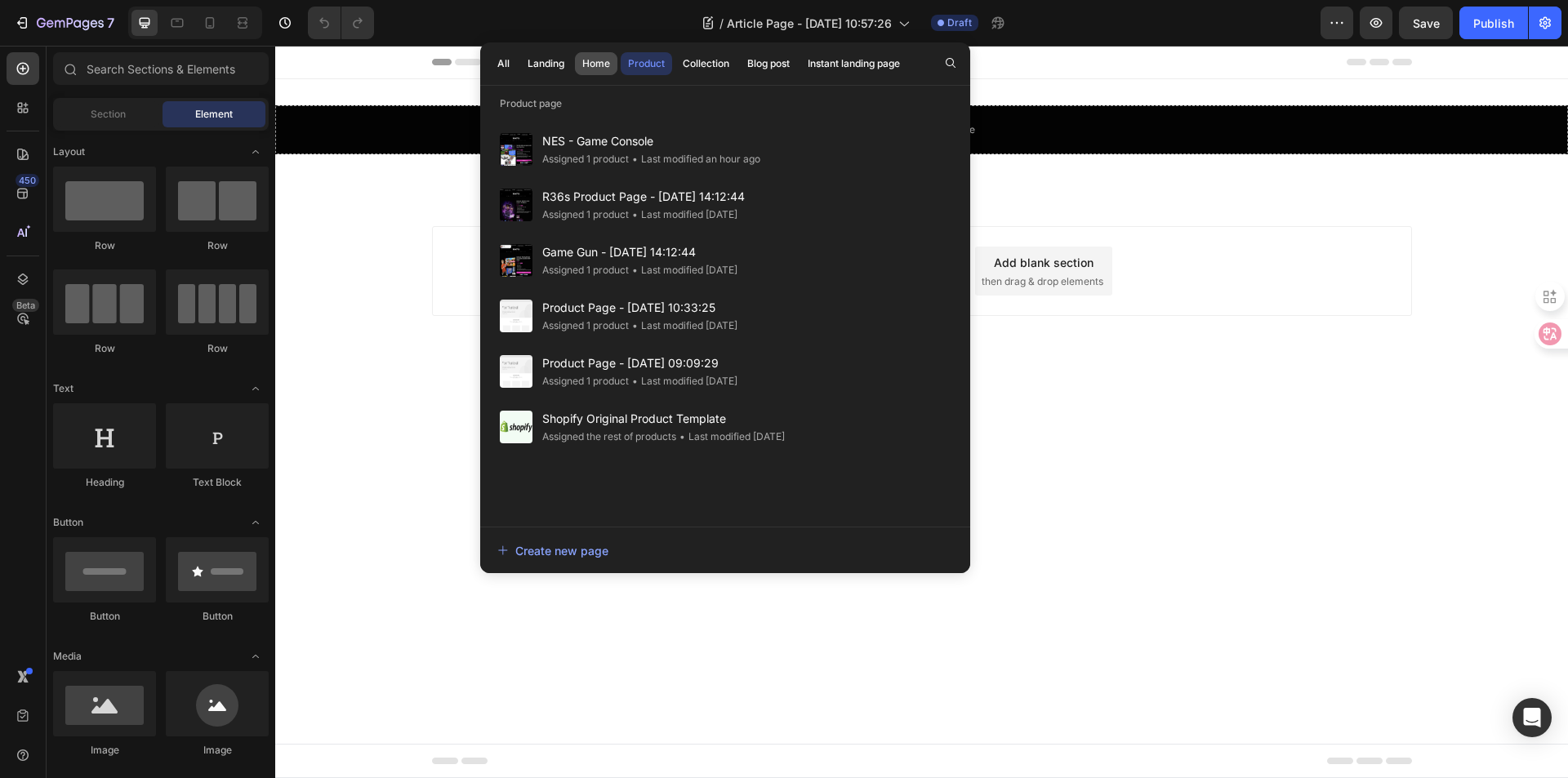
click at [600, 65] on div "Home" at bounding box center [596, 64] width 28 height 15
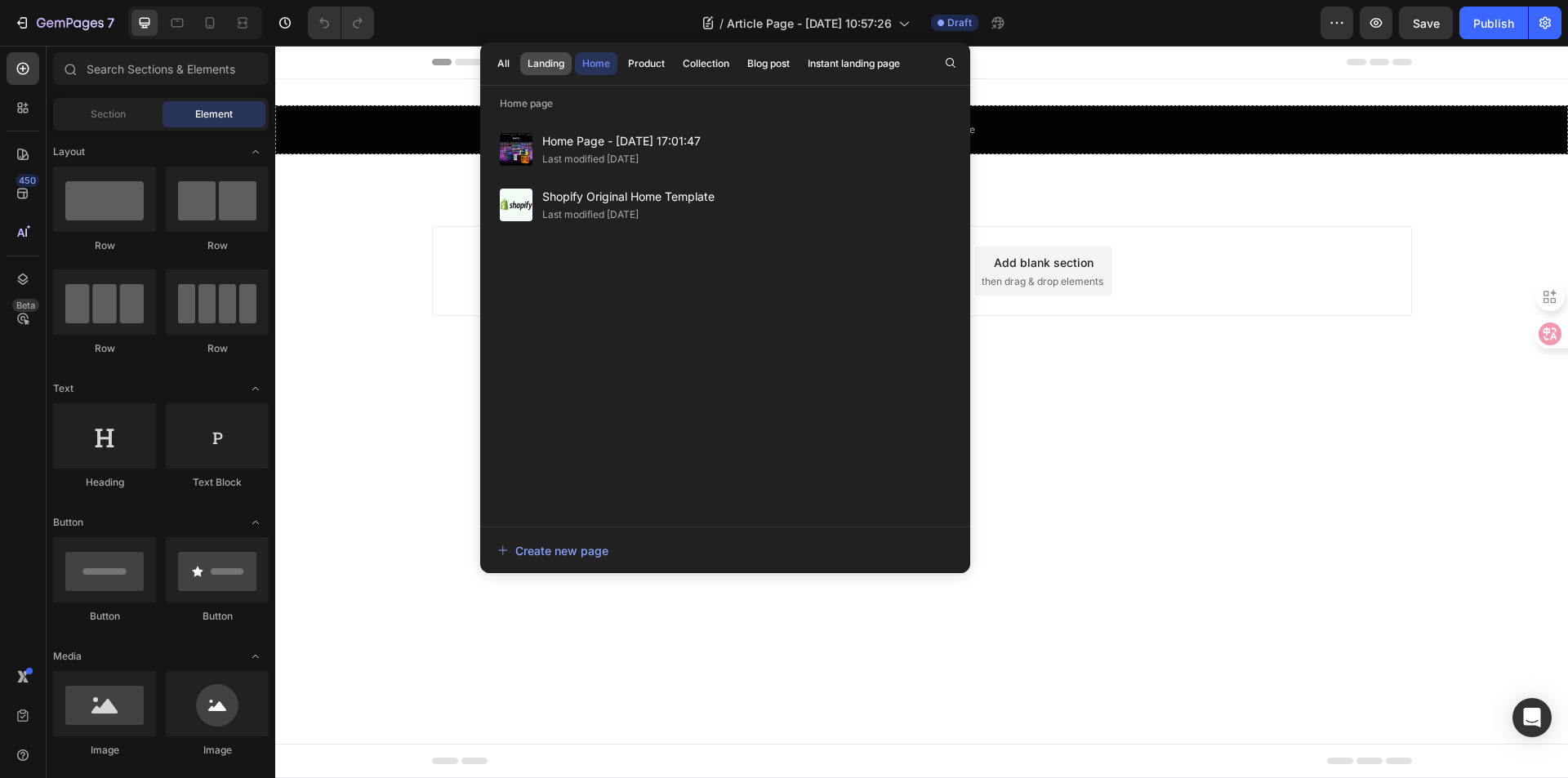
click at [564, 63] on div "Landing" at bounding box center [545, 64] width 36 height 15
click at [607, 70] on div "Home" at bounding box center [596, 64] width 28 height 15
click at [561, 68] on div "Landing" at bounding box center [545, 64] width 36 height 15
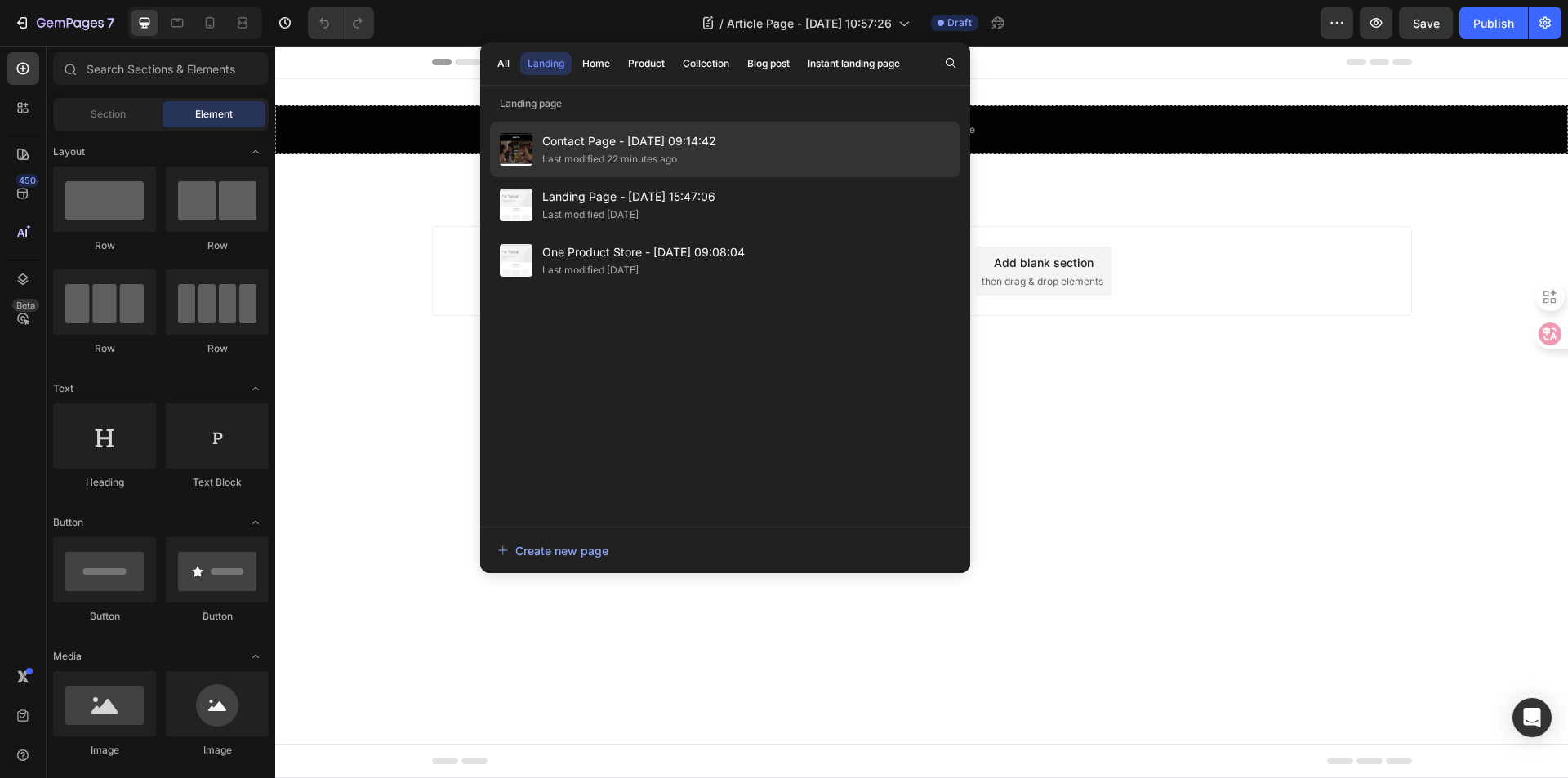
click at [570, 133] on span "Contact Page - [DATE] 09:14:42" at bounding box center [629, 142] width 174 height 20
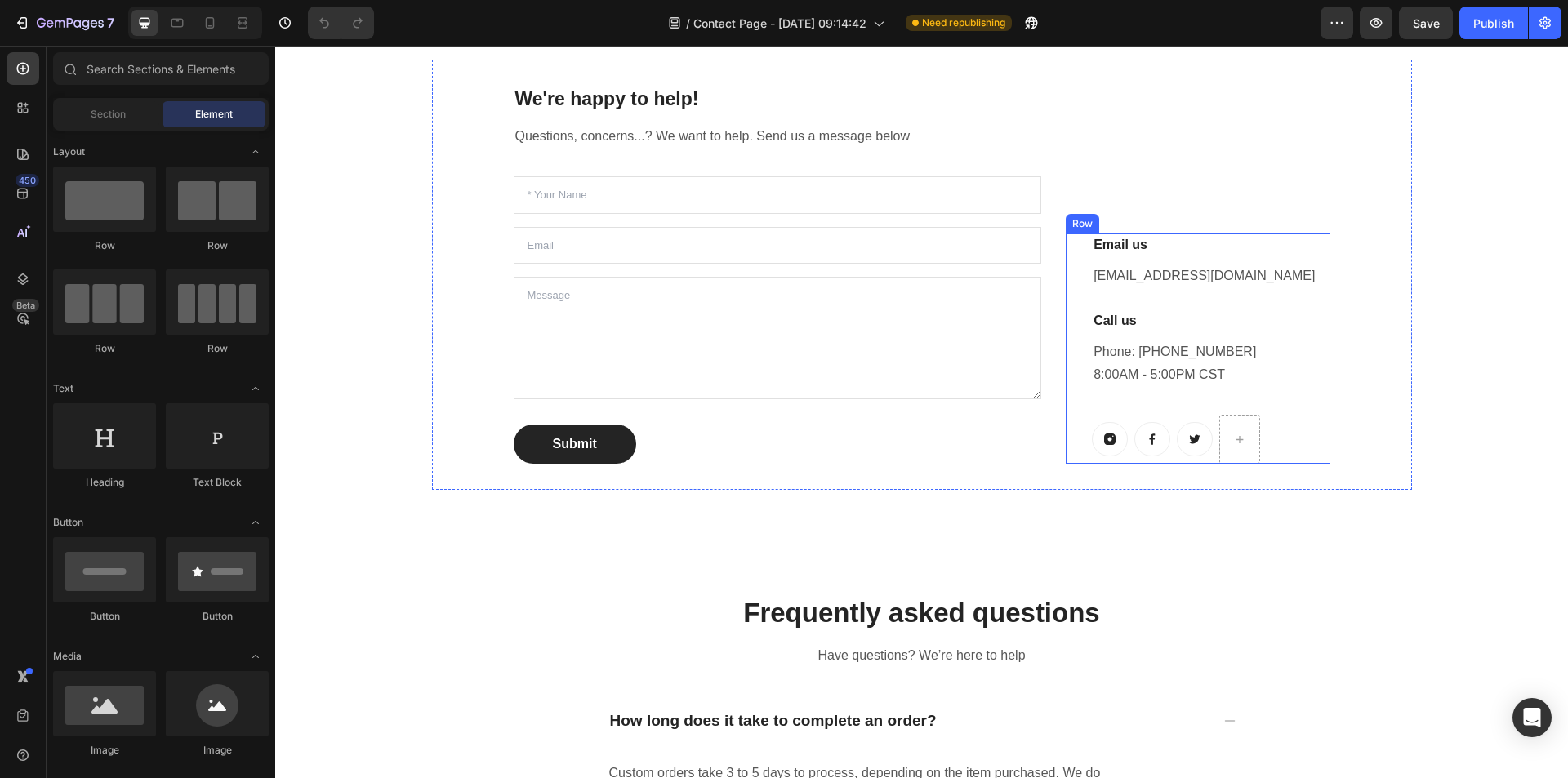
scroll to position [653, 0]
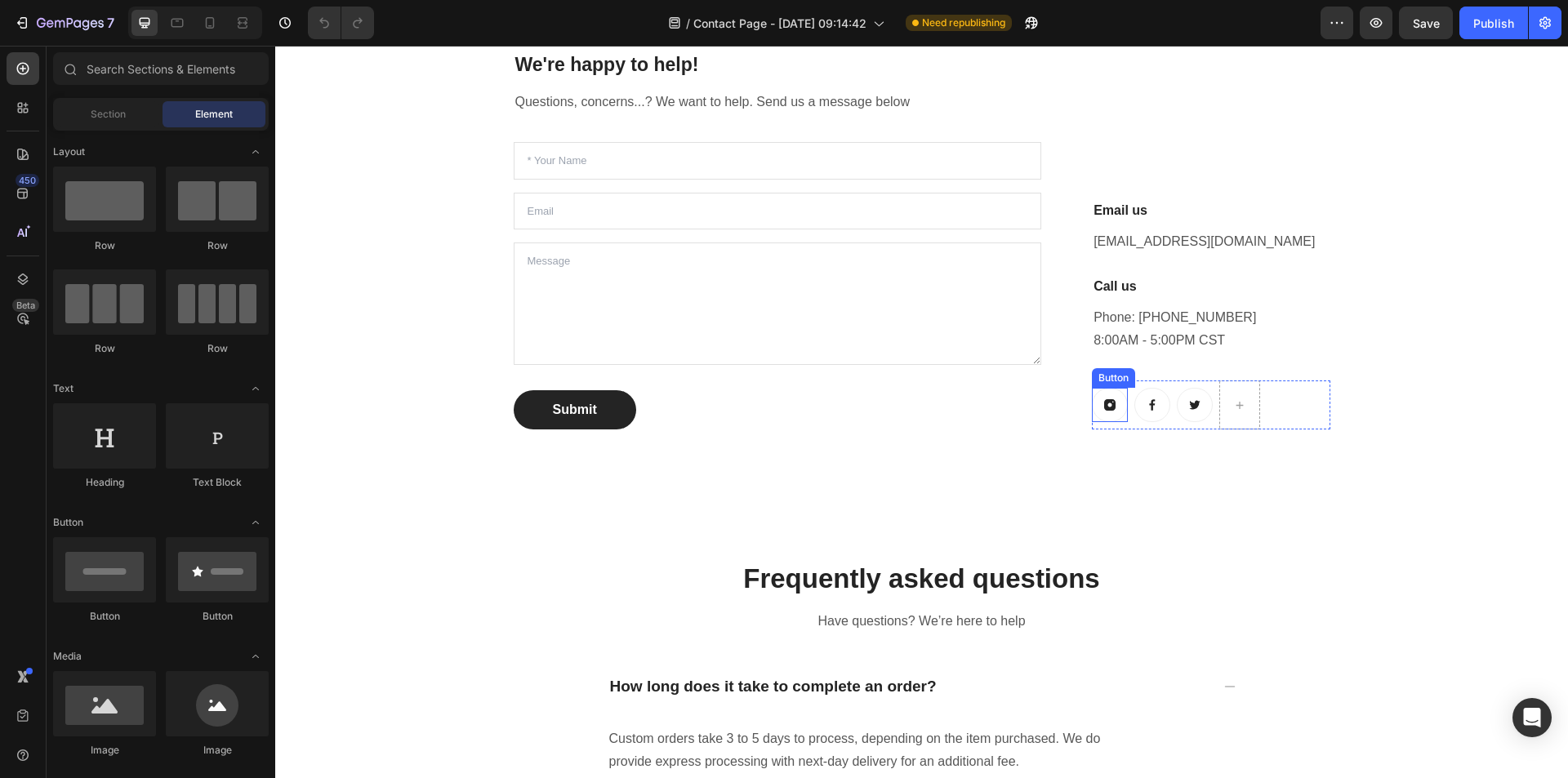
click at [1120, 398] on link at bounding box center [1110, 405] width 36 height 35
